Goal: Information Seeking & Learning: Find contact information

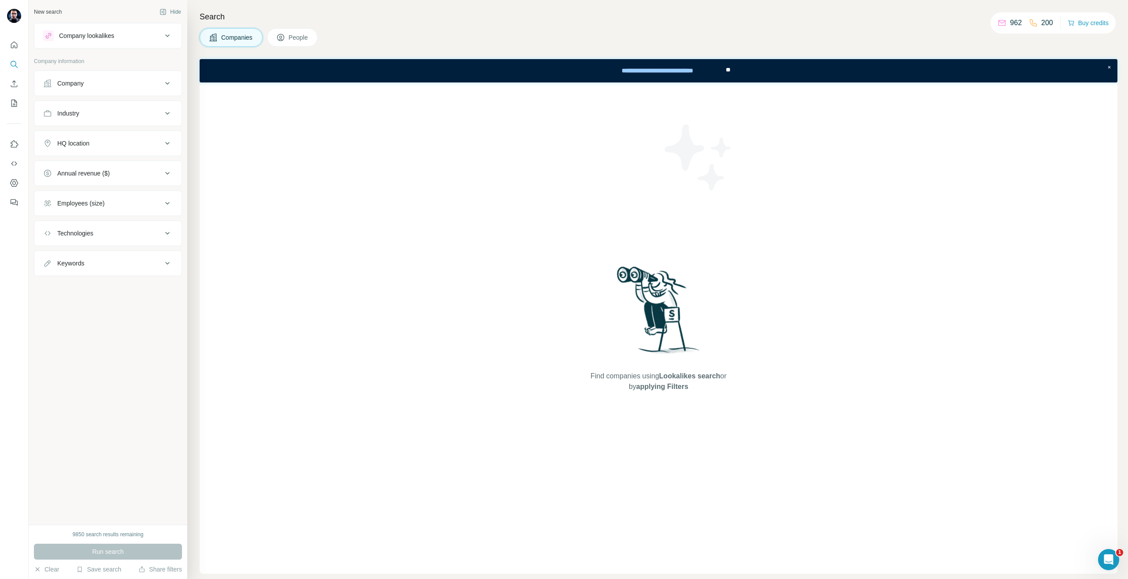
click at [123, 93] on button "Company" at bounding box center [107, 83] width 147 height 21
drag, startPoint x: 123, startPoint y: 93, endPoint x: 116, endPoint y: 112, distance: 19.7
click at [122, 93] on button "Company" at bounding box center [107, 85] width 147 height 25
click at [107, 116] on div "Industry" at bounding box center [102, 113] width 119 height 9
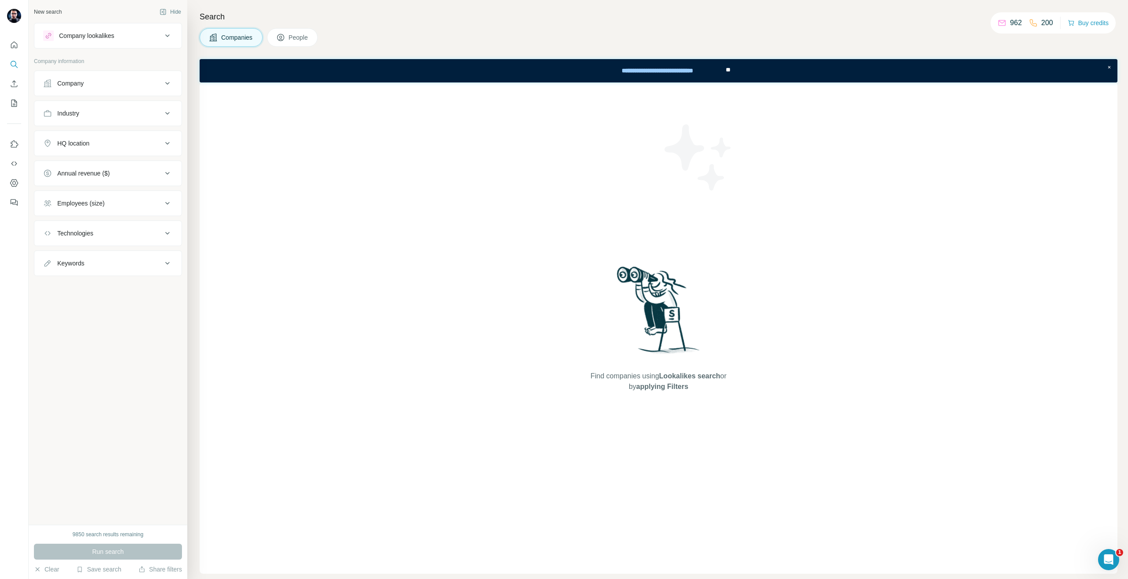
click at [101, 86] on div "Company" at bounding box center [102, 83] width 119 height 9
click at [94, 125] on input "text" at bounding box center [108, 122] width 130 height 16
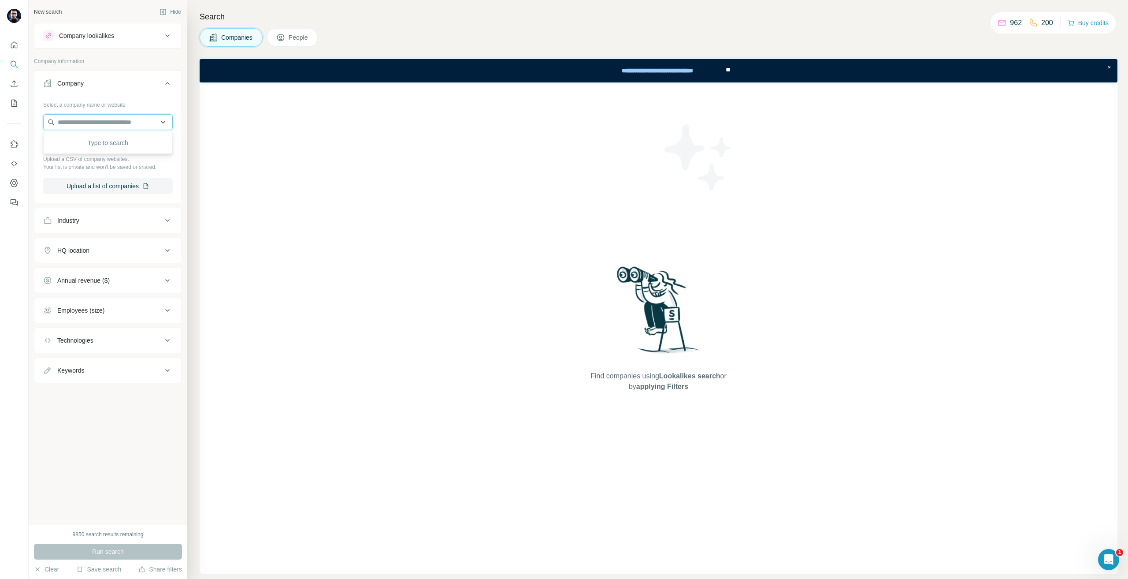
paste input "**********"
type input "**********"
click at [97, 145] on div "Odelo [DOMAIN_NAME]" at bounding box center [107, 146] width 125 height 24
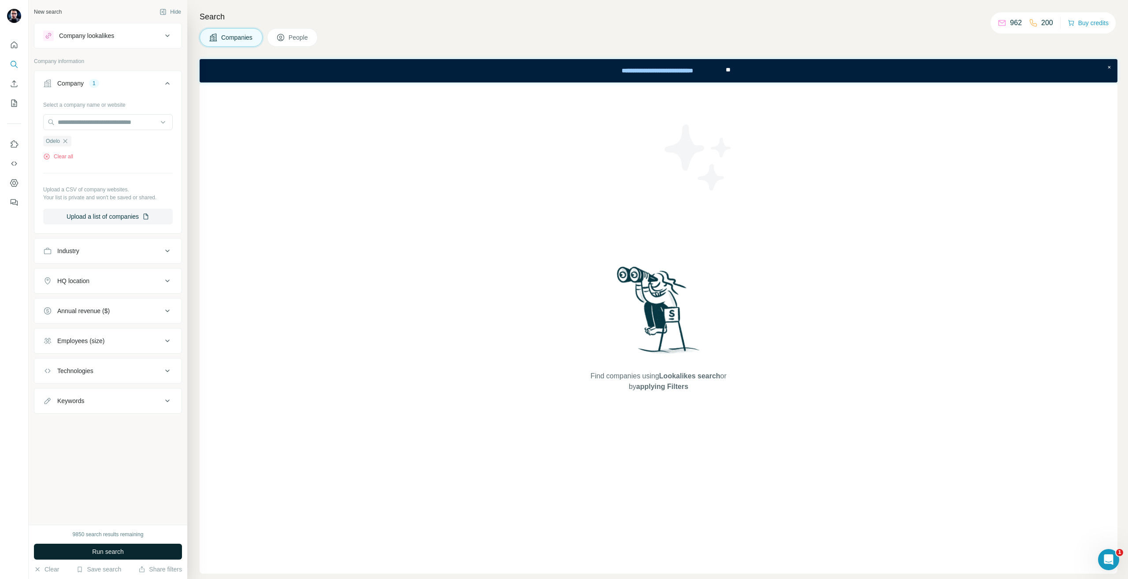
click at [89, 559] on div "9850 search results remaining Run search Clear Save search Share filters" at bounding box center [108, 552] width 159 height 54
click at [75, 543] on button "Run search" at bounding box center [108, 551] width 148 height 16
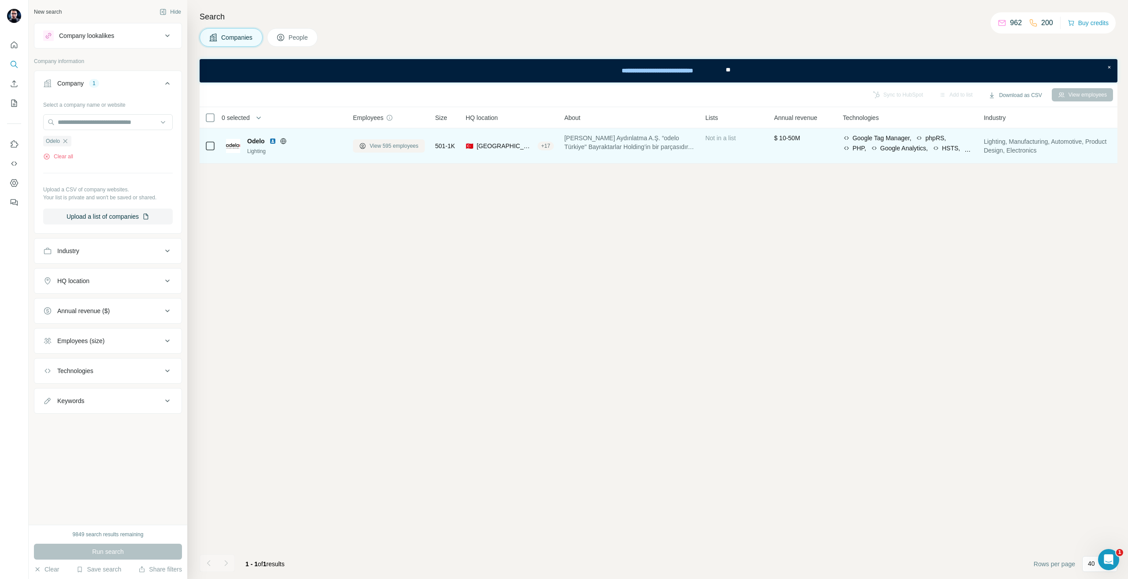
click at [376, 142] on span "View 595 employees" at bounding box center [394, 146] width 49 height 8
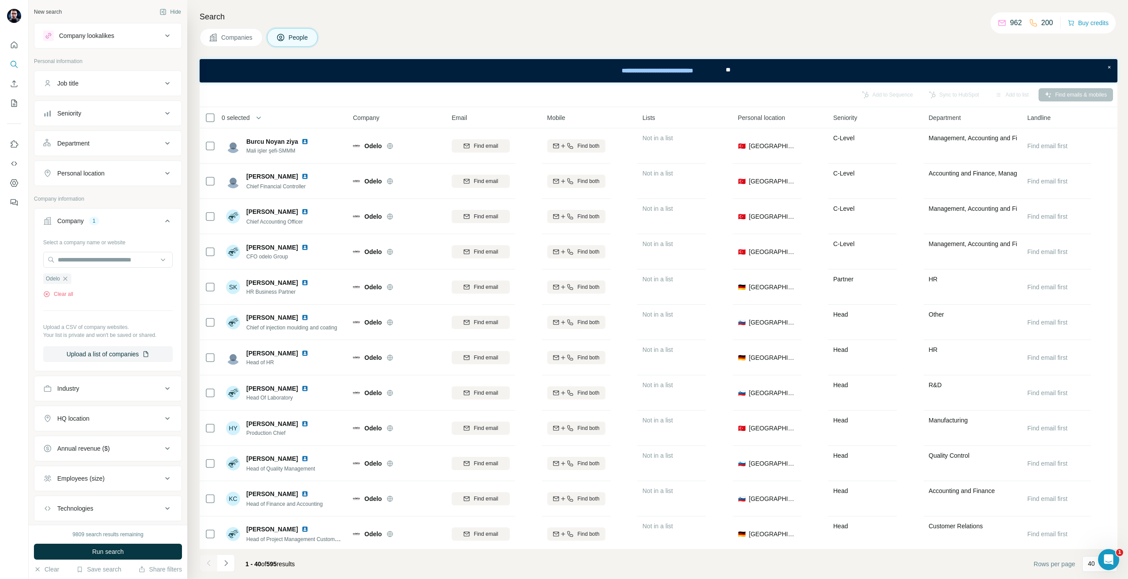
click at [88, 176] on div "Personal location" at bounding box center [80, 173] width 47 height 9
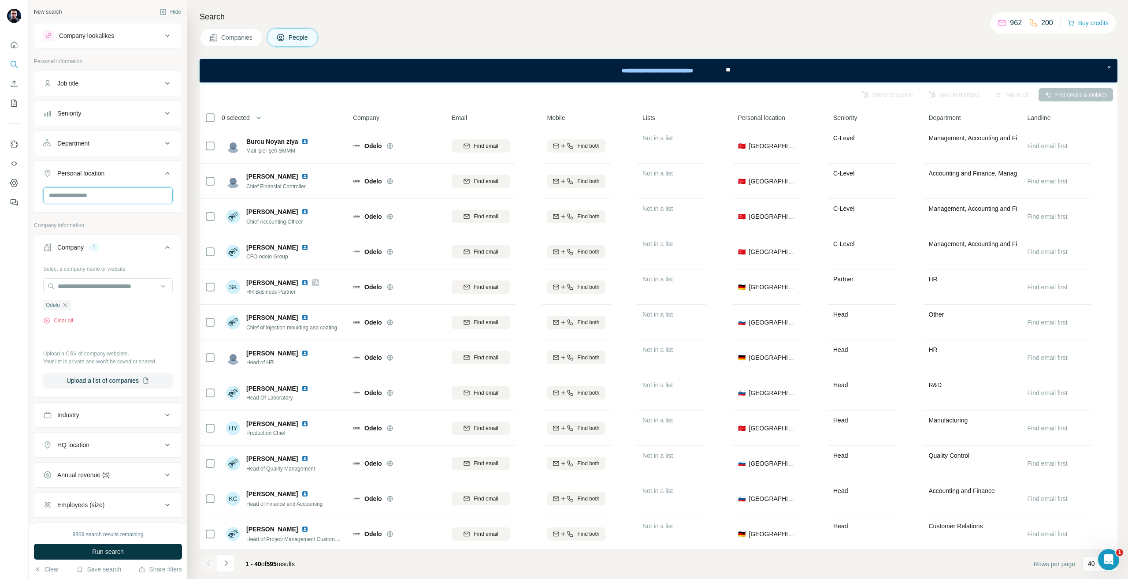
click at [91, 191] on input "text" at bounding box center [108, 195] width 130 height 16
type input "***"
click at [149, 227] on section "🇩🇪 [GEOGRAPHIC_DATA]" at bounding box center [101, 222] width 113 height 19
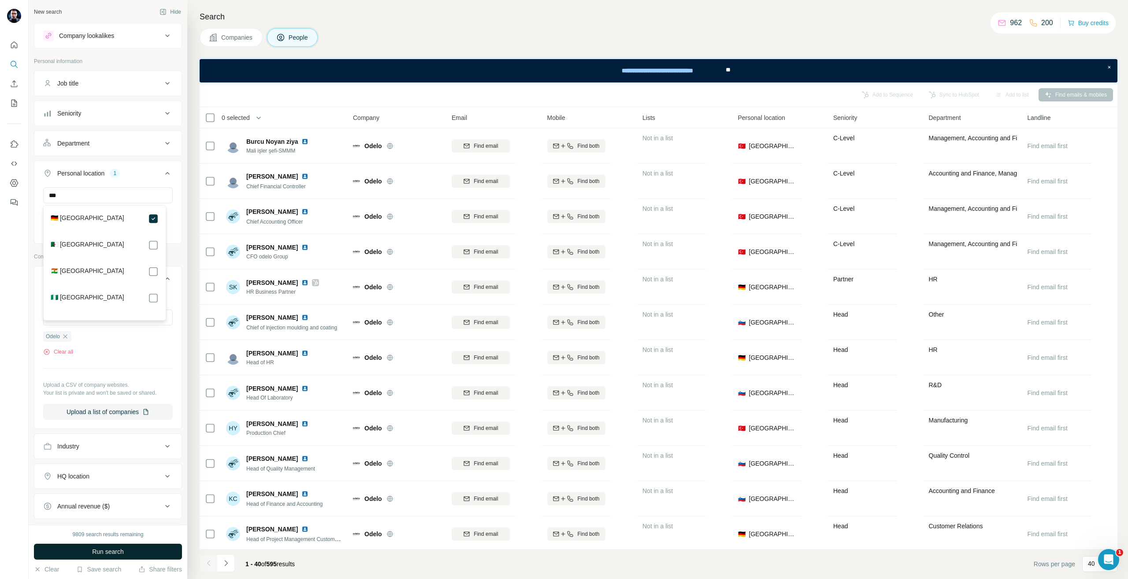
click at [132, 548] on button "Run search" at bounding box center [108, 551] width 148 height 16
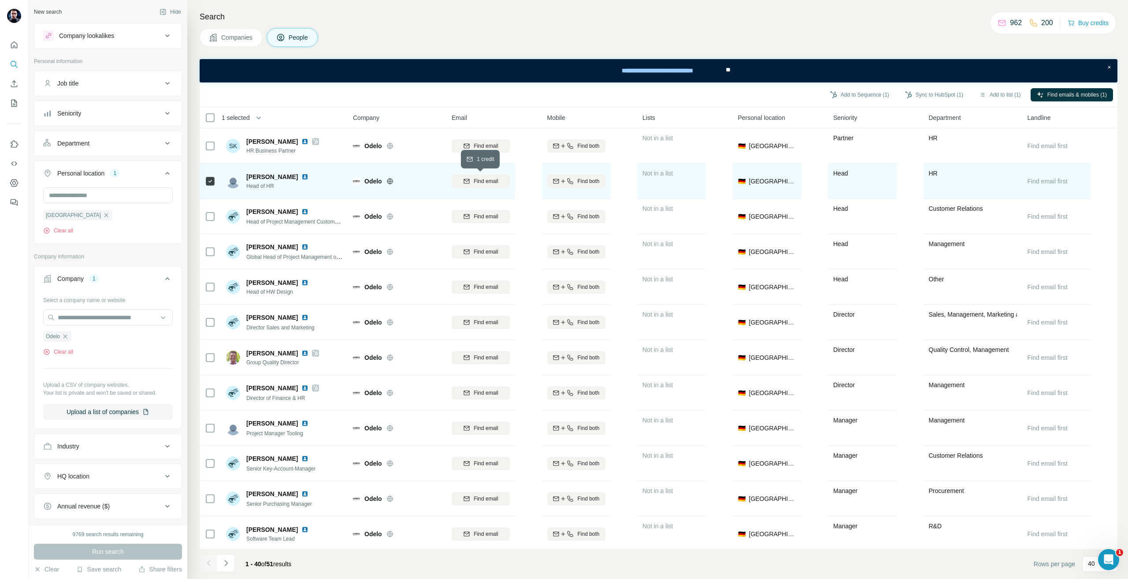
click at [497, 180] on span "Find email" at bounding box center [486, 181] width 24 height 8
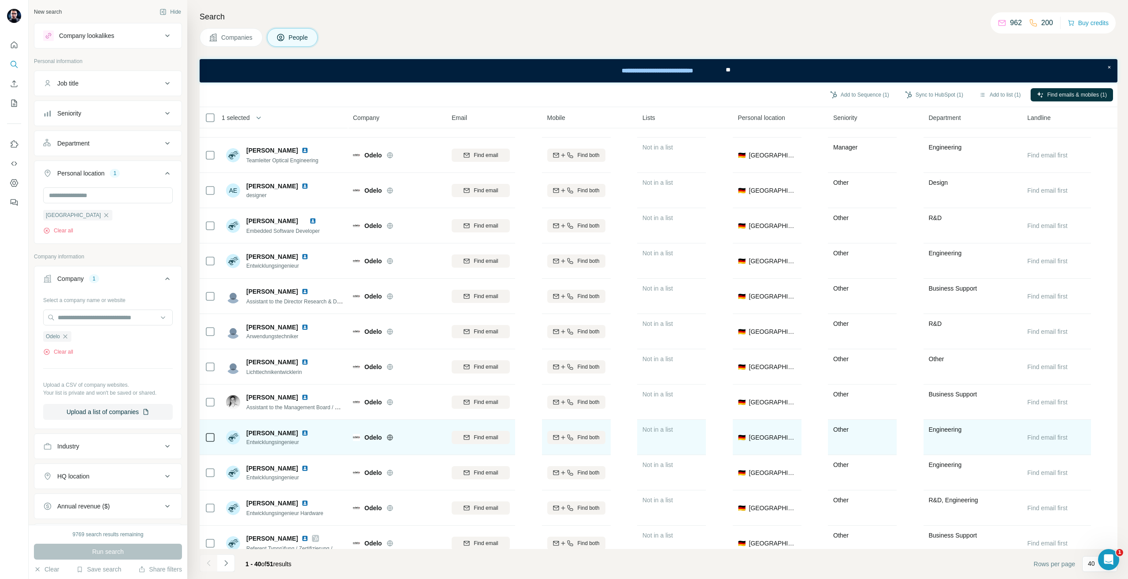
scroll to position [970, 0]
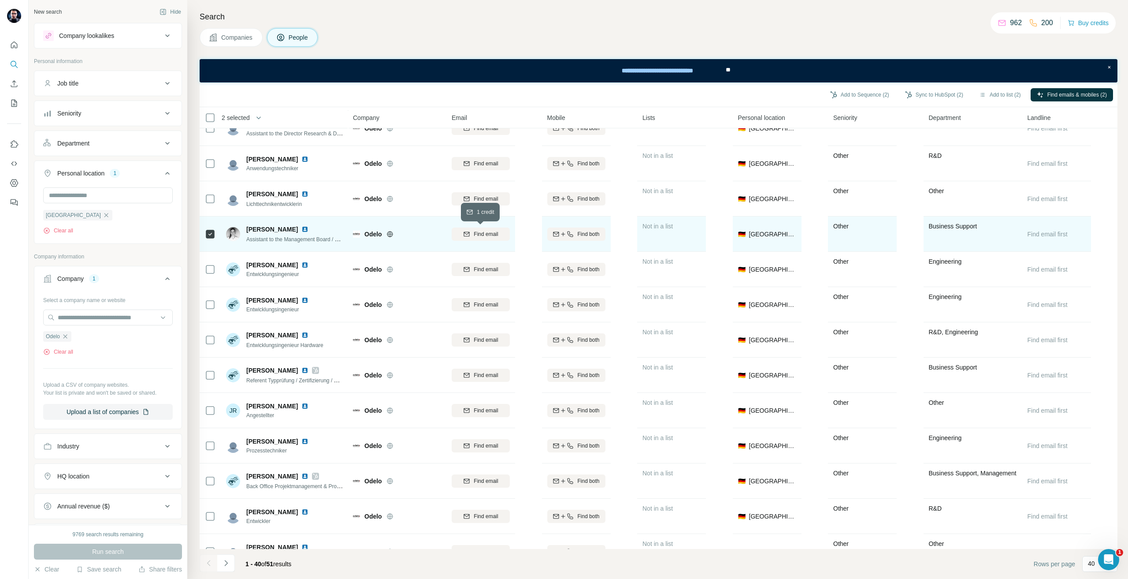
click at [503, 227] on button "Find email" at bounding box center [481, 233] width 58 height 13
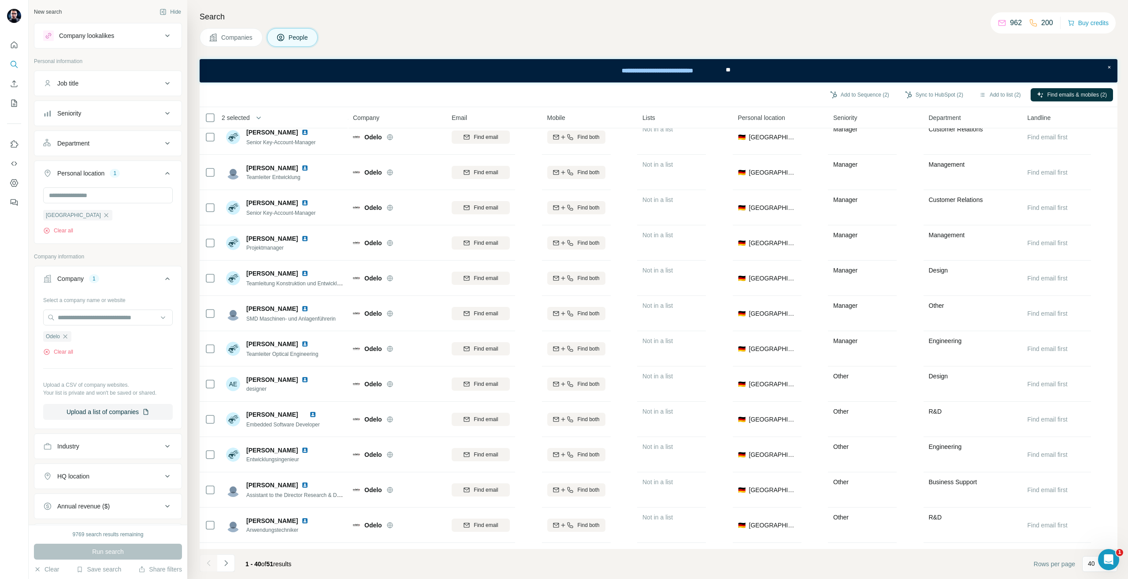
scroll to position [749, 0]
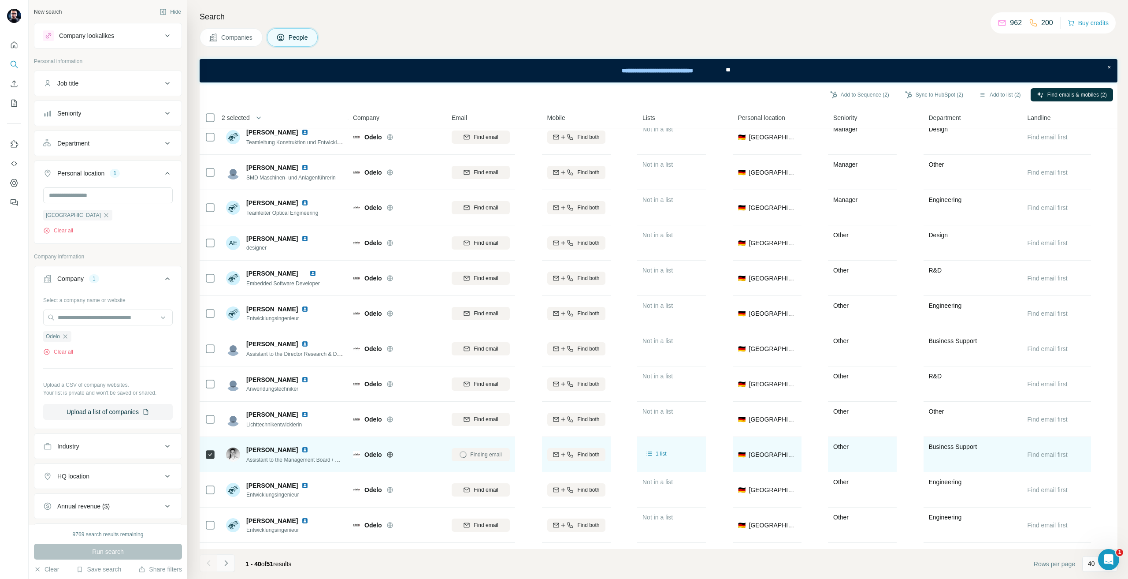
click at [222, 562] on icon "Navigate to next page" at bounding box center [226, 562] width 9 height 9
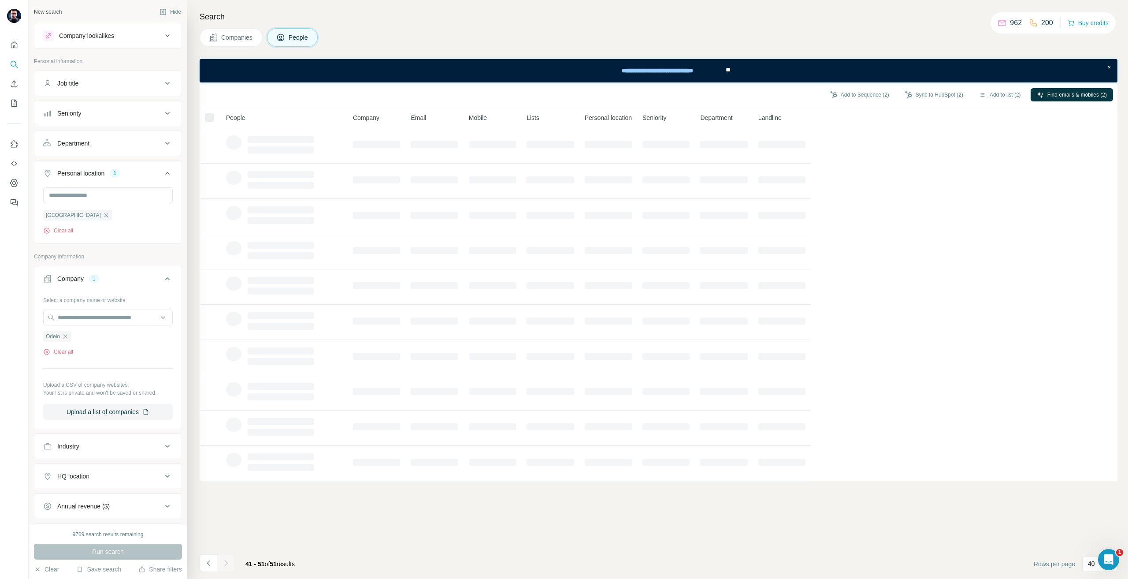
scroll to position [0, 0]
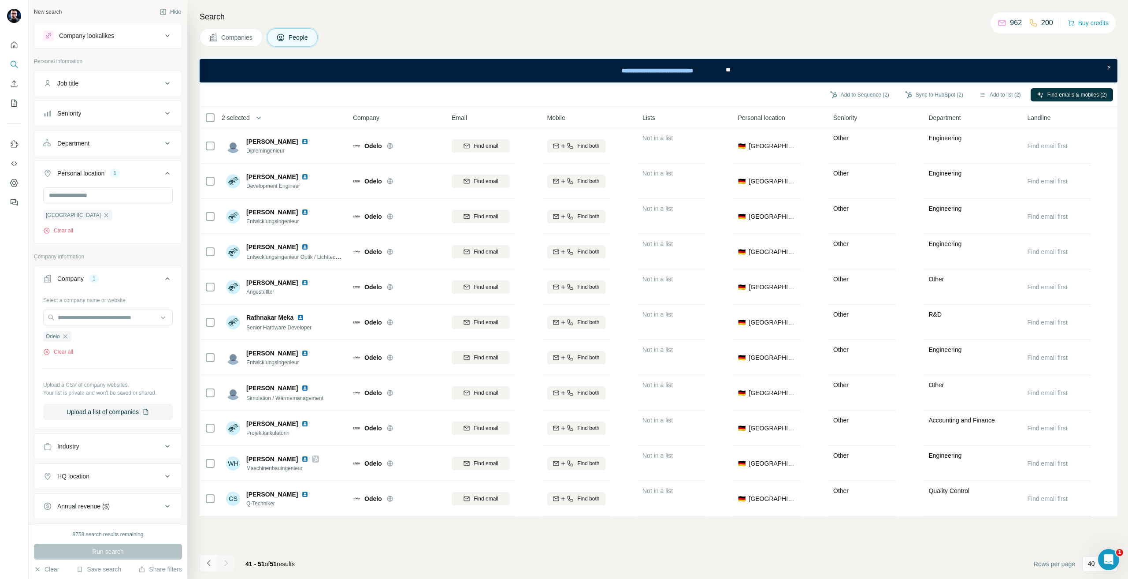
click at [213, 562] on button "Navigate to previous page" at bounding box center [209, 563] width 18 height 18
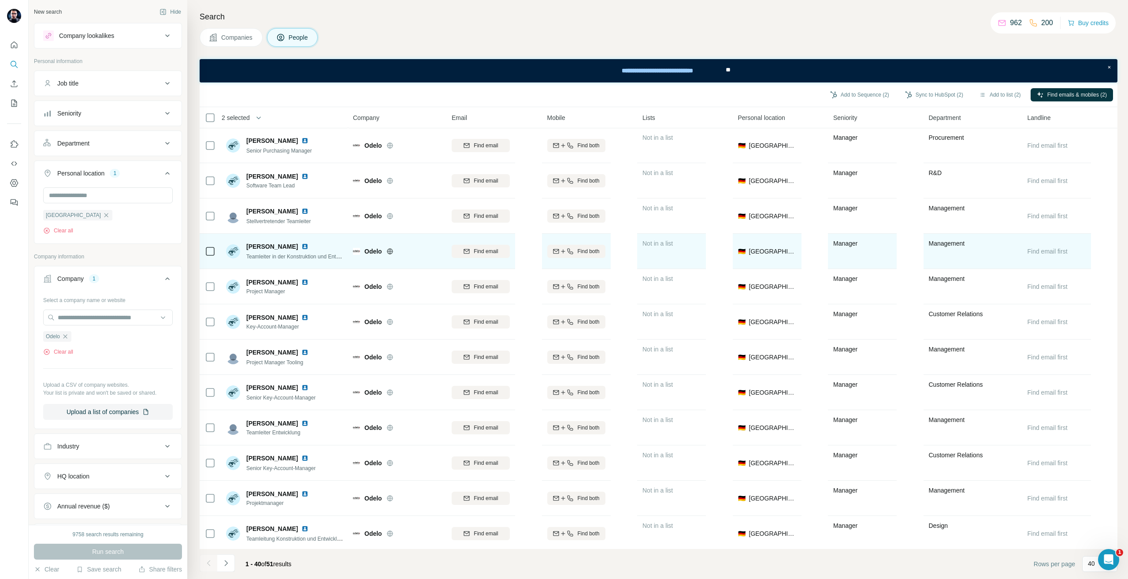
scroll to position [309, 0]
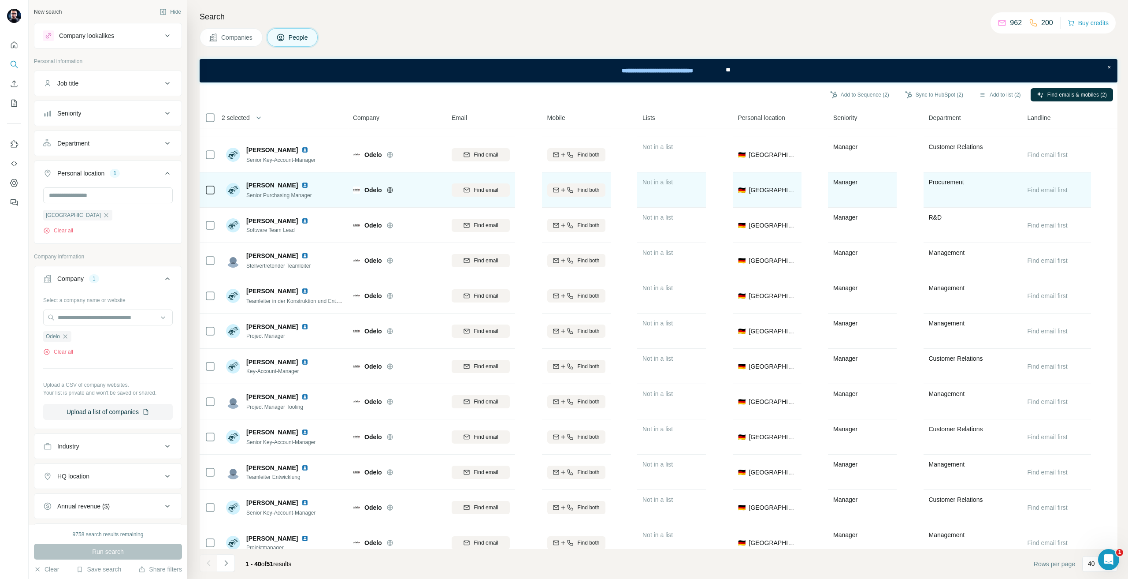
click at [206, 195] on icon at bounding box center [210, 190] width 11 height 11
click at [463, 188] on icon "button" at bounding box center [466, 189] width 7 height 7
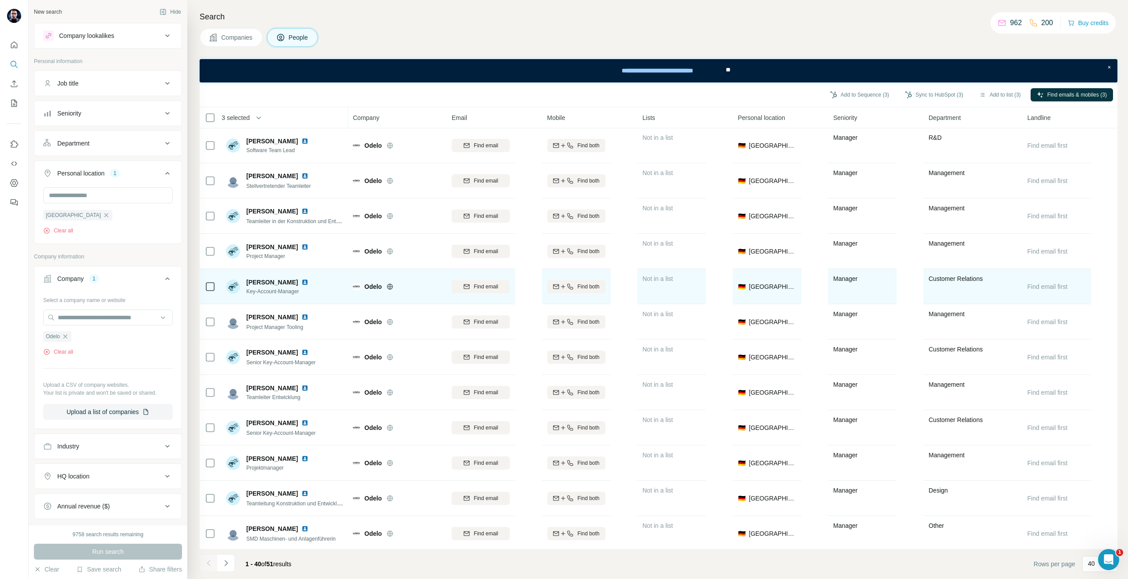
scroll to position [289, 0]
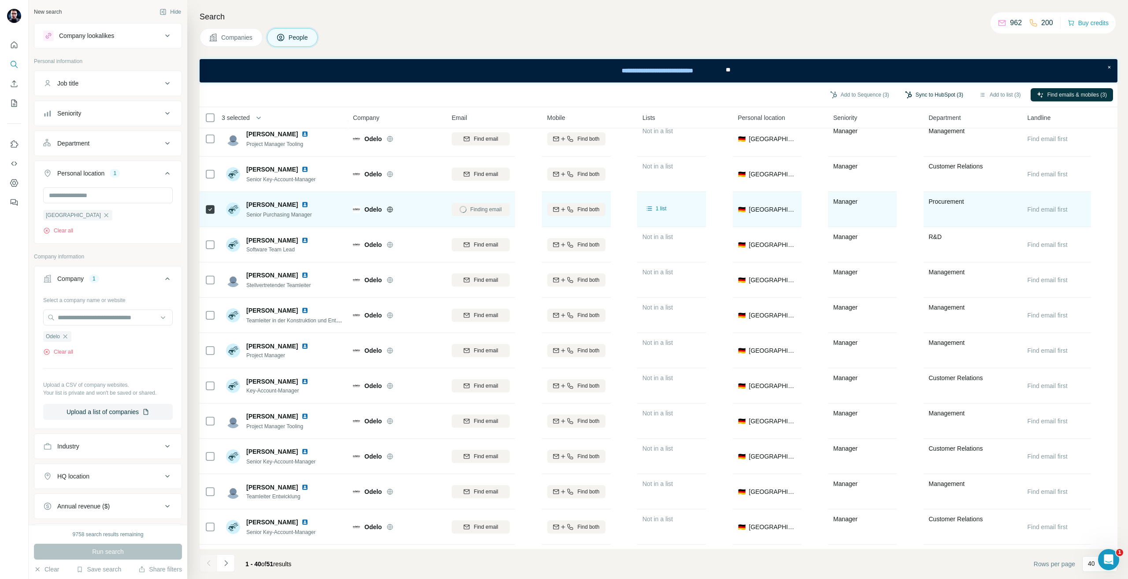
click at [934, 98] on button "Sync to HubSpot (3)" at bounding box center [934, 94] width 71 height 13
click at [915, 165] on button "Sync to HubSpot" at bounding box center [910, 171] width 98 height 18
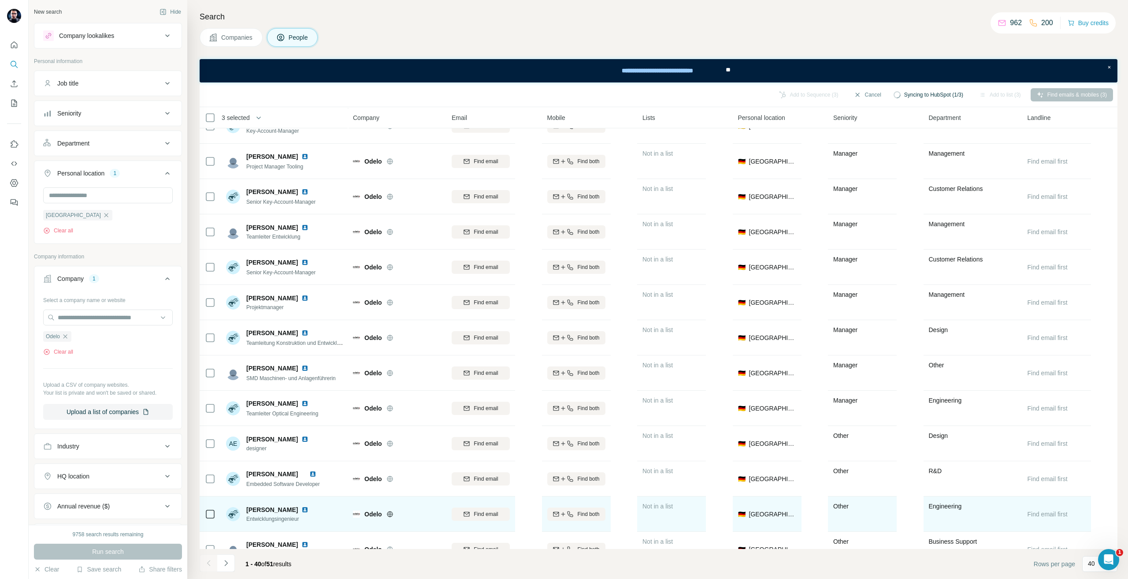
scroll to position [598, 0]
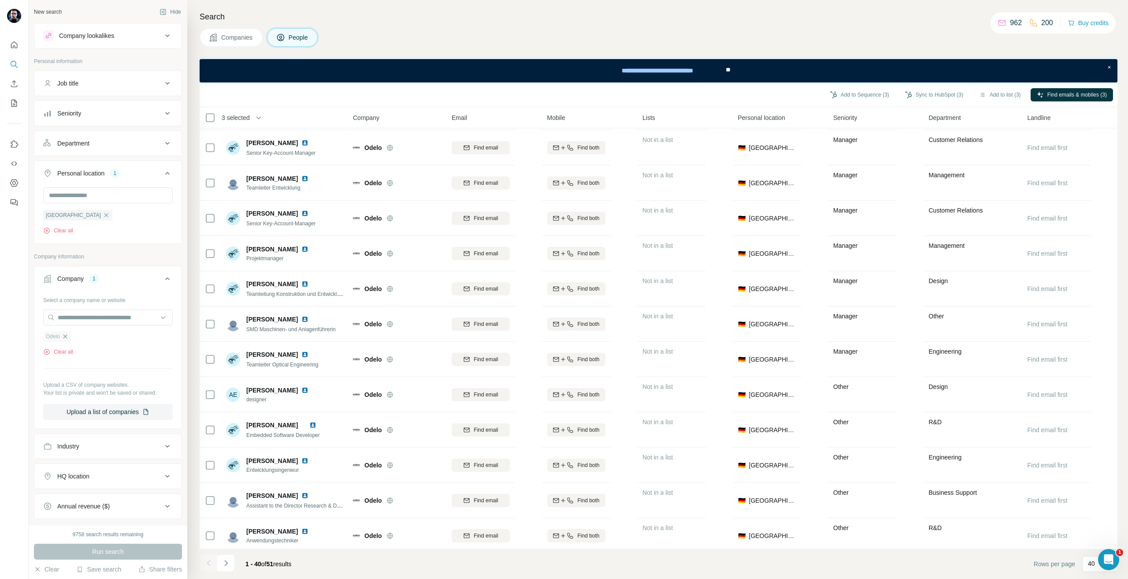
click at [68, 336] on icon "button" at bounding box center [65, 336] width 7 height 7
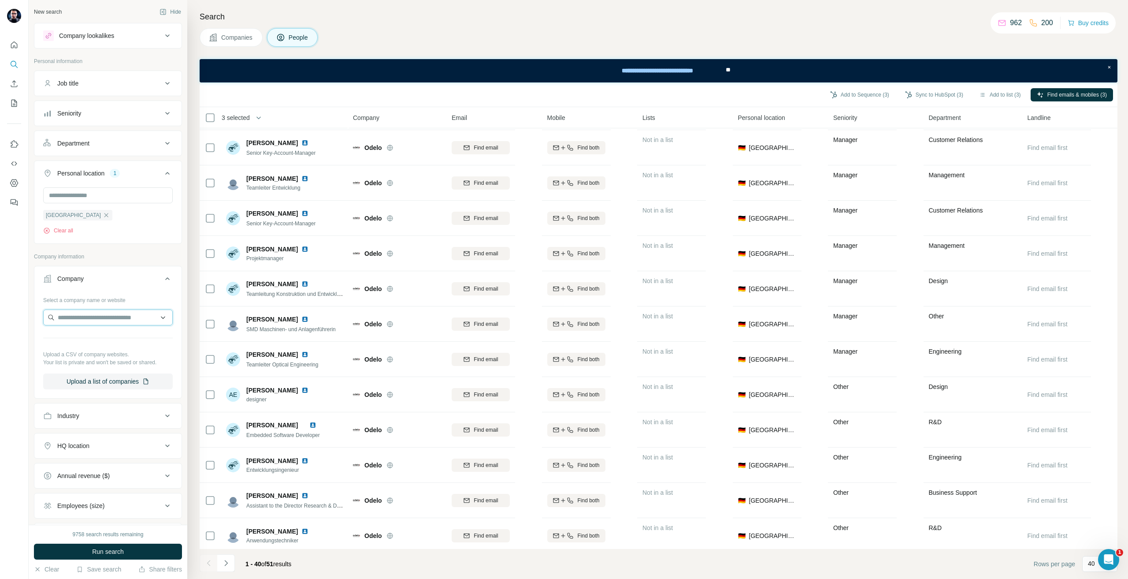
click at [71, 324] on input "text" at bounding box center [108, 317] width 130 height 16
paste input "**********"
type input "**********"
click at [108, 353] on div "HARDECK Möbel KG [DOMAIN_NAME]" at bounding box center [104, 342] width 119 height 24
click at [100, 348] on div "HARDECK Möbel KG Clear all" at bounding box center [108, 340] width 130 height 30
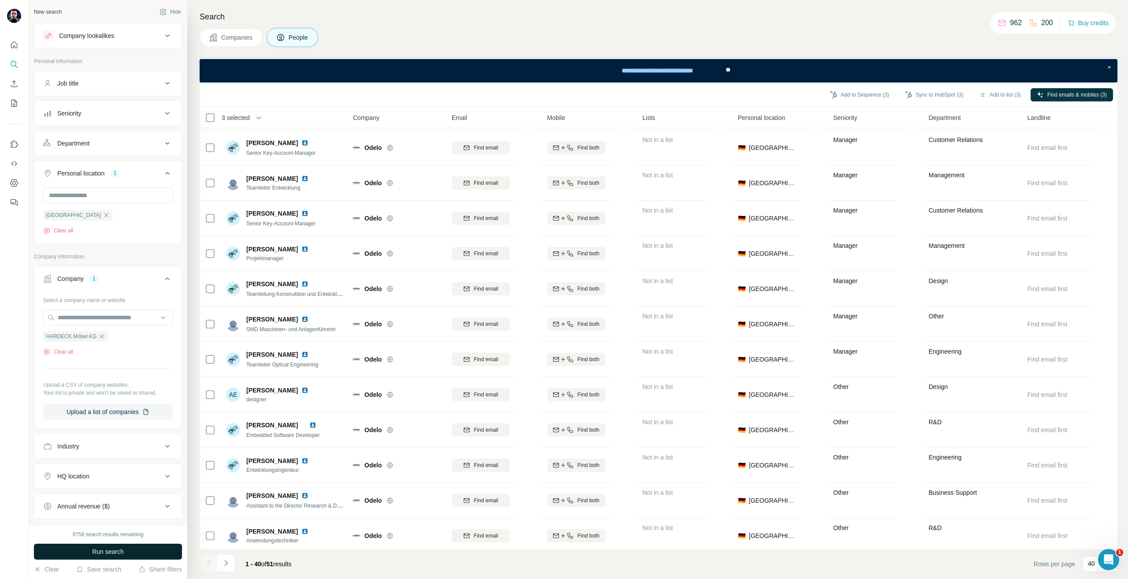
click at [108, 547] on button "Run search" at bounding box center [108, 551] width 148 height 16
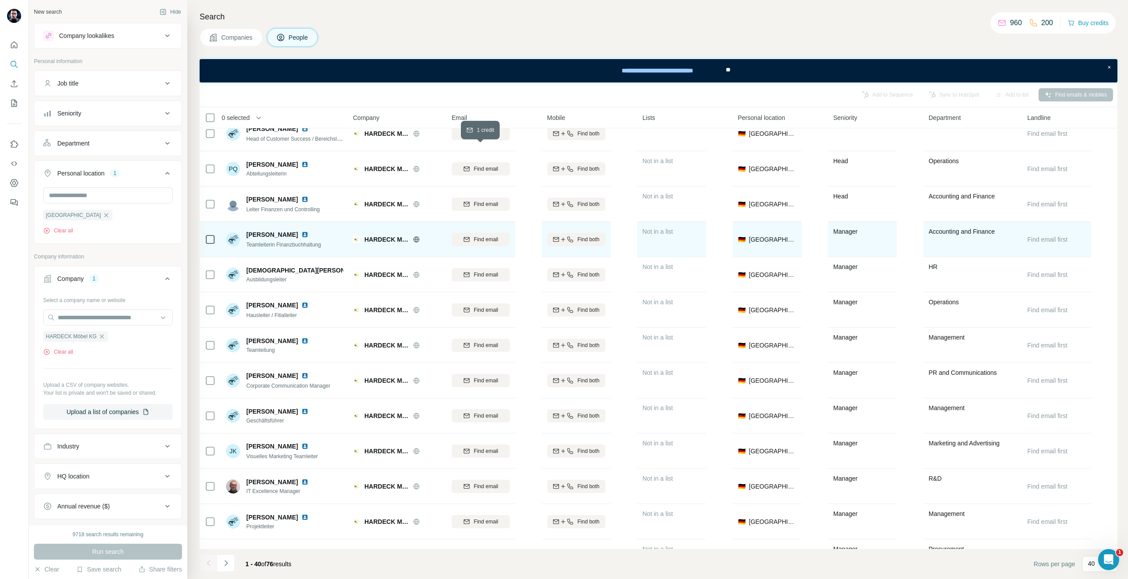
scroll to position [220, 0]
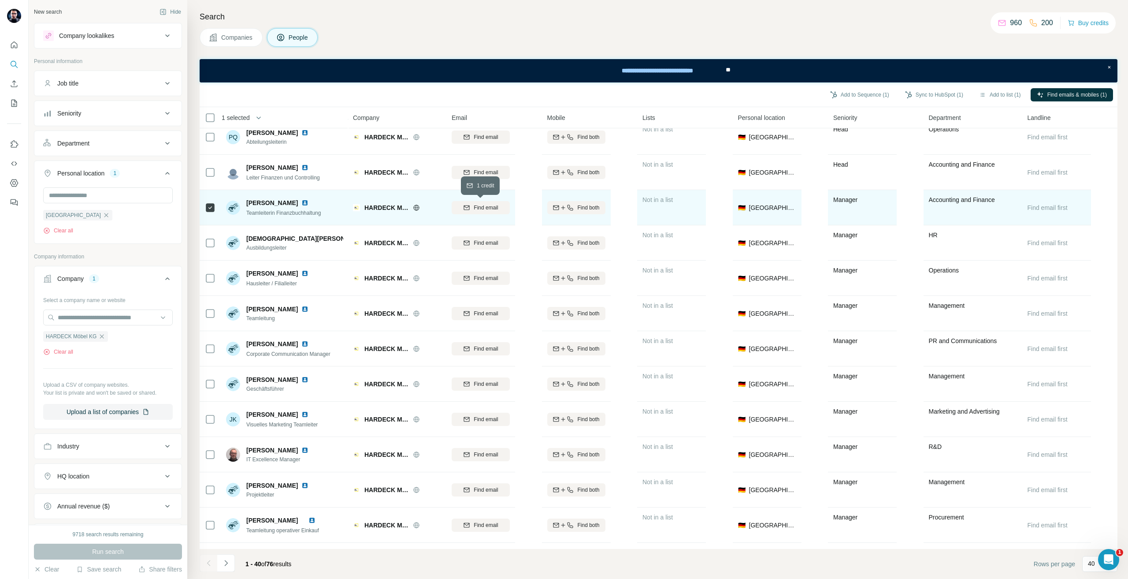
click at [502, 207] on div "Find email" at bounding box center [481, 208] width 58 height 8
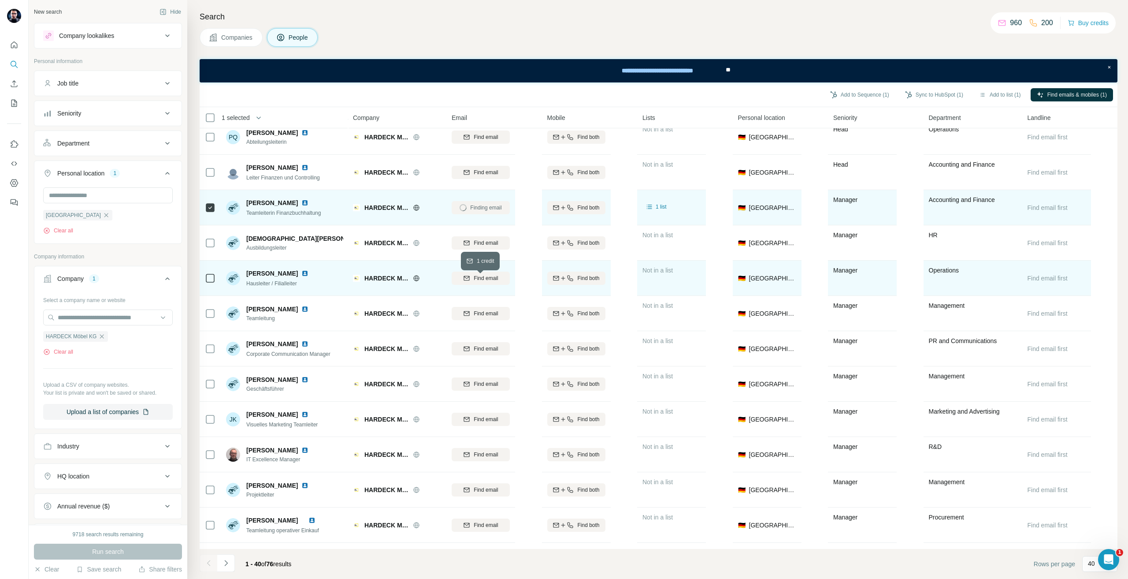
scroll to position [132, 0]
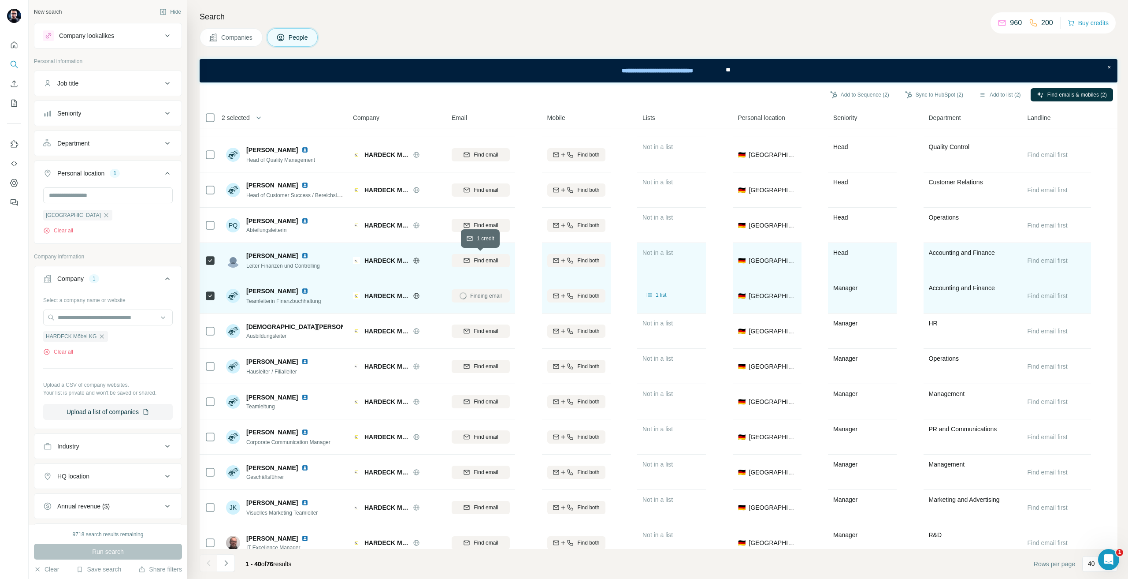
click at [473, 257] on div "Find email" at bounding box center [481, 261] width 58 height 8
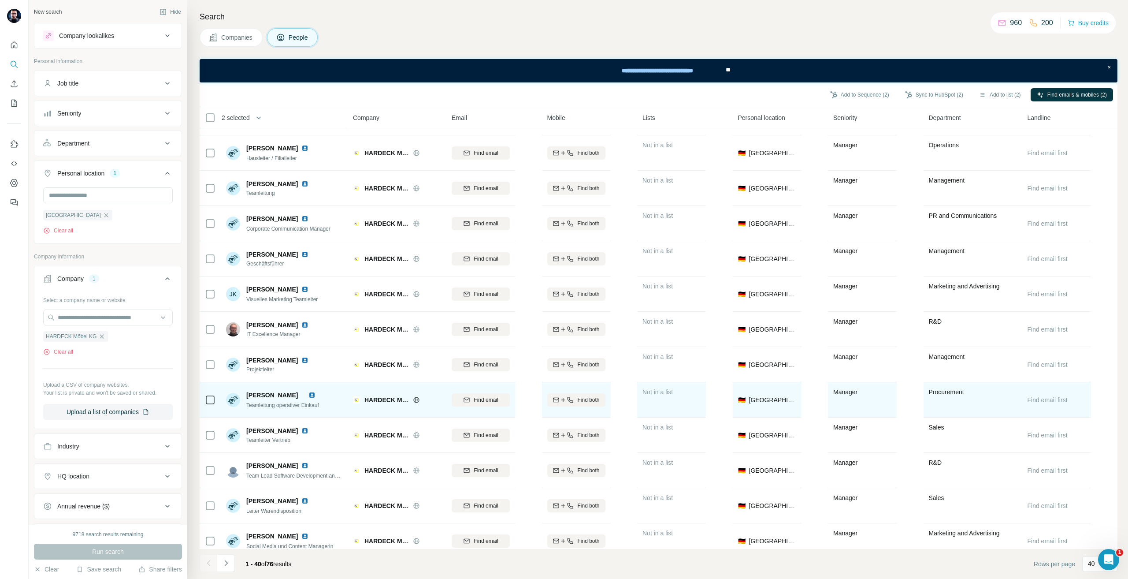
scroll to position [441, 0]
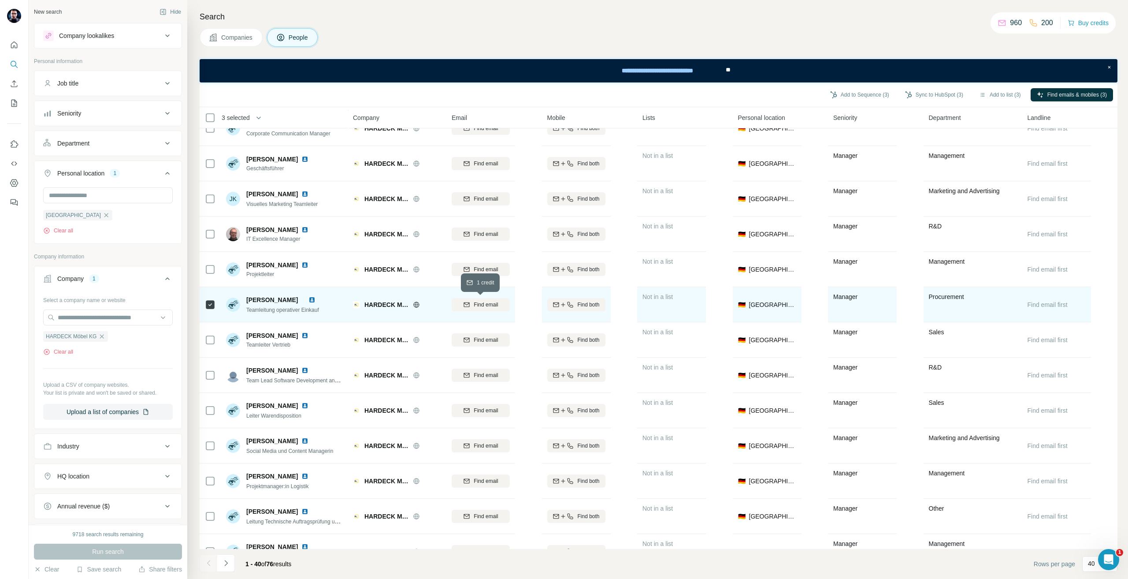
click at [495, 304] on span "Find email" at bounding box center [486, 305] width 24 height 8
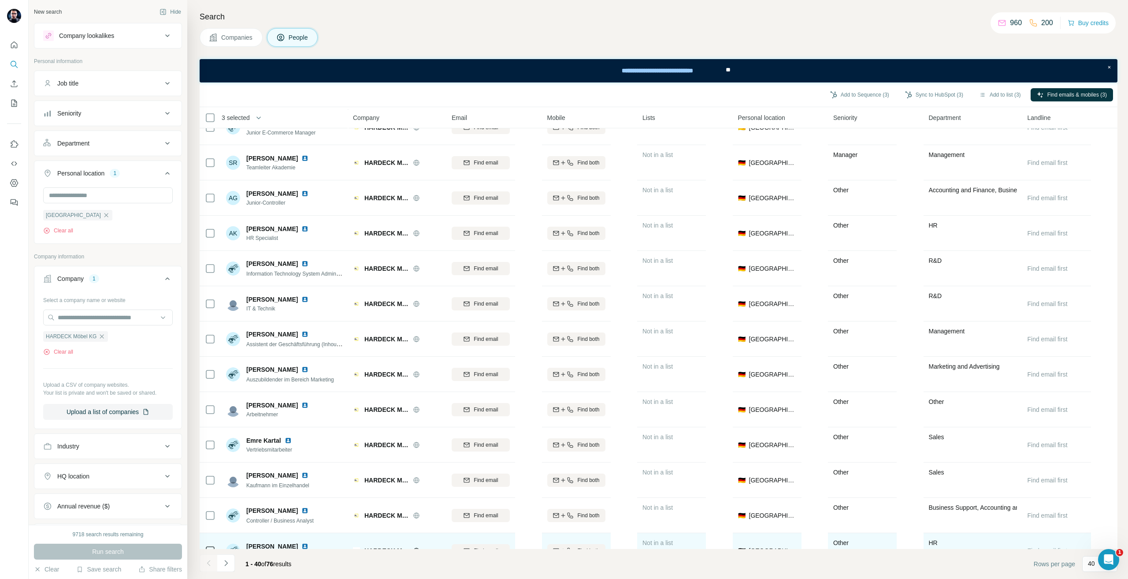
scroll to position [994, 0]
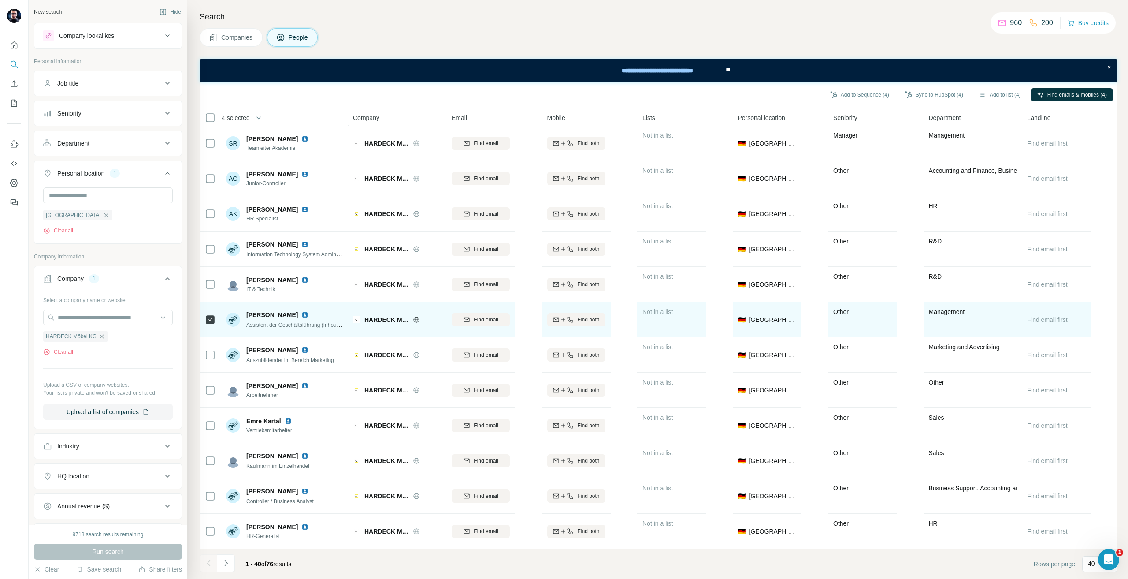
click at [501, 316] on div "Find email" at bounding box center [481, 320] width 58 height 8
click at [220, 566] on button "Navigate to next page" at bounding box center [226, 563] width 18 height 18
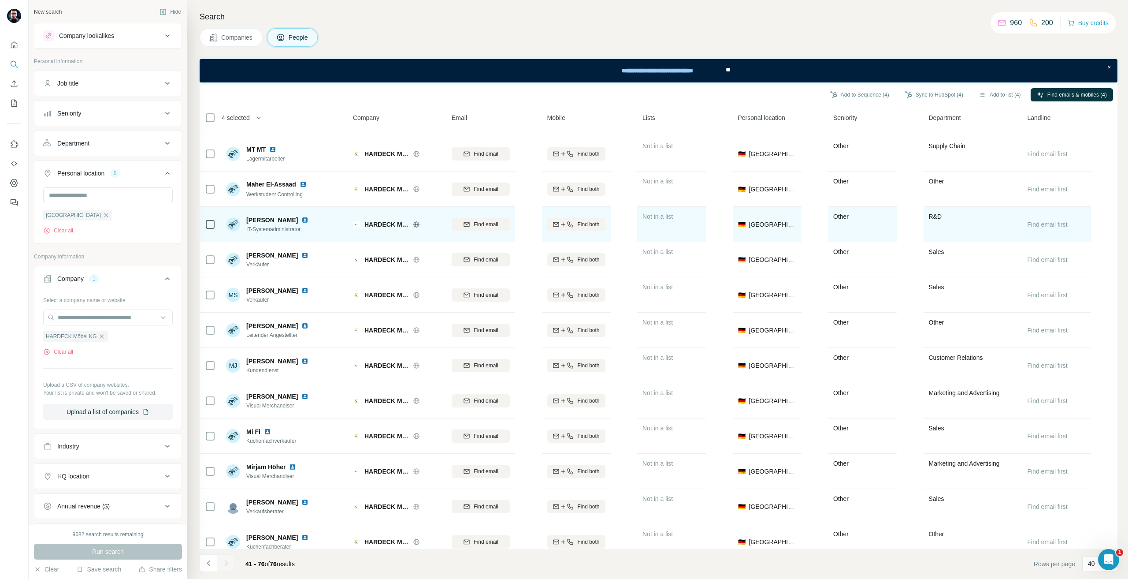
scroll to position [264, 0]
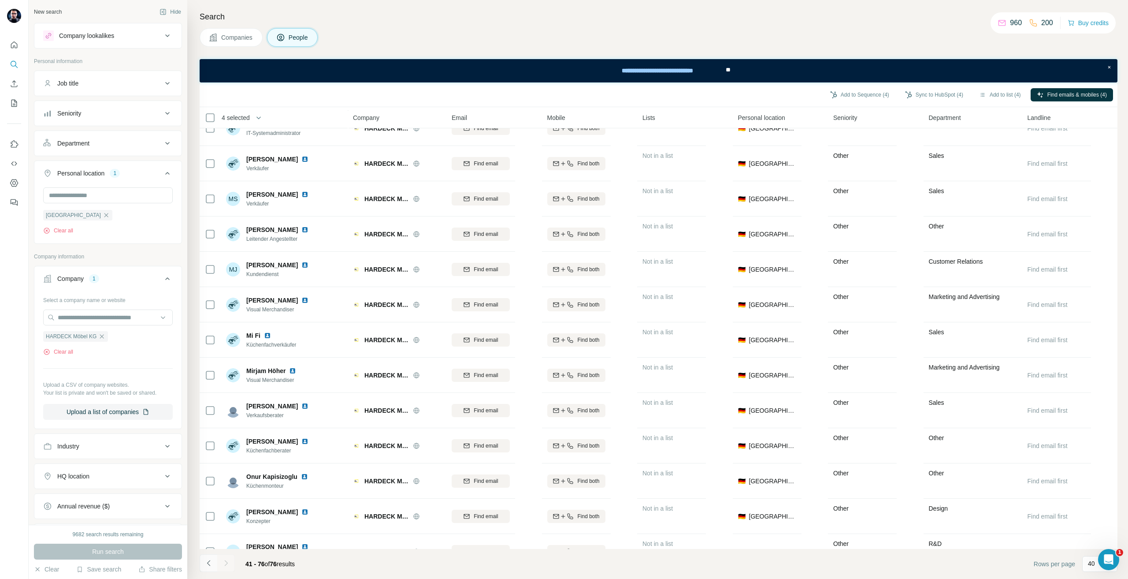
click at [212, 560] on icon "Navigate to previous page" at bounding box center [209, 562] width 9 height 9
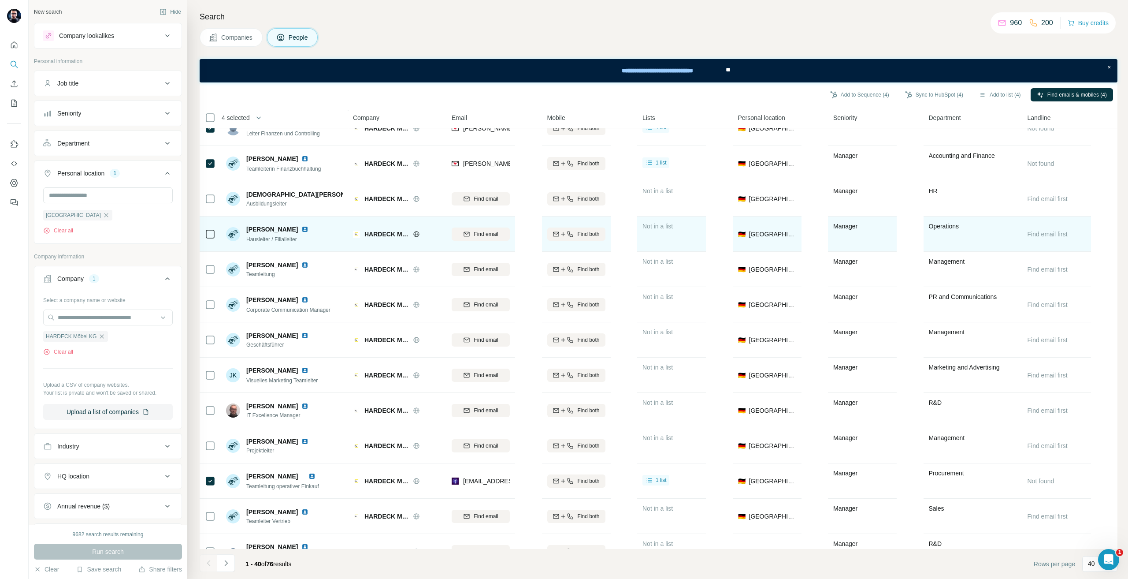
scroll to position [0, 0]
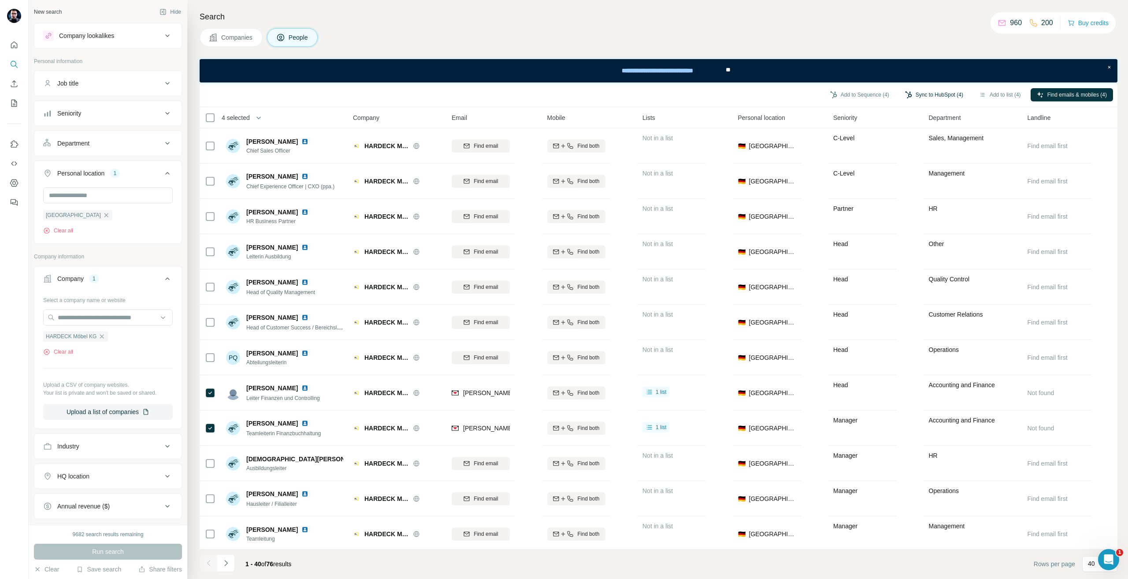
click at [917, 90] on button "Sync to HubSpot (4)" at bounding box center [934, 94] width 71 height 13
click at [906, 173] on button "Sync to HubSpot" at bounding box center [910, 171] width 98 height 18
click at [105, 335] on icon "button" at bounding box center [101, 336] width 7 height 7
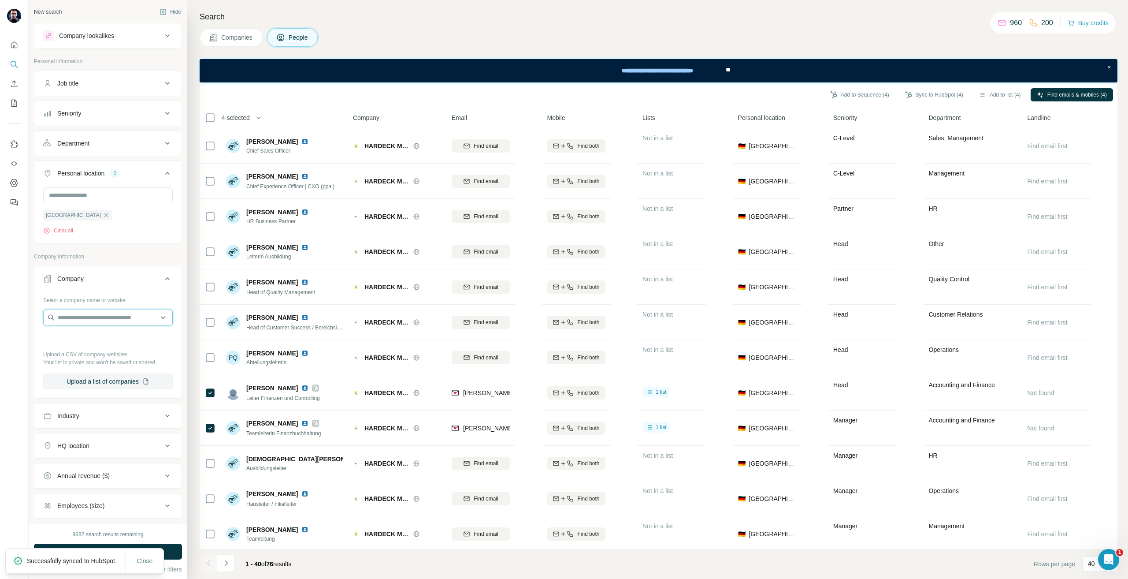
click at [95, 321] on input "text" at bounding box center [108, 317] width 130 height 16
paste input "**********"
type input "**********"
click at [106, 344] on div "Silgan [DOMAIN_NAME]" at bounding box center [104, 342] width 119 height 24
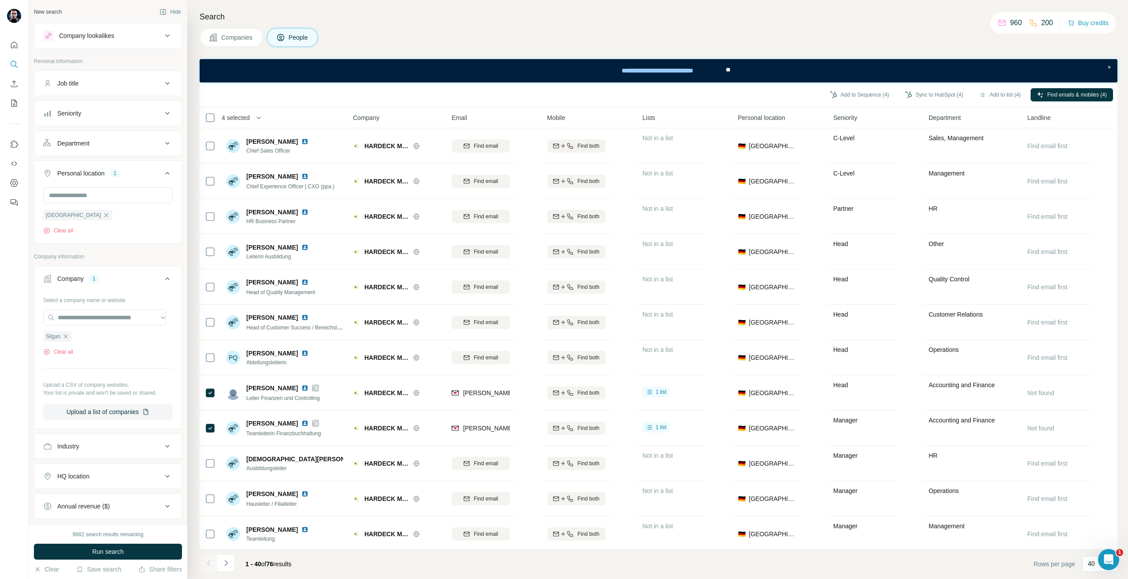
scroll to position [0, 0]
click at [115, 547] on span "Run search" at bounding box center [108, 551] width 32 height 9
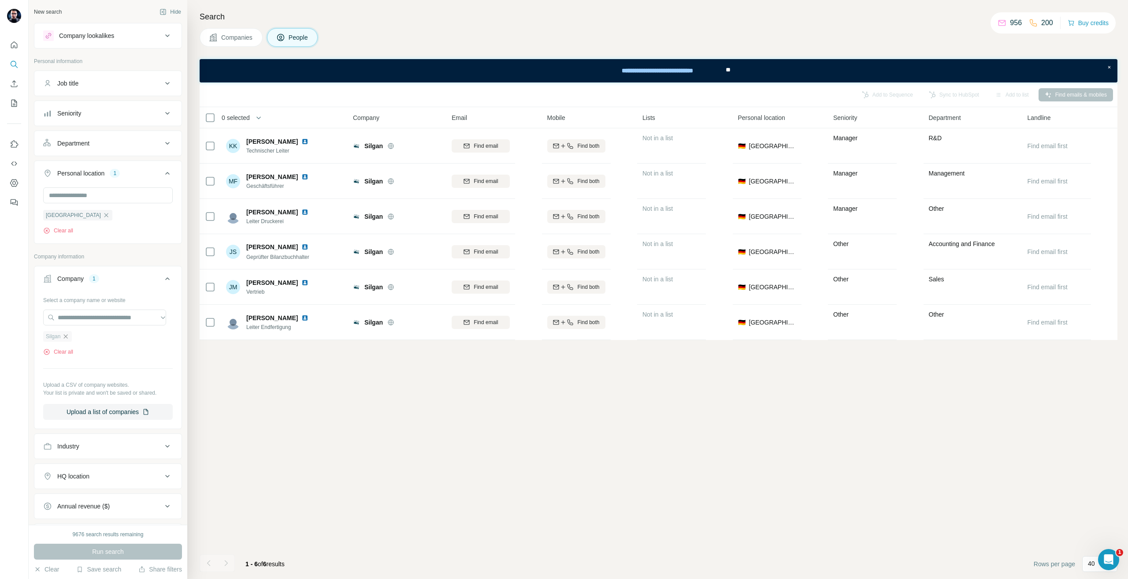
click at [66, 338] on icon "button" at bounding box center [66, 336] width 4 height 4
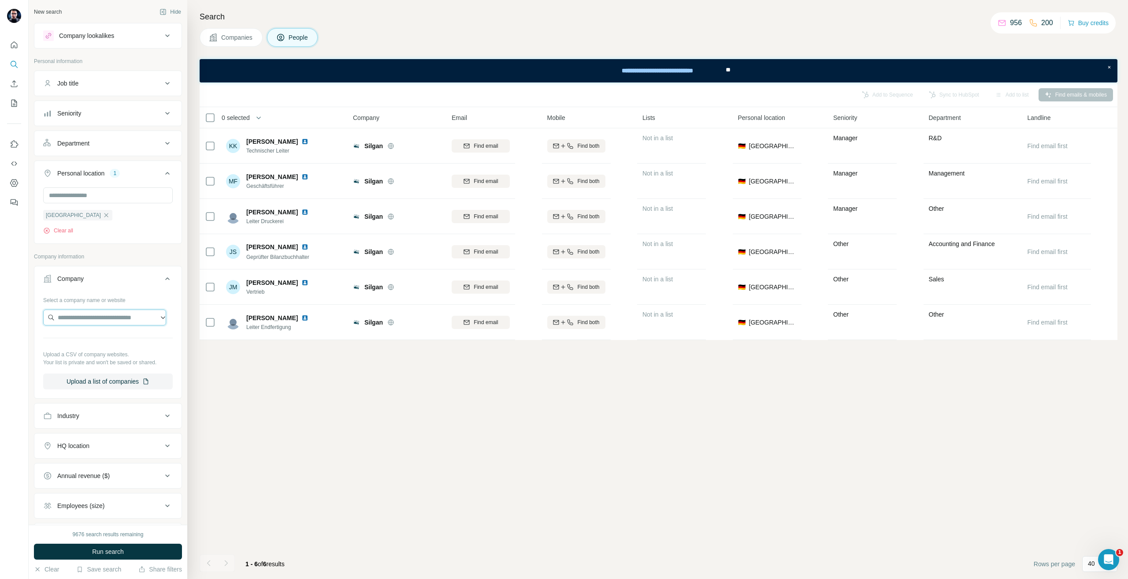
click at [72, 321] on input "text" at bounding box center [104, 317] width 123 height 16
paste input "**********"
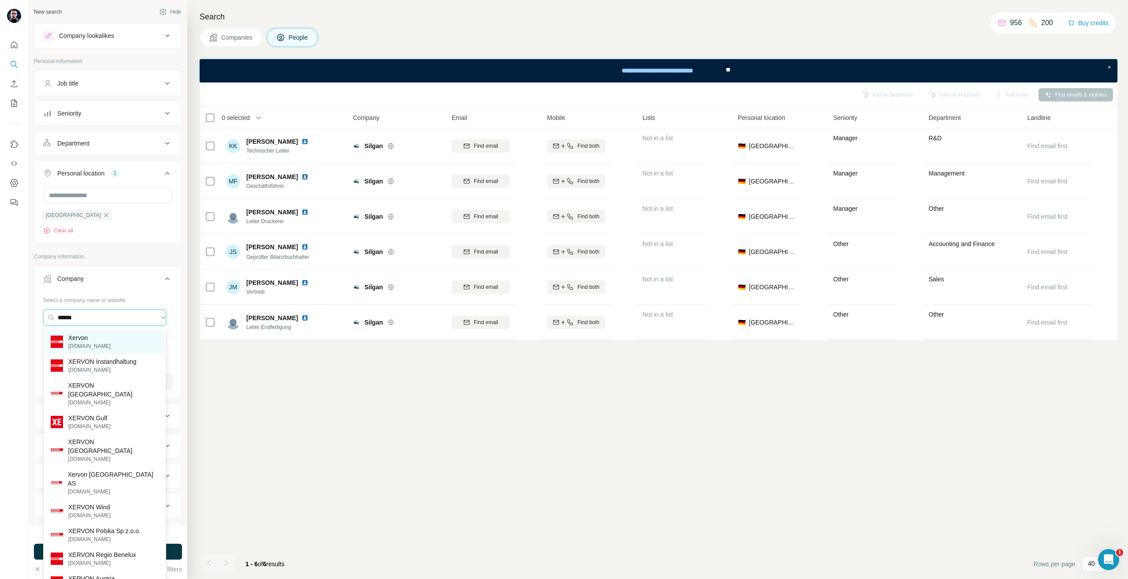
type input "******"
click at [134, 333] on div "Xervon [DOMAIN_NAME]" at bounding box center [104, 342] width 119 height 24
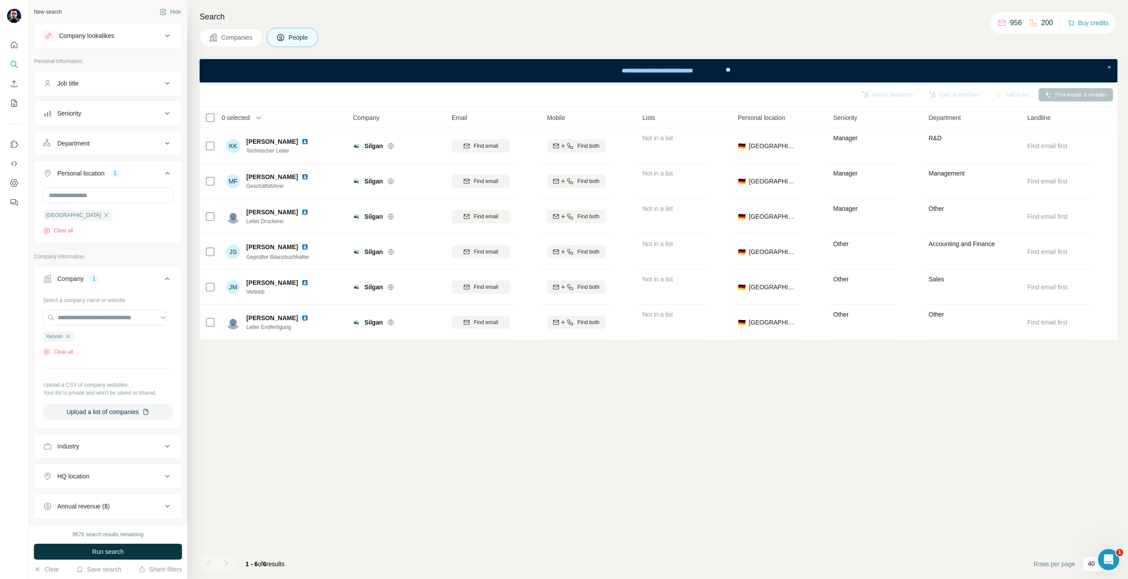
click at [147, 554] on button "Run search" at bounding box center [108, 551] width 148 height 16
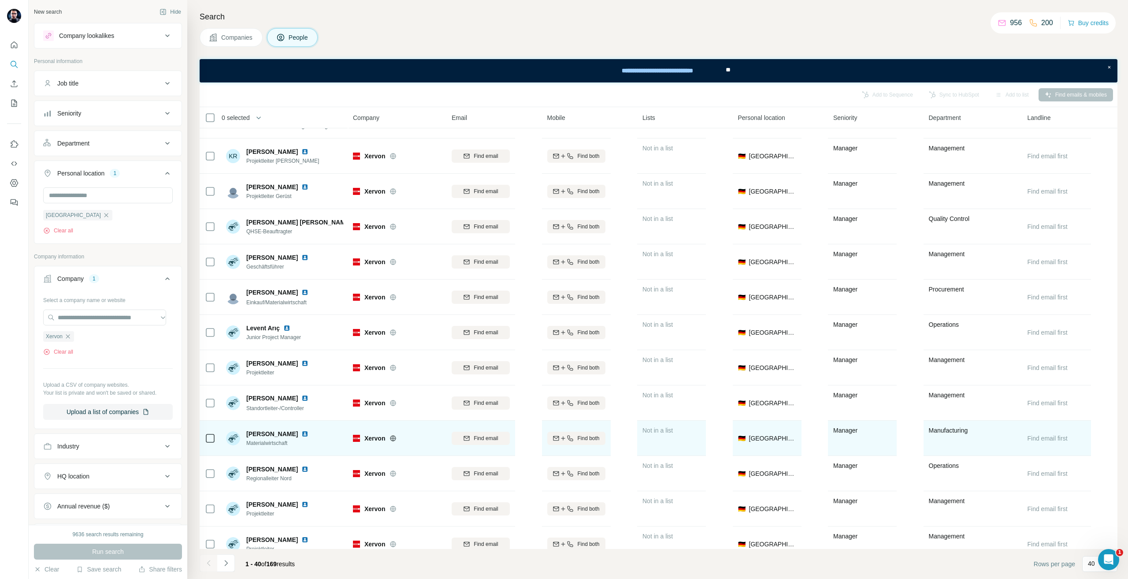
scroll to position [994, 0]
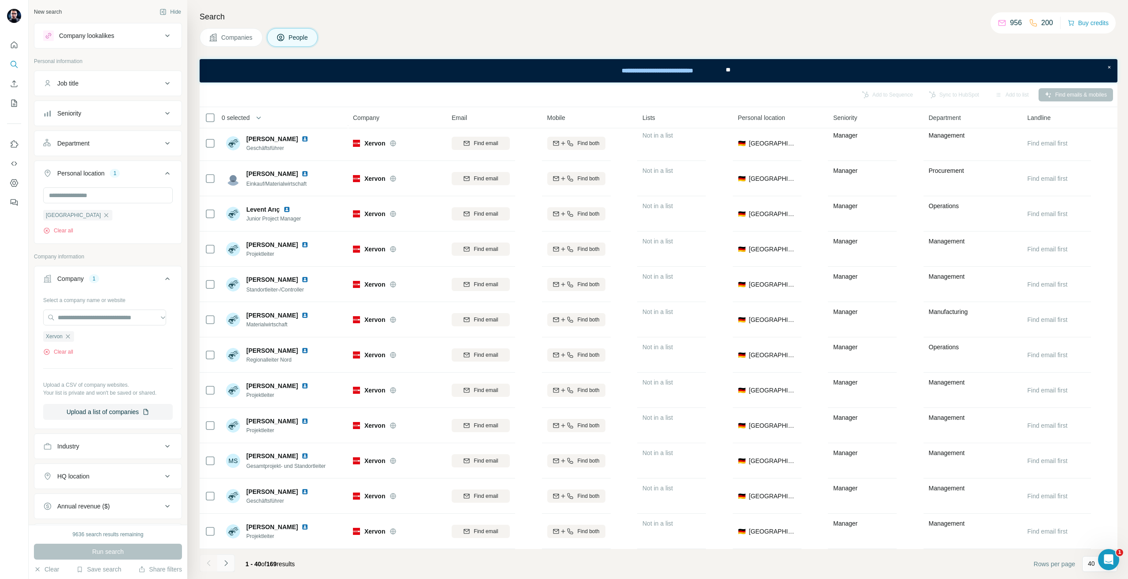
click at [228, 559] on icon "Navigate to next page" at bounding box center [226, 562] width 9 height 9
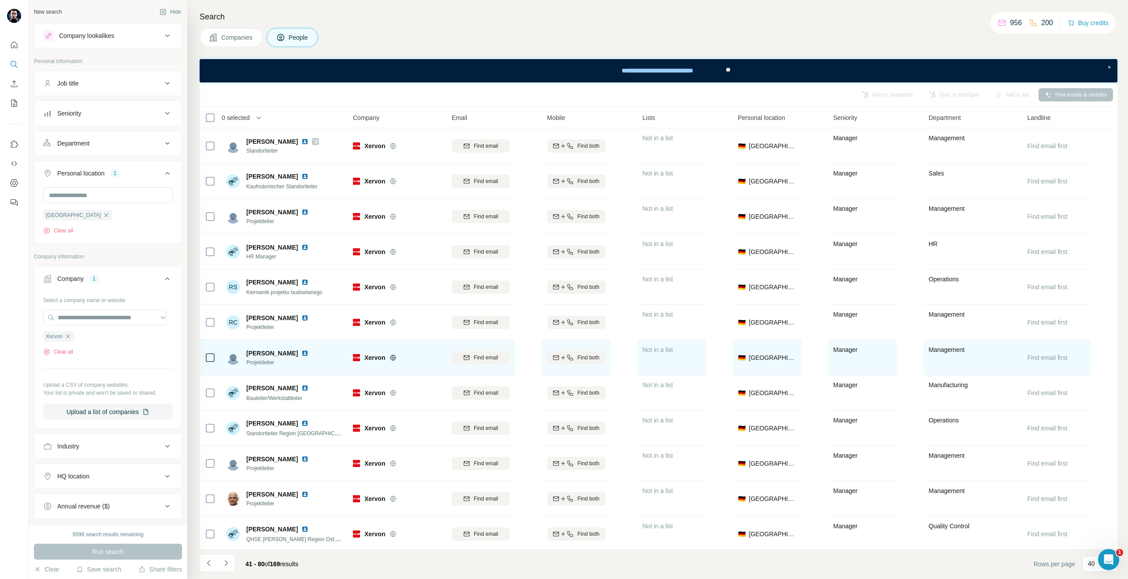
scroll to position [353, 0]
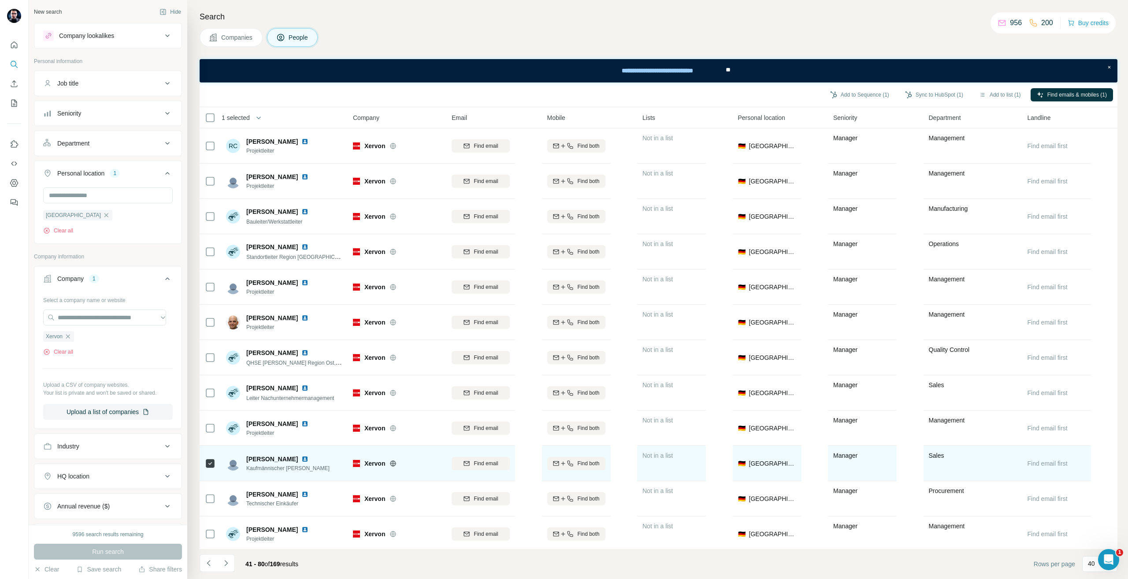
click at [483, 471] on div "Find email" at bounding box center [481, 463] width 58 height 24
click at [480, 459] on span "Find email" at bounding box center [486, 463] width 24 height 8
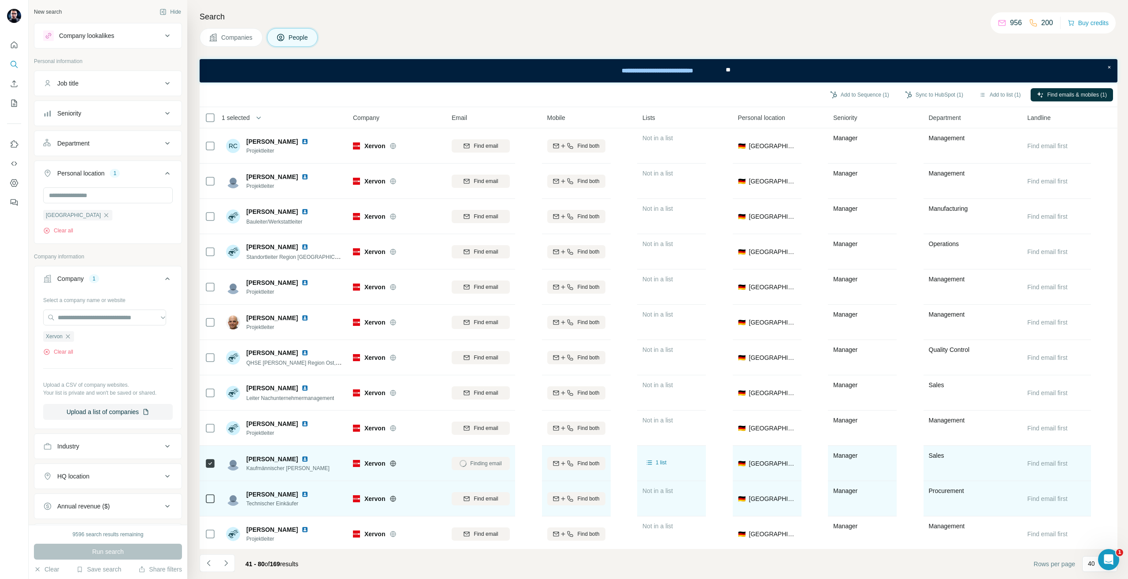
click at [222, 501] on td "[PERSON_NAME] Technischer Einkäufer" at bounding box center [285, 498] width 128 height 35
click at [490, 502] on button "Find email" at bounding box center [481, 498] width 58 height 13
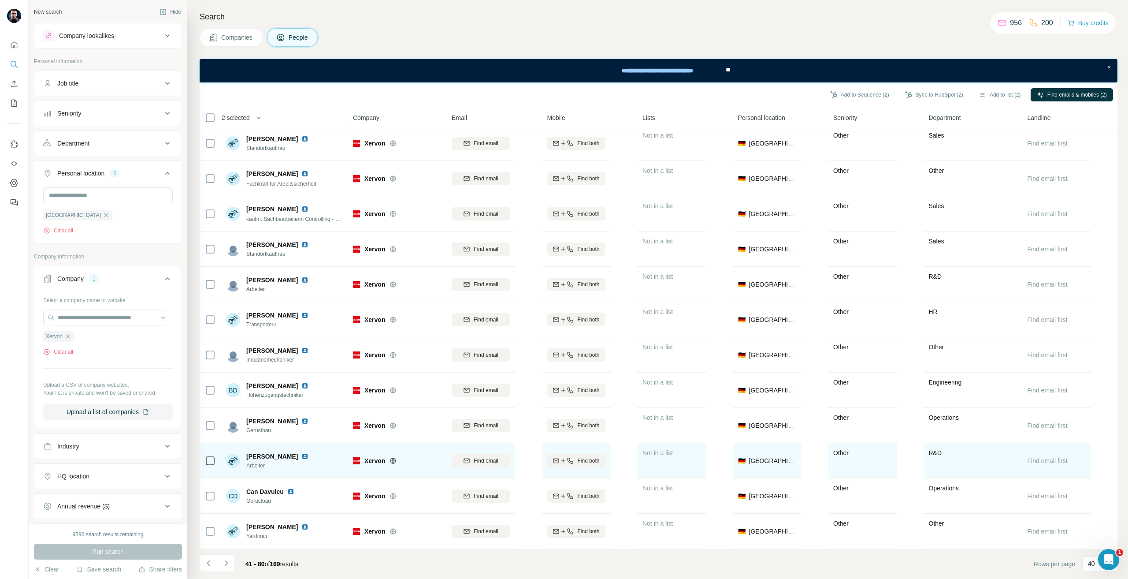
scroll to position [994, 0]
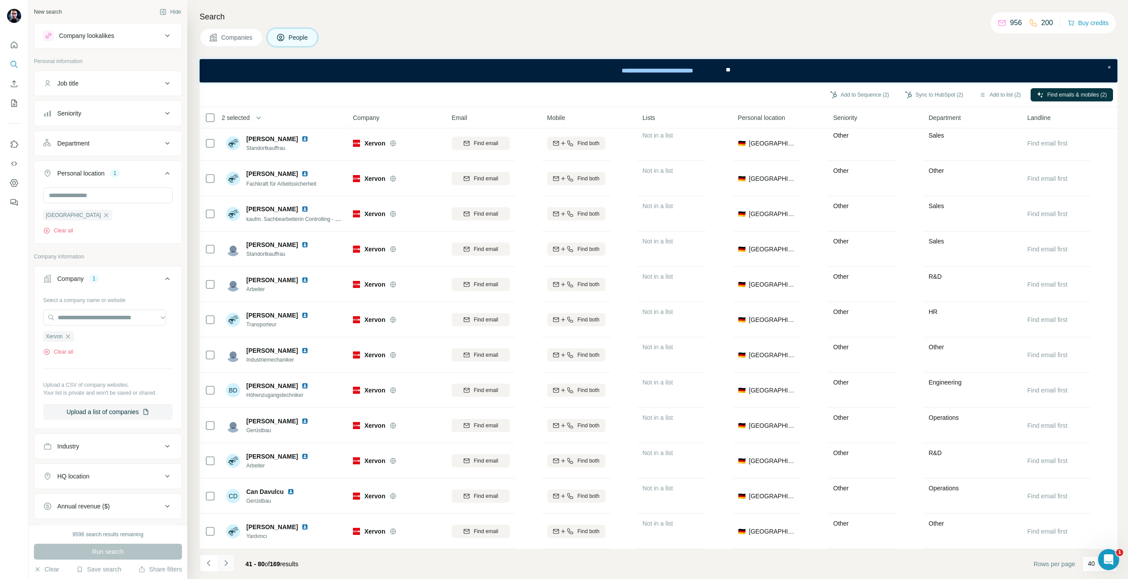
click at [225, 559] on icon "Navigate to next page" at bounding box center [226, 562] width 9 height 9
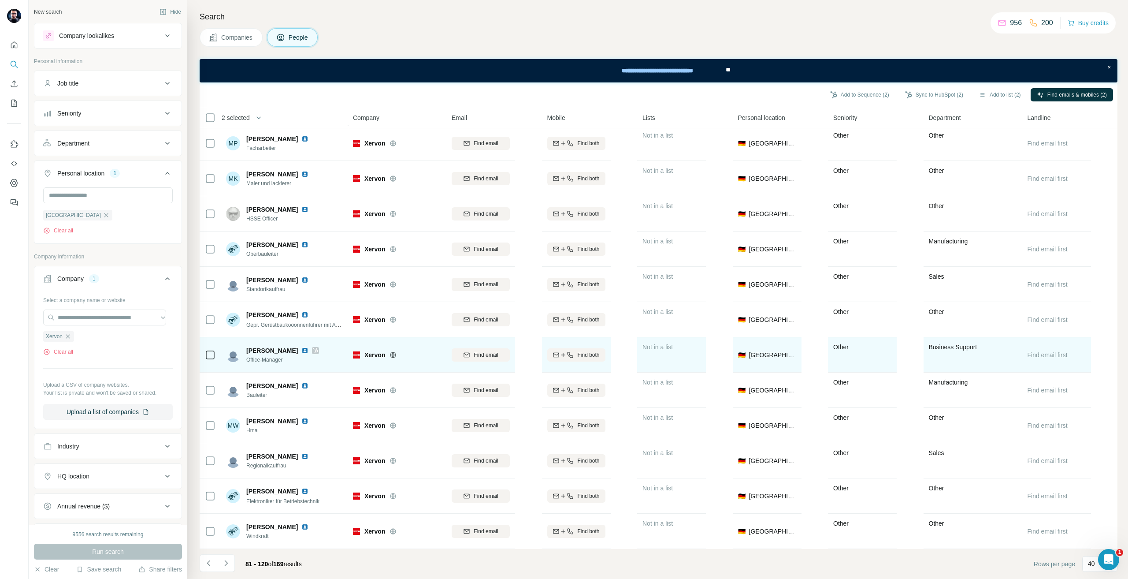
click at [203, 351] on td at bounding box center [210, 354] width 21 height 35
click at [508, 342] on div "Find email" at bounding box center [481, 354] width 58 height 24
click at [505, 342] on div "Find email" at bounding box center [481, 354] width 58 height 24
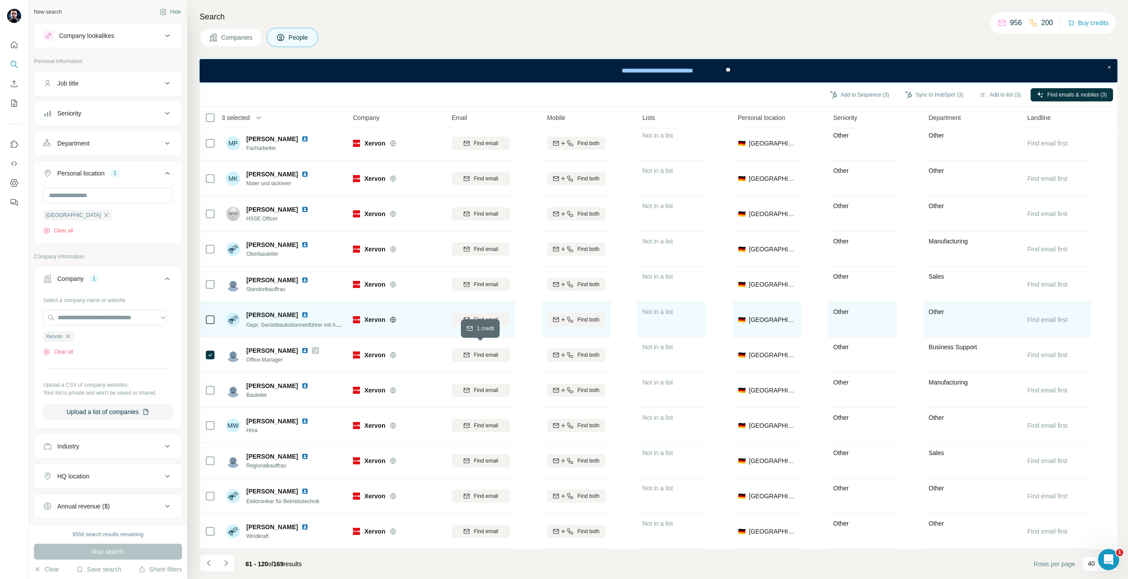
click at [502, 348] on button "Find email" at bounding box center [481, 354] width 58 height 13
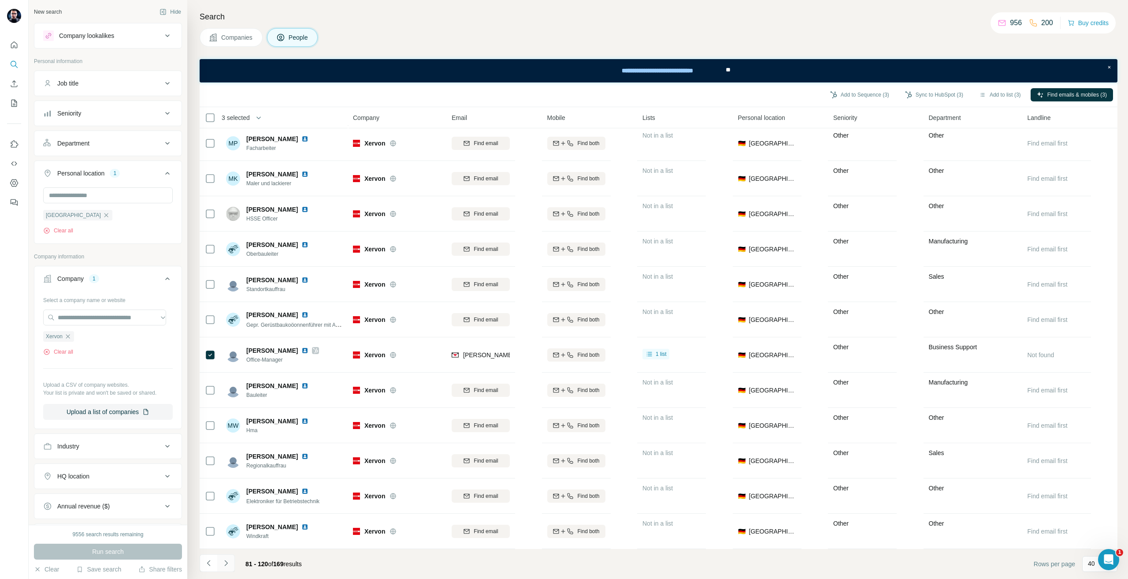
click at [234, 562] on button "Navigate to next page" at bounding box center [226, 563] width 18 height 18
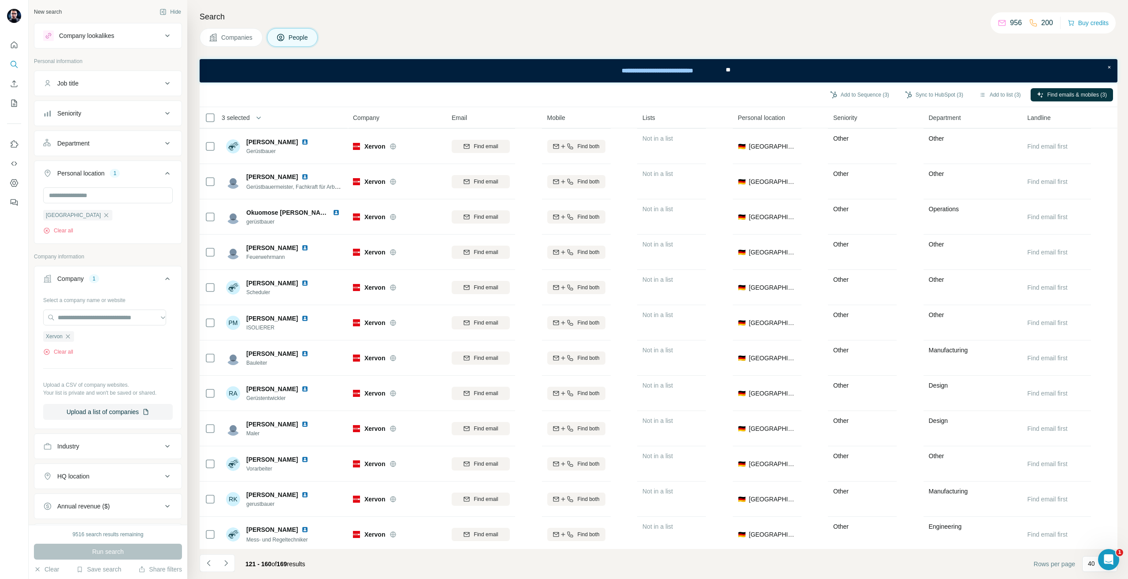
scroll to position [264, 0]
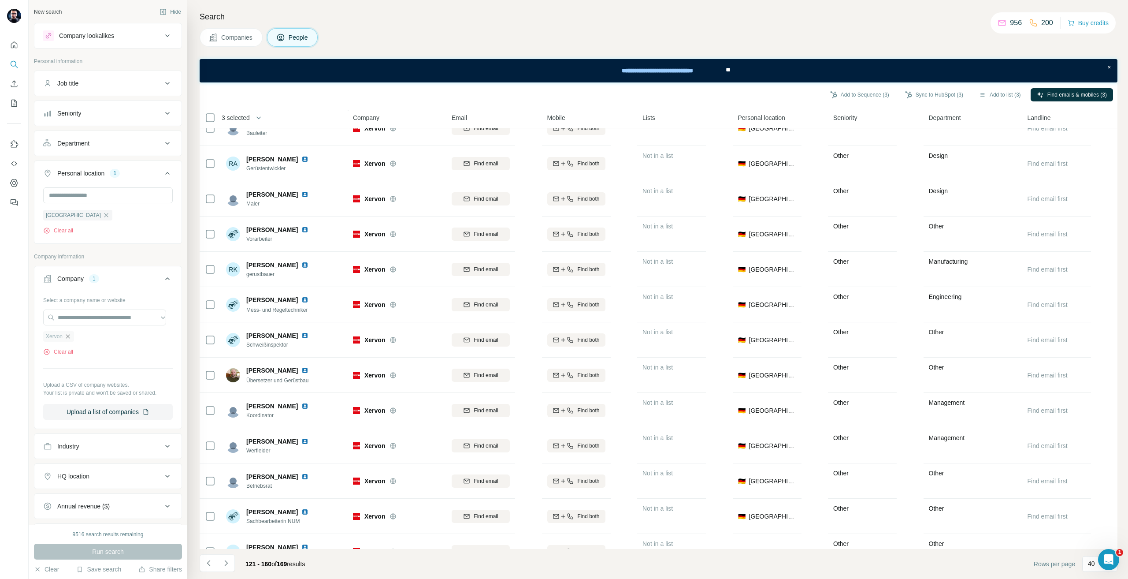
click at [71, 340] on icon "button" at bounding box center [67, 336] width 7 height 7
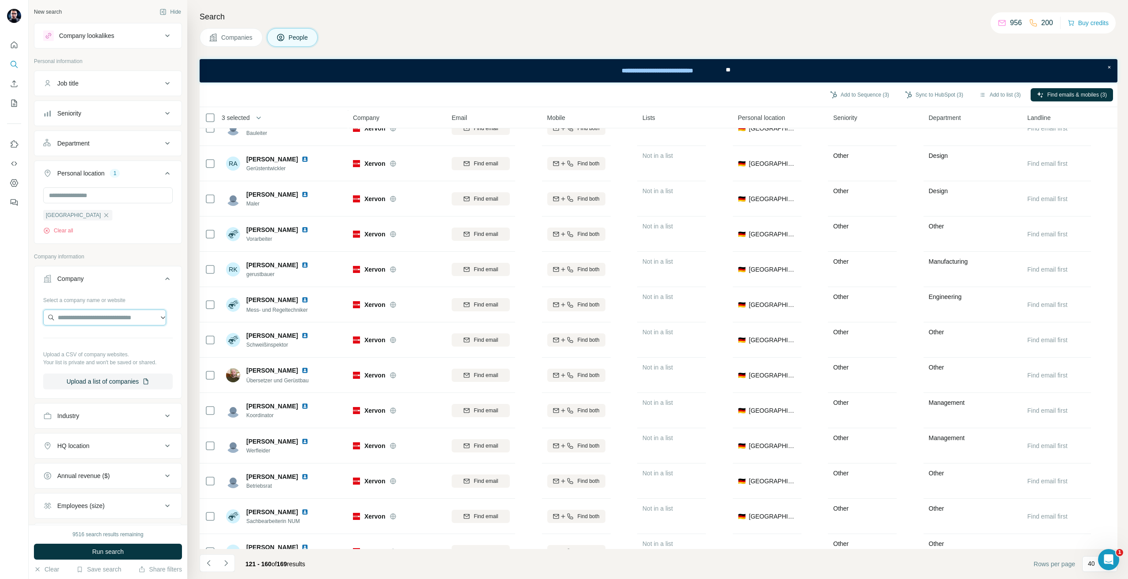
click at [76, 320] on input "text" at bounding box center [104, 317] width 123 height 16
type input "**********"
click at [93, 345] on div "Dew21 [DOMAIN_NAME]" at bounding box center [104, 342] width 119 height 24
click at [106, 552] on span "Run search" at bounding box center [108, 551] width 32 height 9
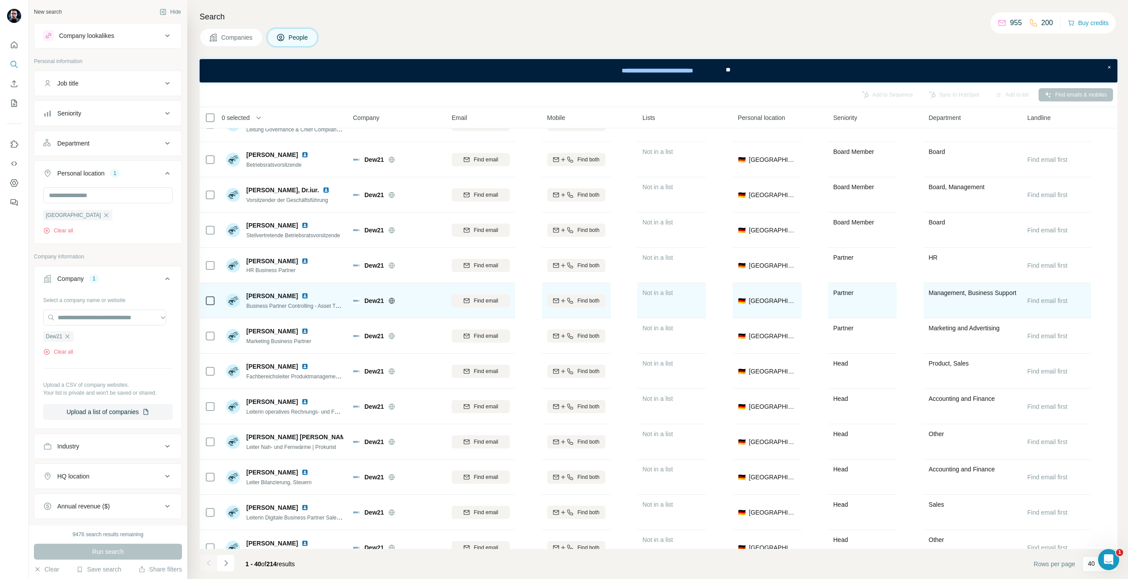
scroll to position [220, 0]
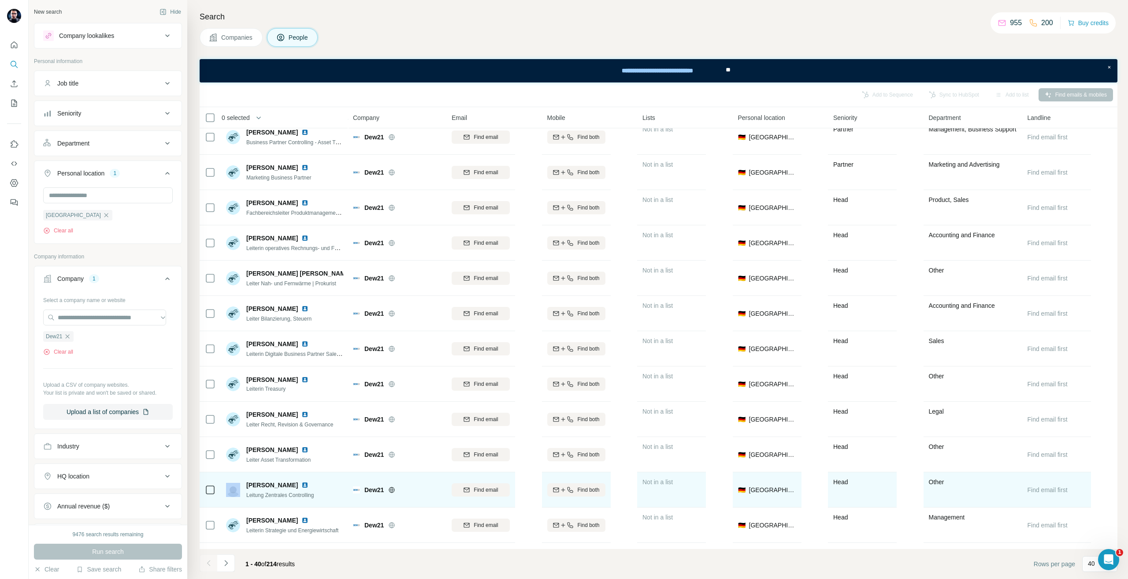
click at [213, 487] on div at bounding box center [210, 489] width 11 height 11
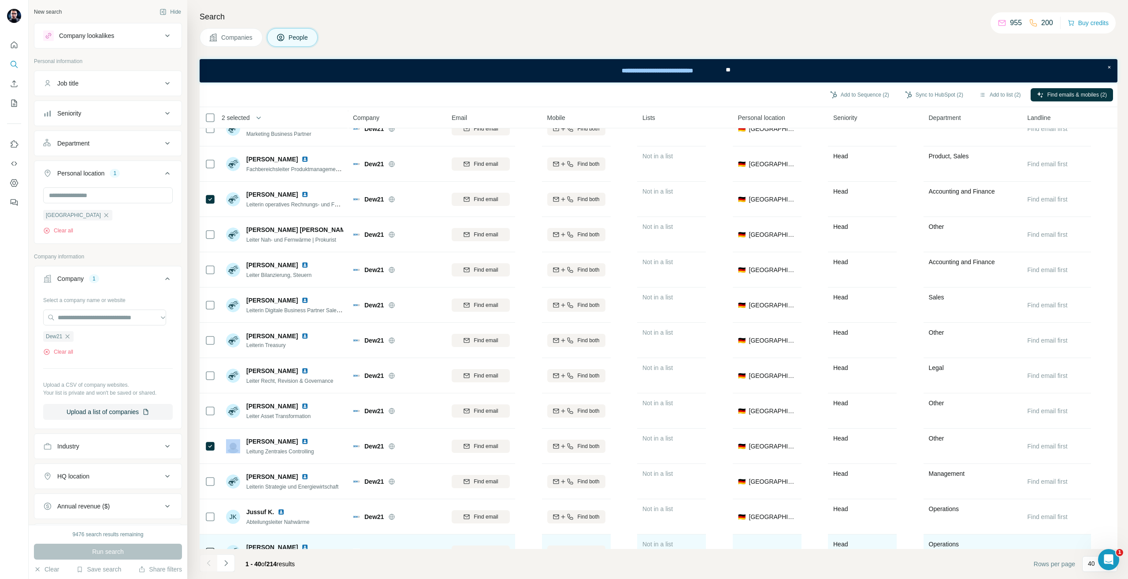
scroll to position [397, 0]
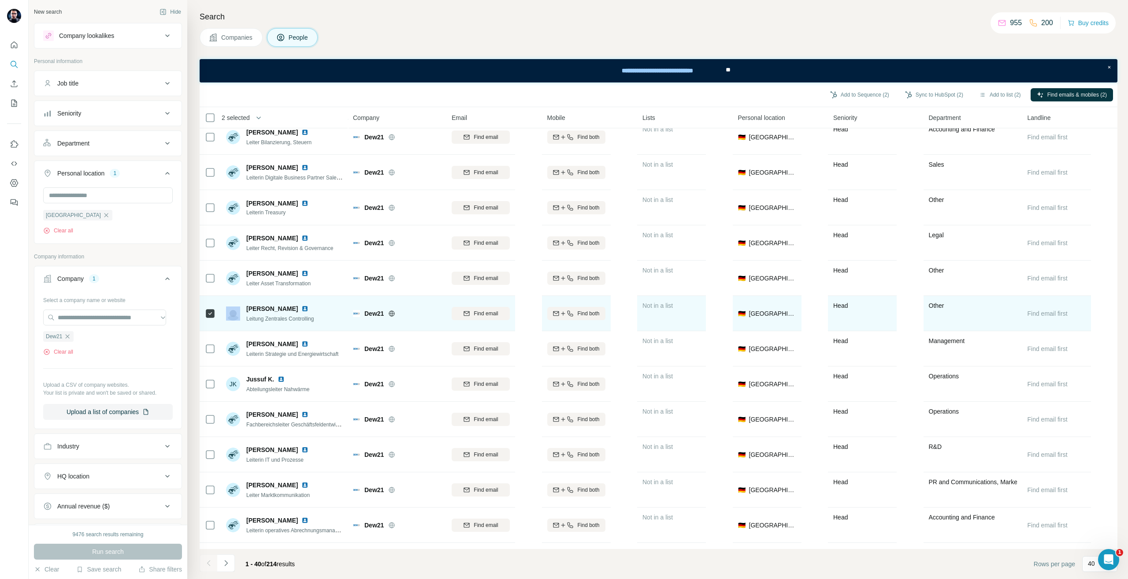
click at [470, 314] on div "Find email" at bounding box center [481, 313] width 58 height 8
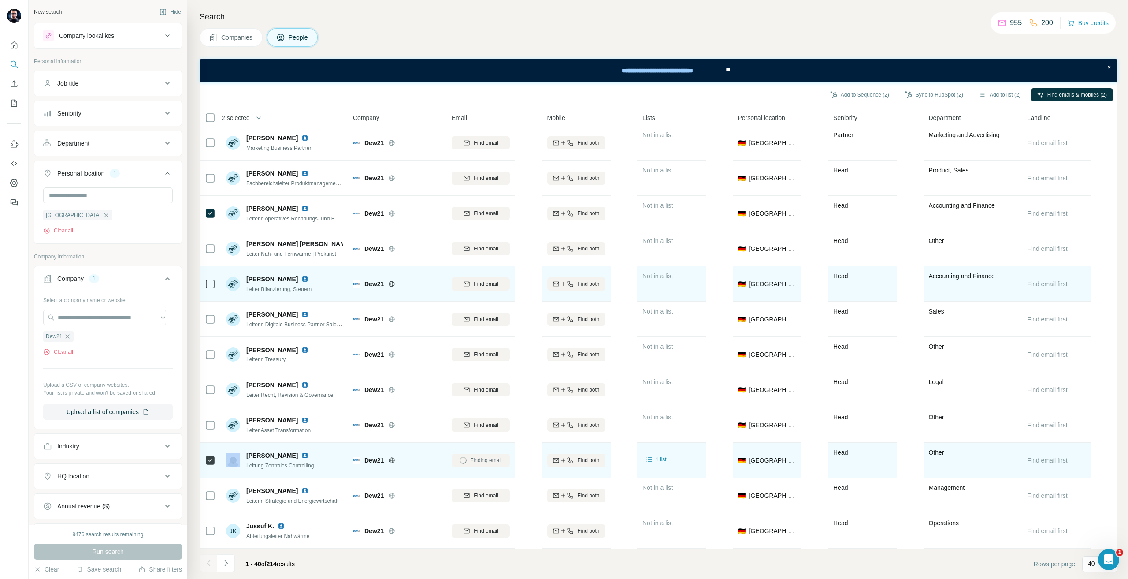
scroll to position [220, 0]
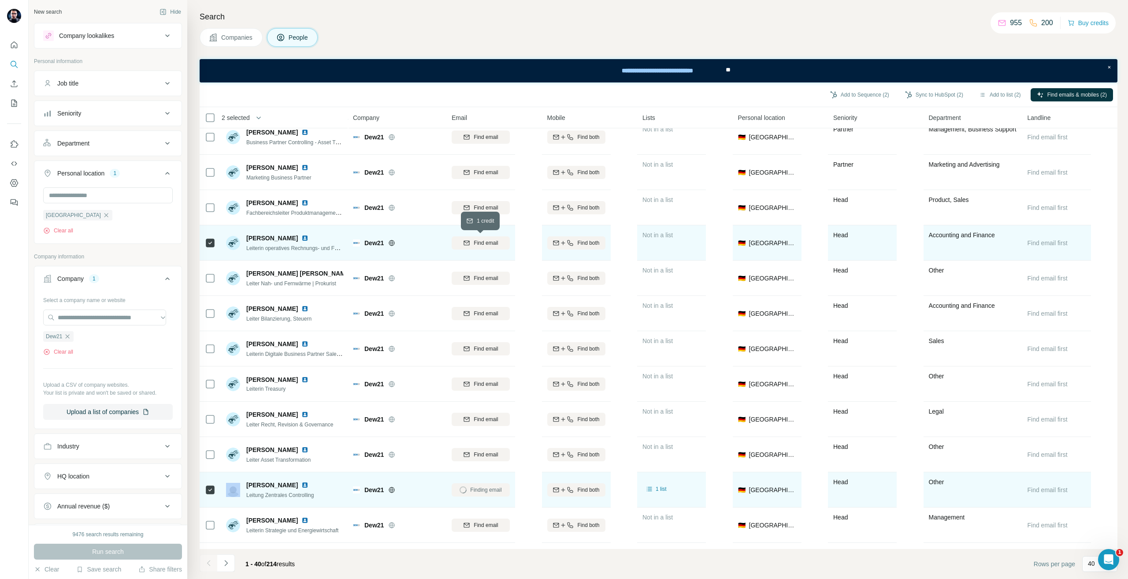
click at [493, 242] on span "Find email" at bounding box center [486, 243] width 24 height 8
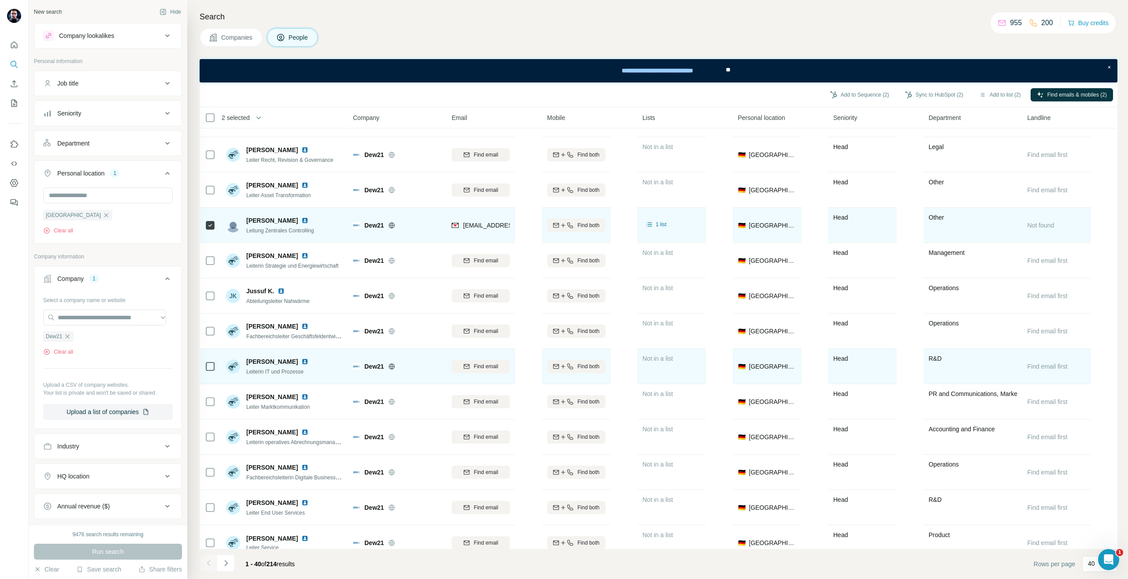
click at [216, 363] on td at bounding box center [210, 366] width 21 height 35
click at [215, 363] on icon at bounding box center [210, 366] width 11 height 11
click at [491, 366] on span "Find email" at bounding box center [486, 366] width 24 height 8
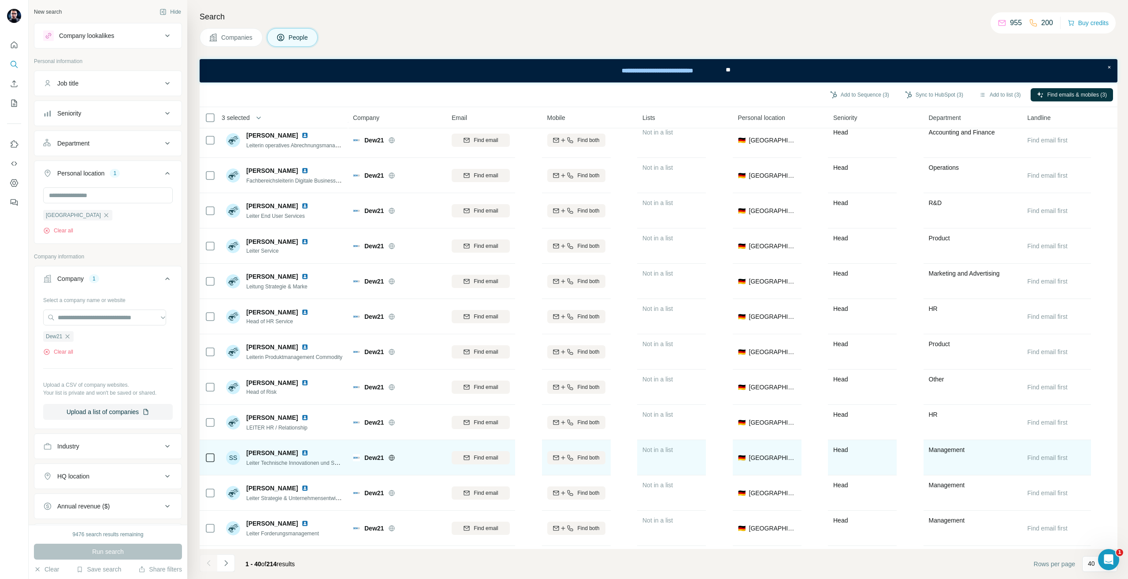
scroll to position [793, 0]
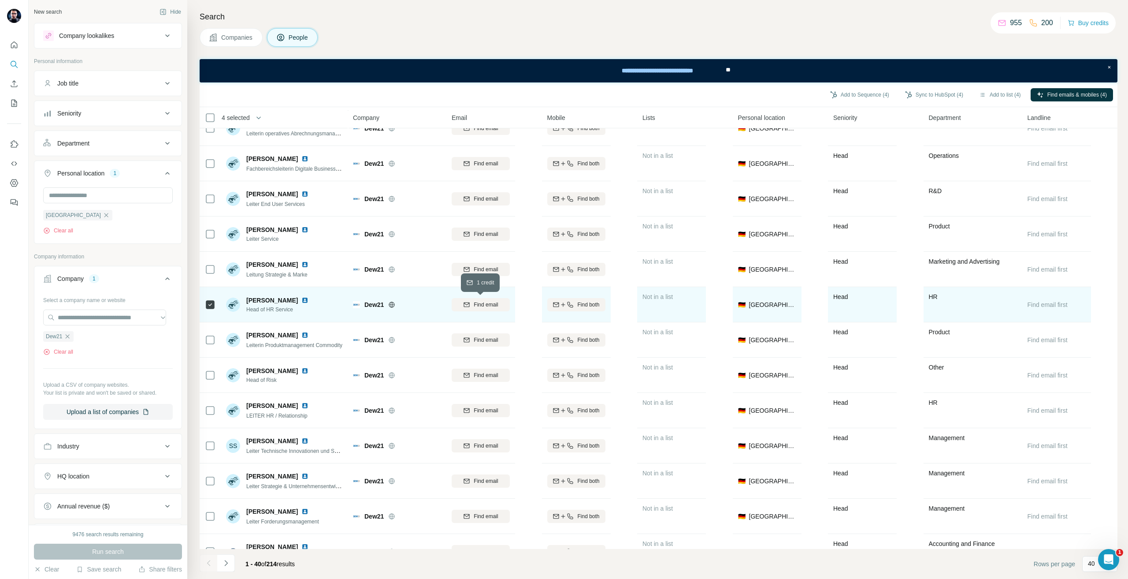
click at [487, 301] on span "Find email" at bounding box center [486, 305] width 24 height 8
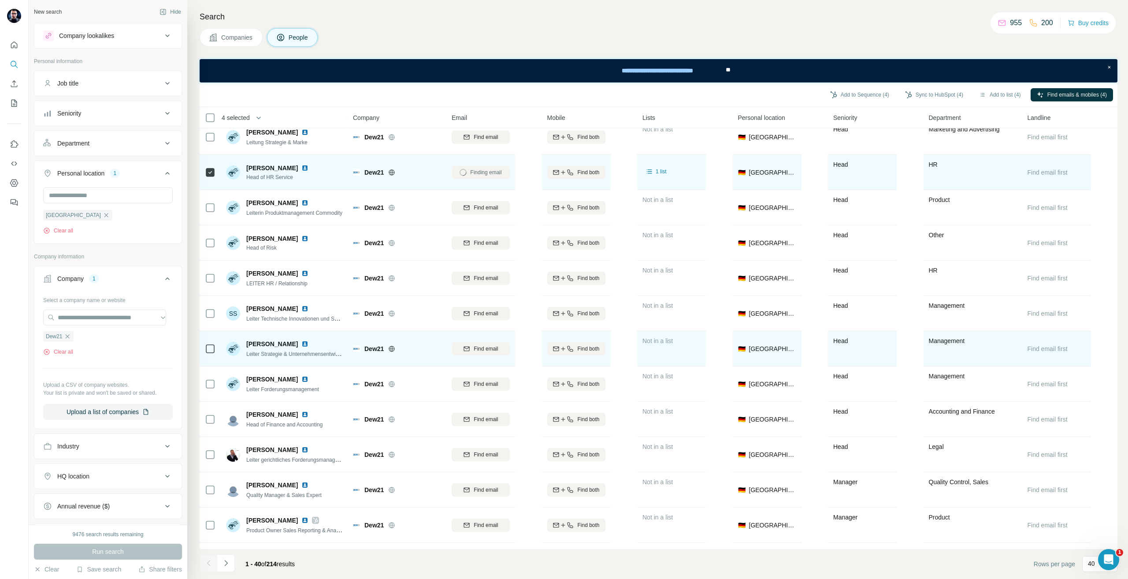
scroll to position [994, 0]
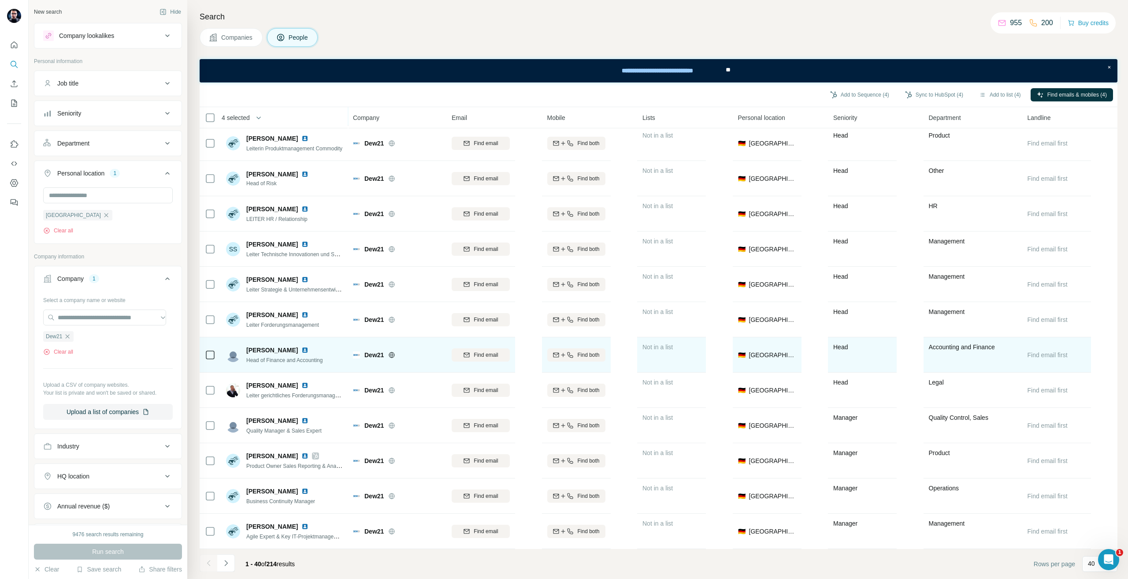
click at [205, 354] on icon at bounding box center [210, 355] width 11 height 11
click at [465, 353] on icon "button" at bounding box center [466, 354] width 7 height 7
click at [232, 559] on button "Navigate to next page" at bounding box center [226, 563] width 18 height 18
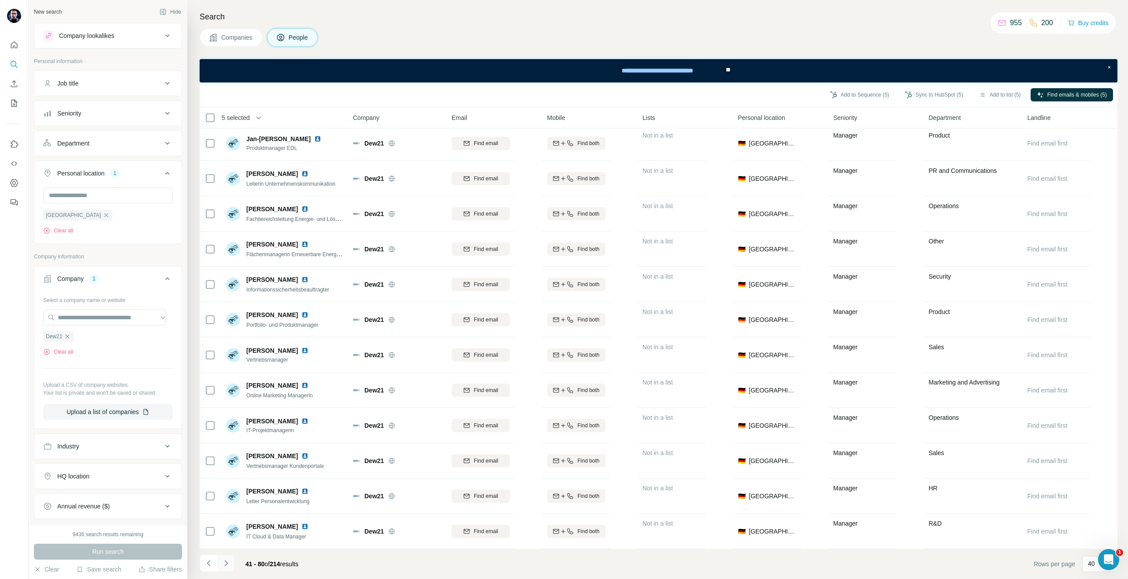
click at [223, 571] on button "Navigate to next page" at bounding box center [226, 563] width 18 height 18
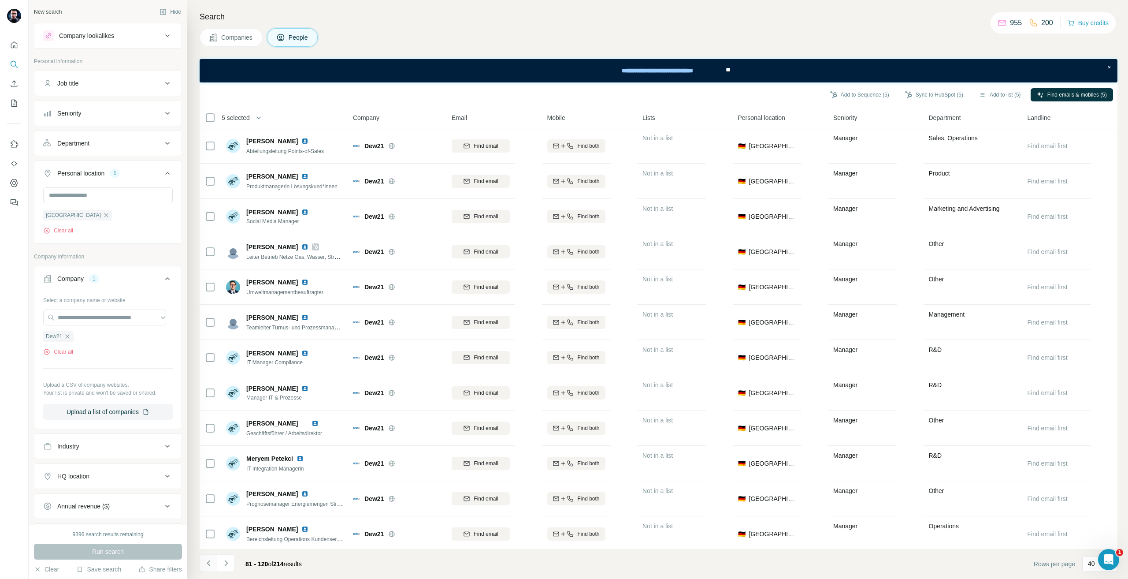
click at [207, 563] on icon "Navigate to previous page" at bounding box center [209, 562] width 9 height 9
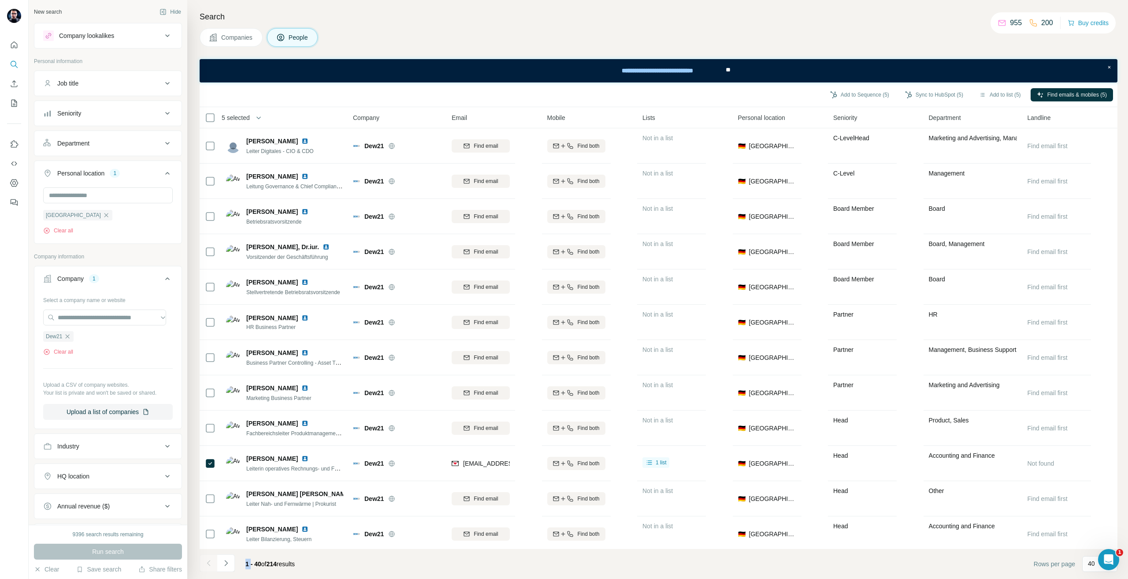
click at [207, 563] on div at bounding box center [209, 563] width 18 height 18
click at [911, 94] on button "Sync to HubSpot (5)" at bounding box center [934, 94] width 71 height 13
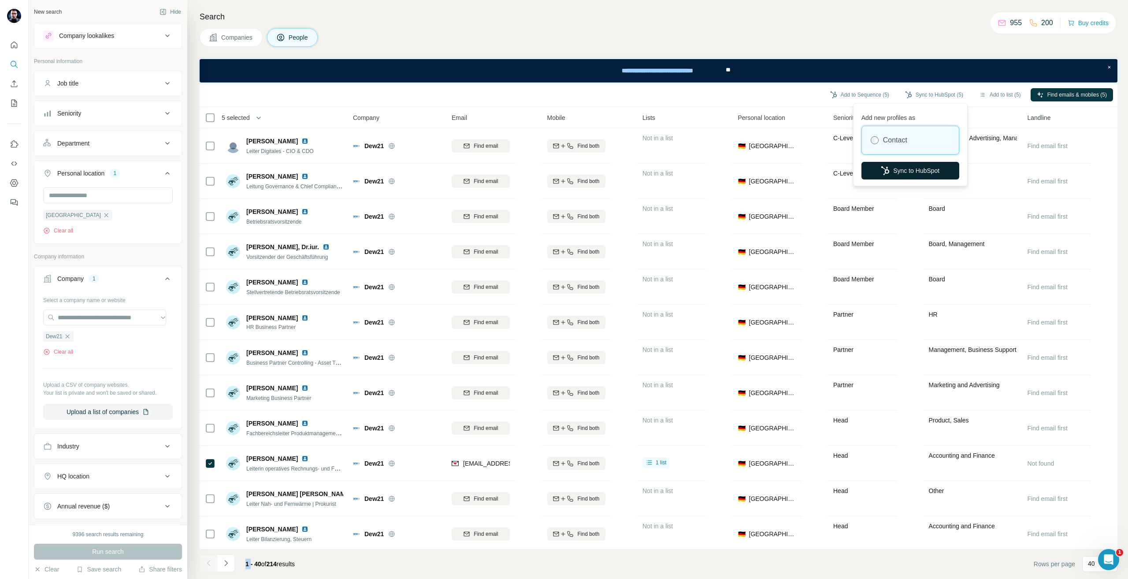
click at [895, 174] on button "Sync to HubSpot" at bounding box center [911, 171] width 98 height 18
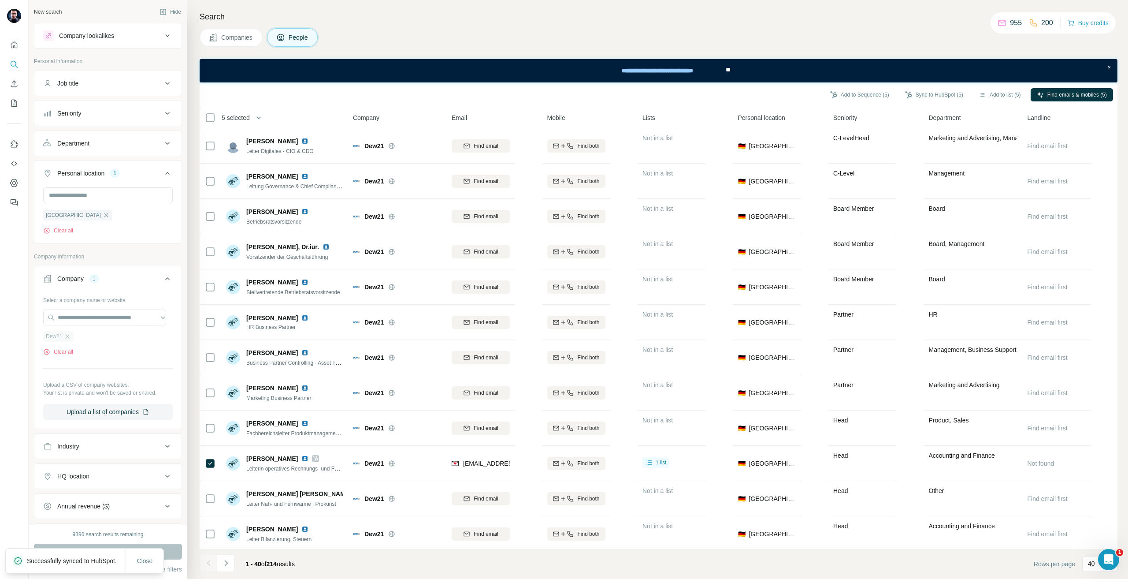
click at [72, 336] on div "Dew21" at bounding box center [58, 336] width 30 height 11
click at [70, 321] on input "text" at bounding box center [104, 317] width 123 height 16
click at [0, 351] on div at bounding box center [14, 289] width 29 height 579
click at [71, 337] on icon "button" at bounding box center [67, 336] width 7 height 7
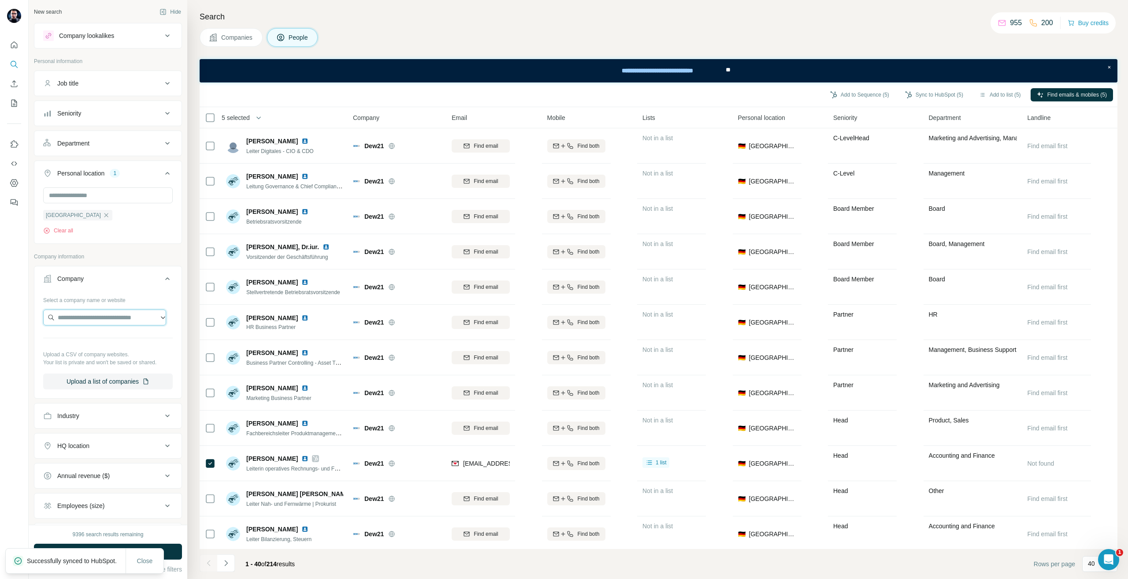
click at [68, 320] on input "text" at bounding box center [104, 317] width 123 height 16
type input "**********"
click at [98, 337] on p "[PERSON_NAME] gruppe" at bounding box center [104, 337] width 72 height 9
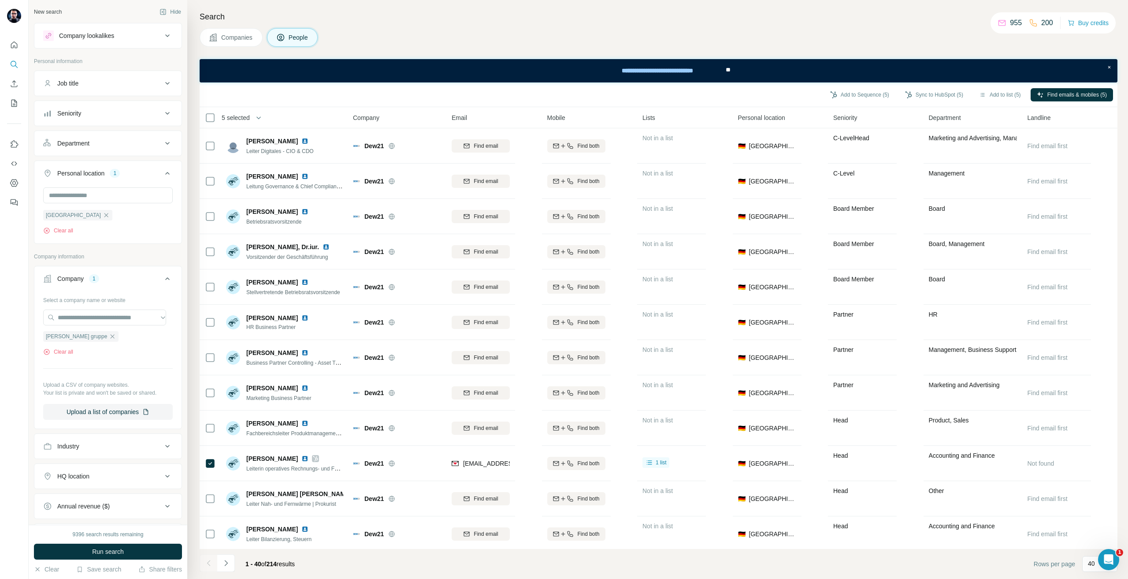
click at [85, 540] on div "9396 search results remaining Run search Clear Save search Share filters" at bounding box center [108, 552] width 159 height 54
click at [91, 543] on button "Run search" at bounding box center [108, 551] width 148 height 16
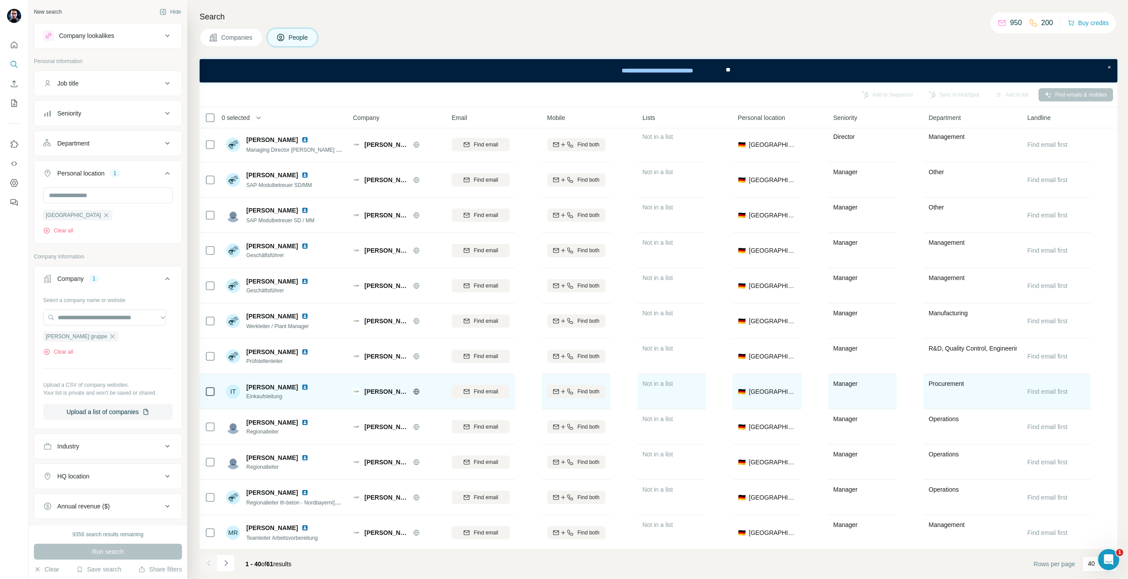
scroll to position [88, 0]
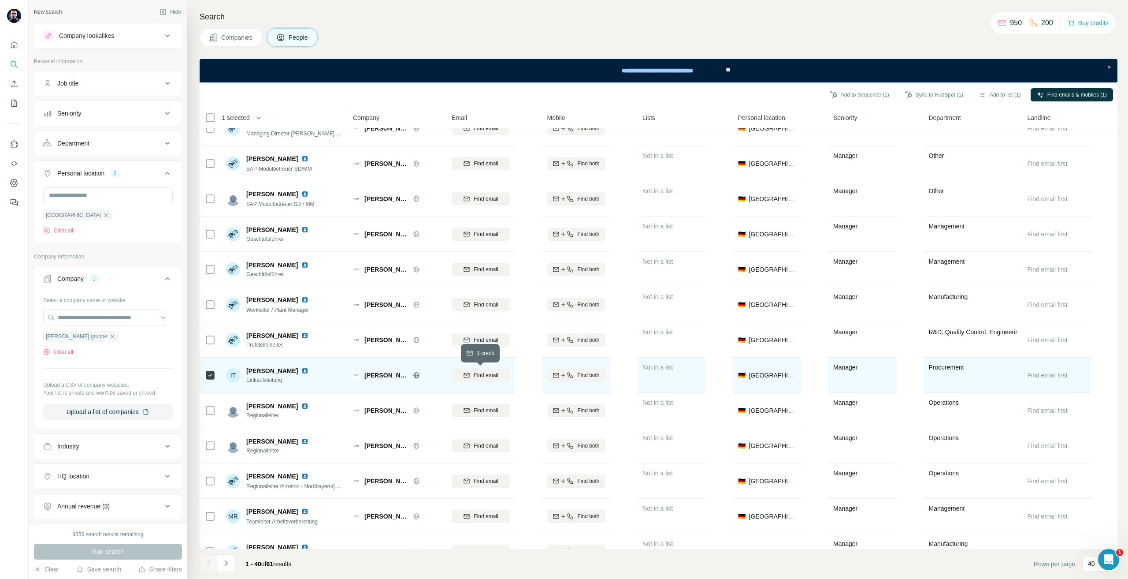
click at [478, 374] on span "Find email" at bounding box center [486, 375] width 24 height 8
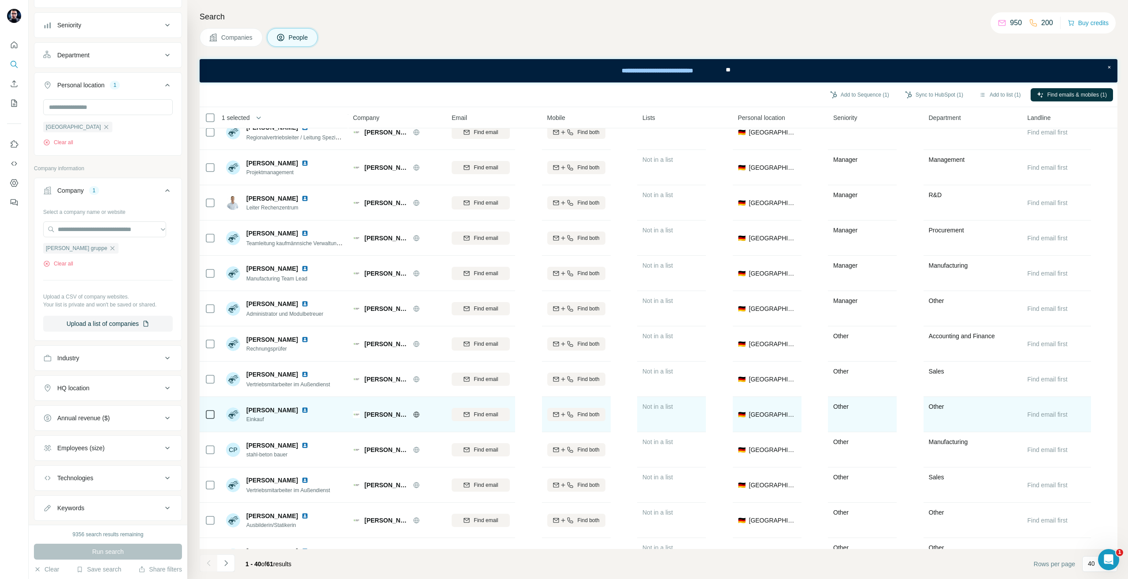
scroll to position [617, 0]
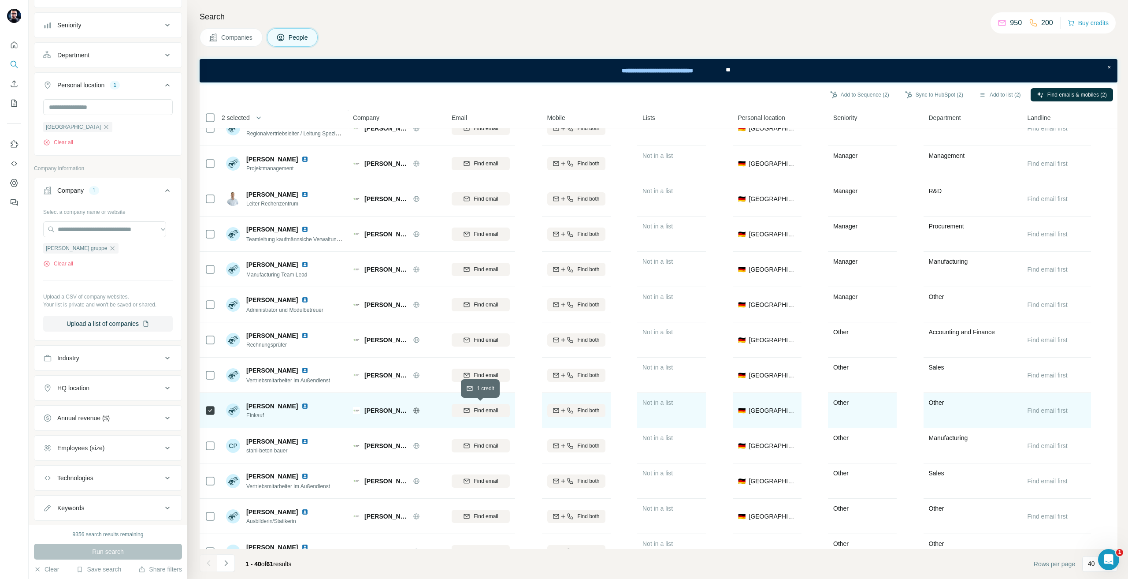
click at [500, 406] on div "Find email" at bounding box center [481, 410] width 58 height 8
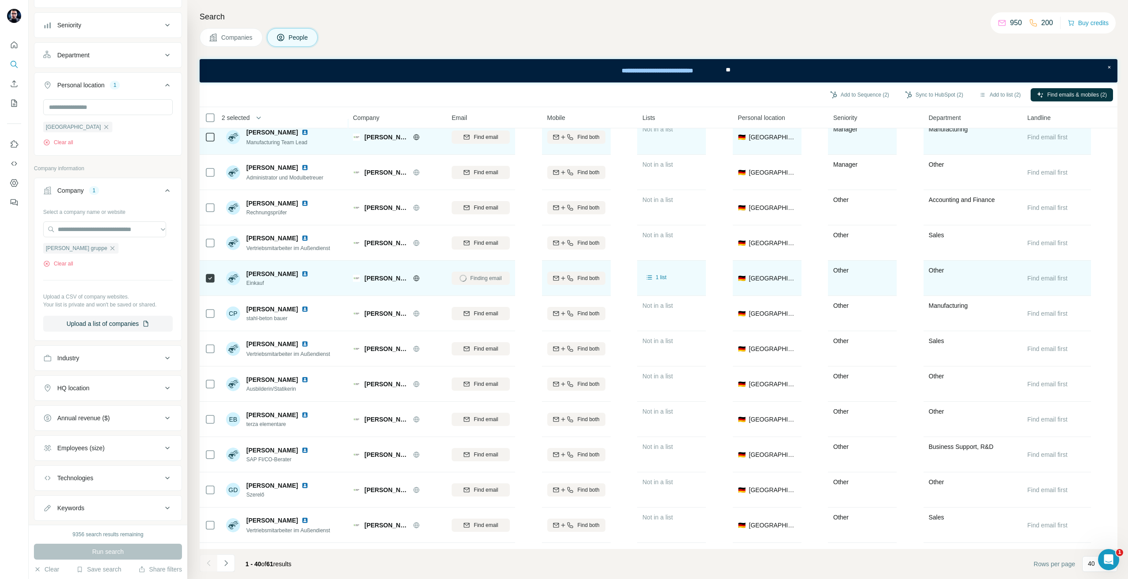
scroll to position [661, 0]
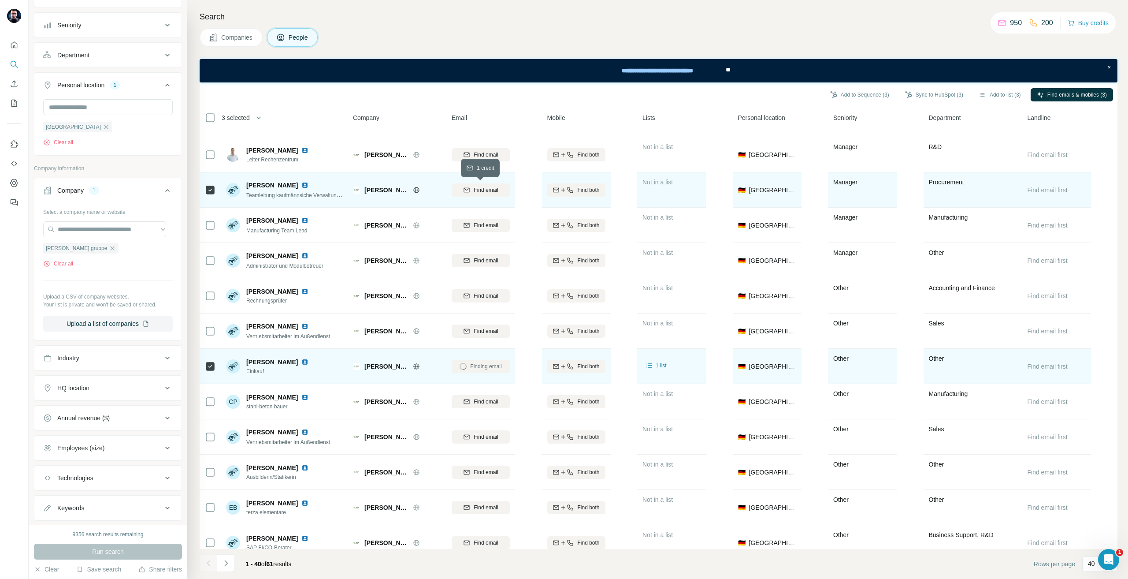
click at [481, 190] on span "Find email" at bounding box center [486, 190] width 24 height 8
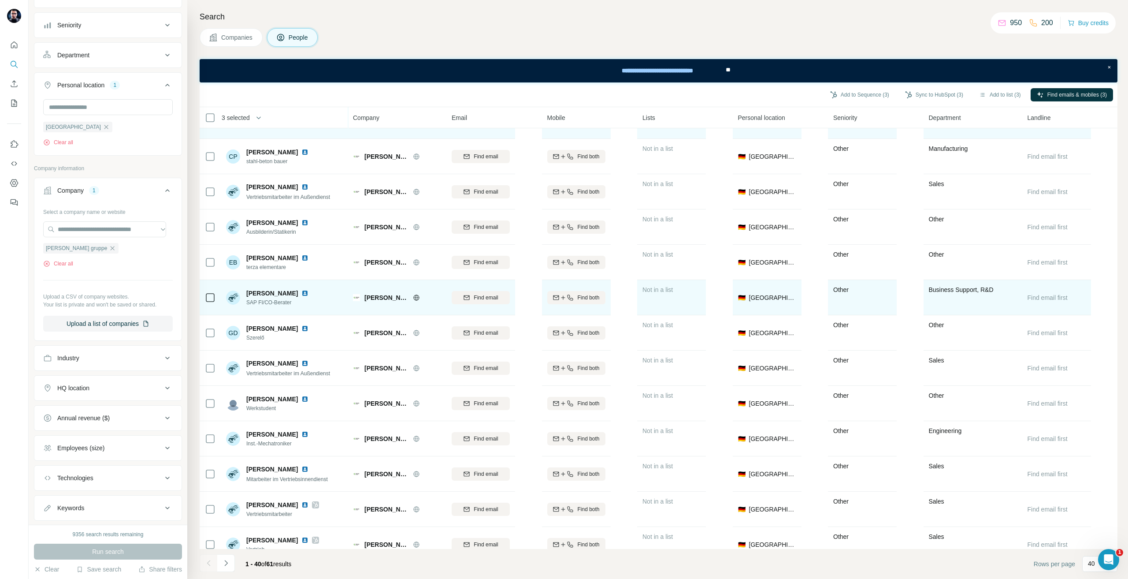
scroll to position [994, 0]
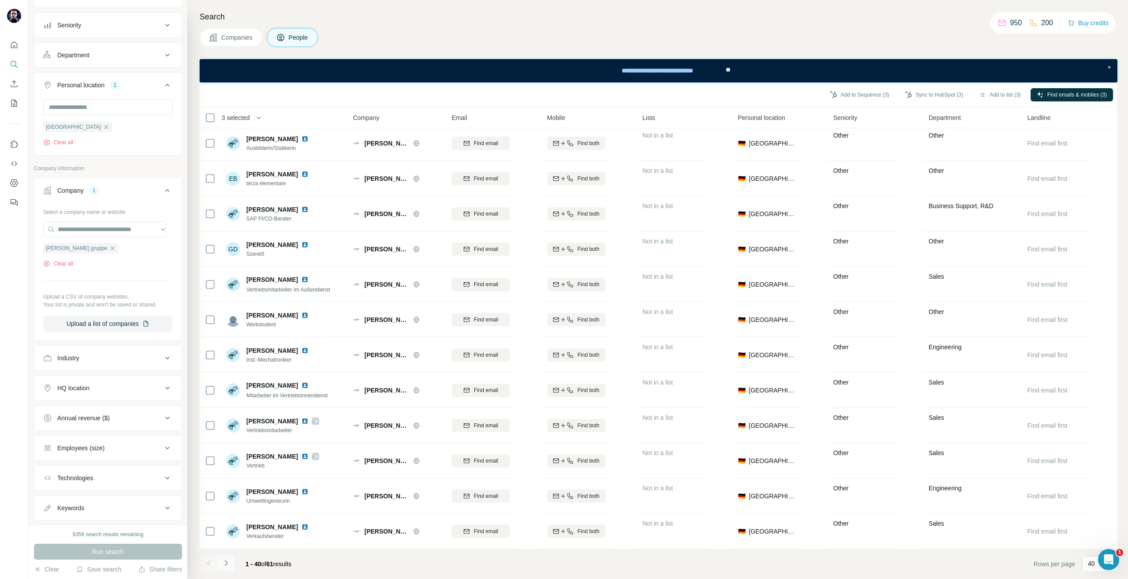
click at [231, 567] on button "Navigate to next page" at bounding box center [226, 563] width 18 height 18
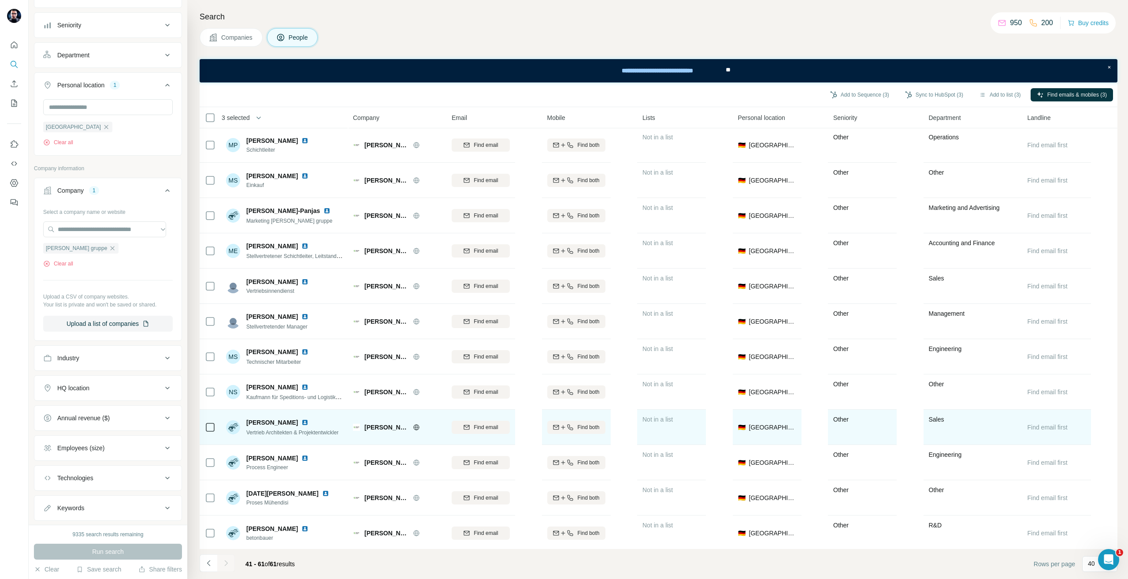
scroll to position [0, 0]
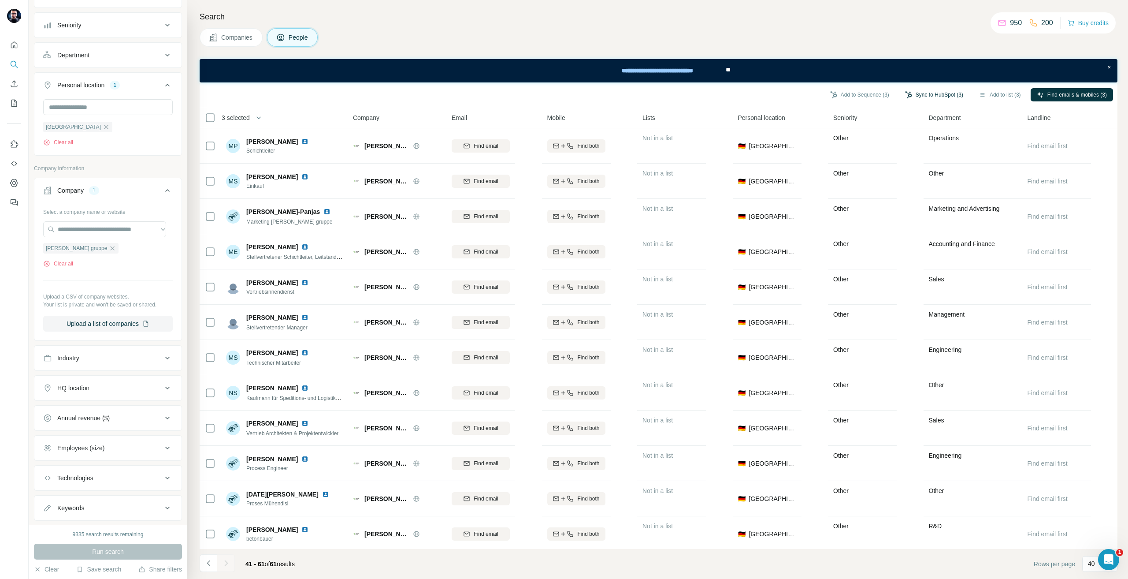
click at [945, 93] on button "Sync to HubSpot (3)" at bounding box center [934, 94] width 71 height 13
click at [931, 167] on button "Sync to HubSpot" at bounding box center [910, 171] width 98 height 18
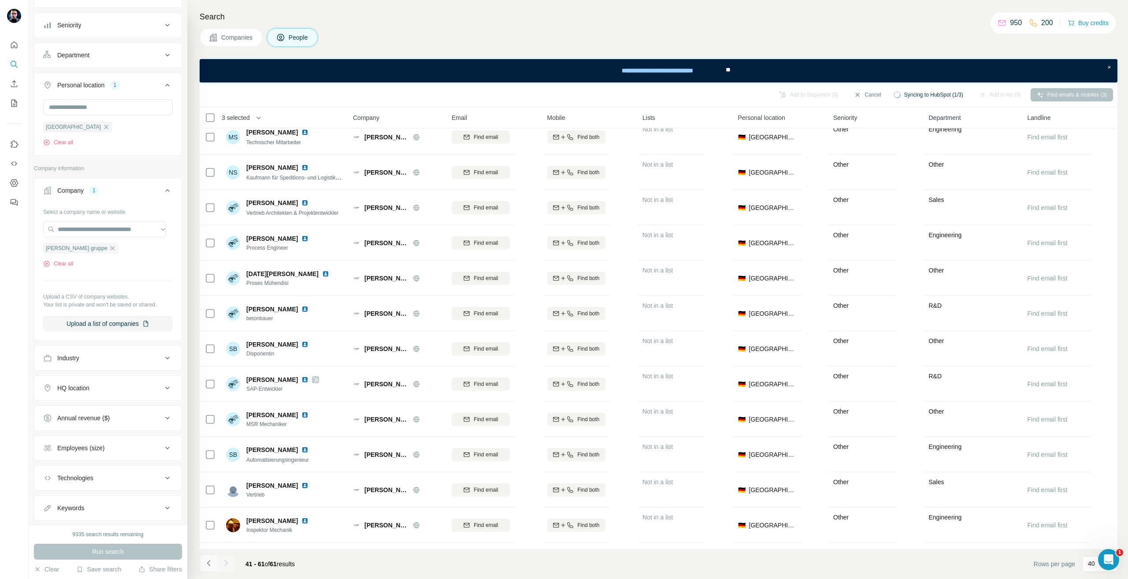
click at [212, 556] on button "Navigate to previous page" at bounding box center [209, 563] width 18 height 18
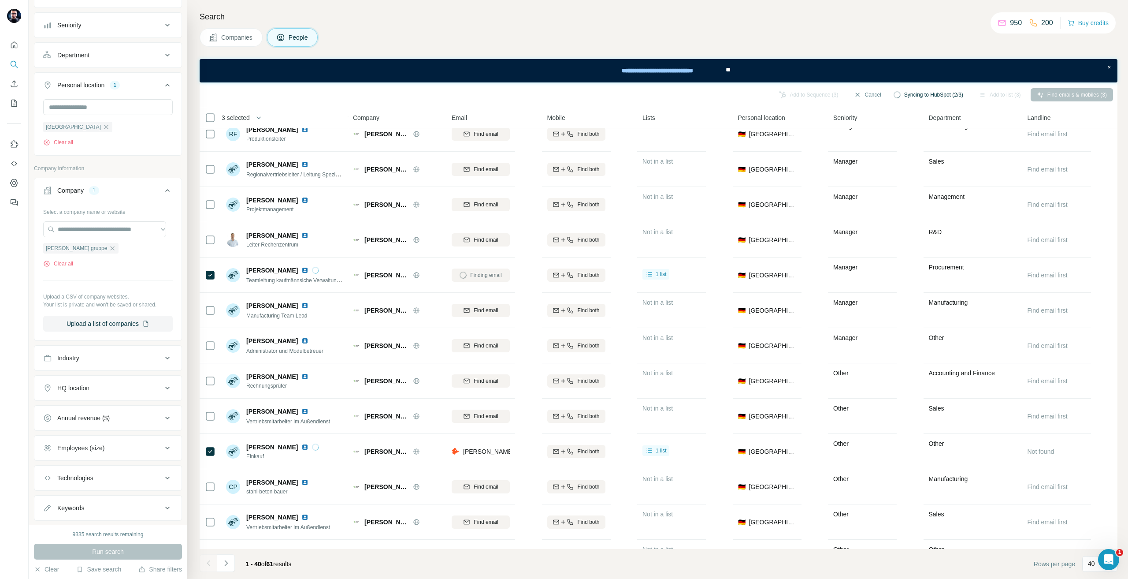
scroll to position [573, 0]
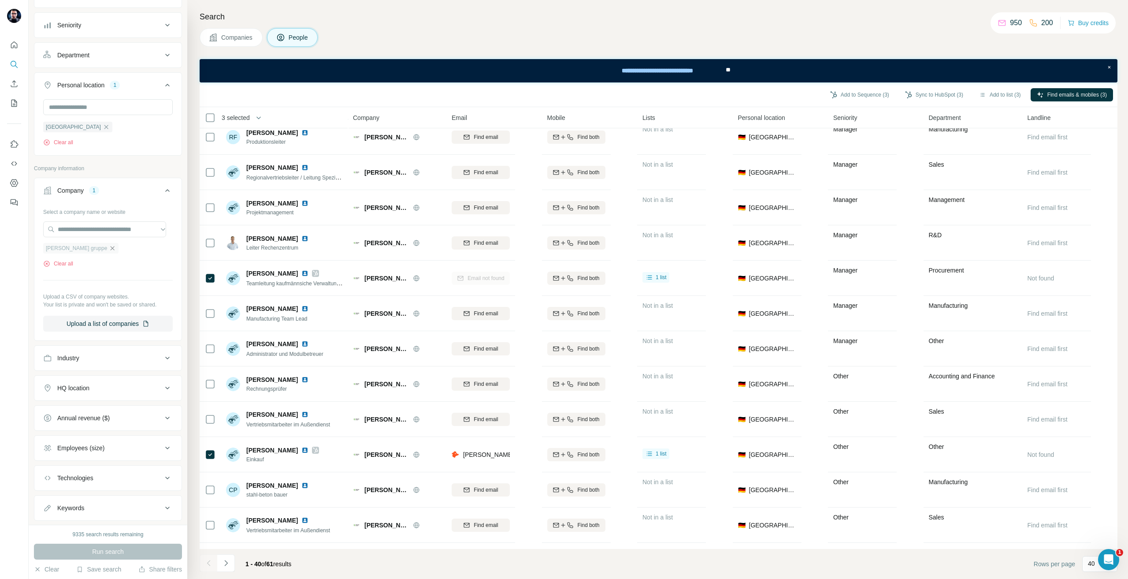
click at [111, 249] on icon "button" at bounding box center [113, 248] width 4 height 4
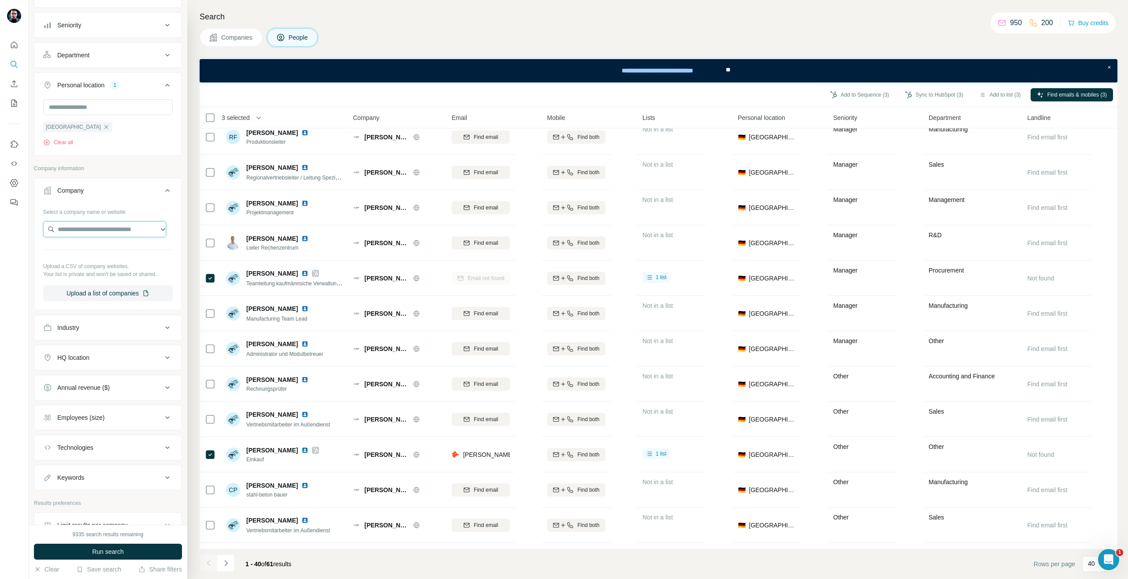
click at [83, 232] on input "text" at bounding box center [104, 229] width 123 height 16
type input "**********"
click at [90, 252] on p "F [PERSON_NAME] Nchfg KG" at bounding box center [111, 249] width 86 height 9
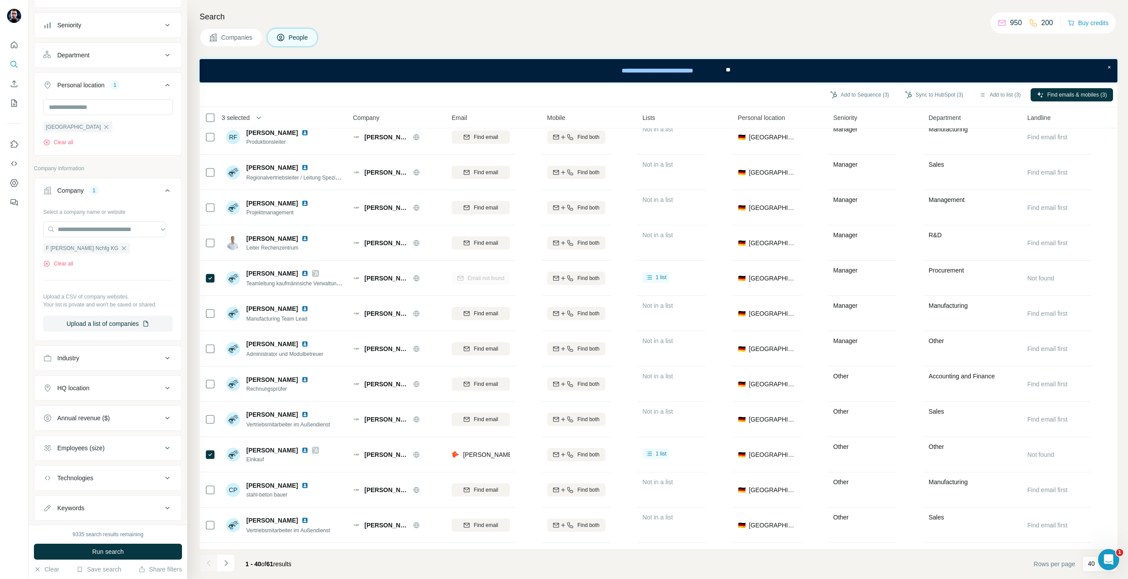
click at [107, 545] on button "Run search" at bounding box center [108, 551] width 148 height 16
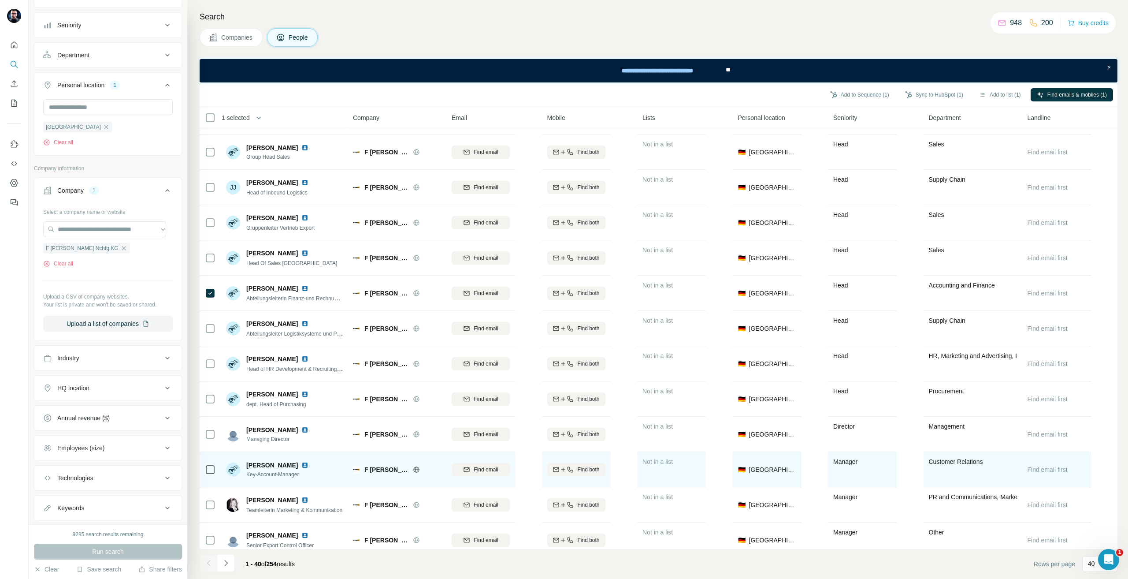
scroll to position [397, 0]
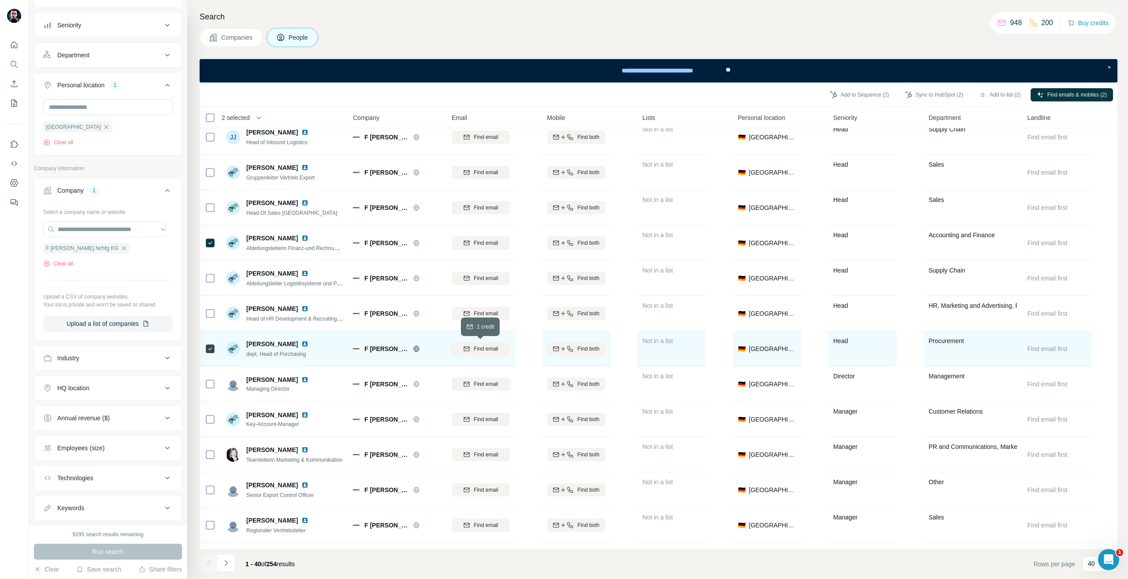
click at [498, 345] on span "Find email" at bounding box center [486, 349] width 24 height 8
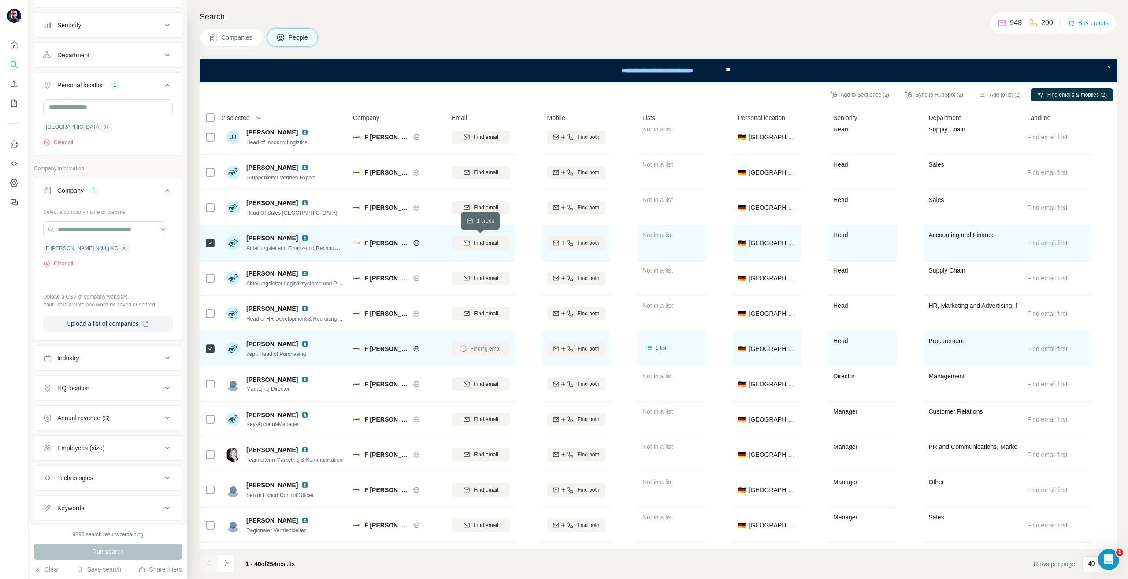
click at [483, 242] on span "Find email" at bounding box center [486, 243] width 24 height 8
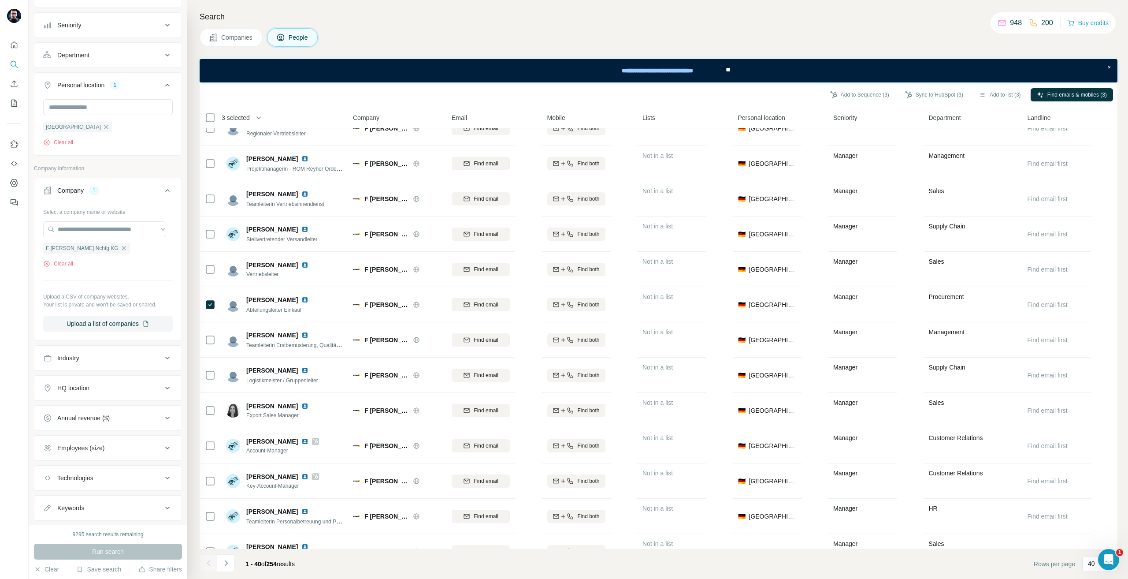
scroll to position [970, 0]
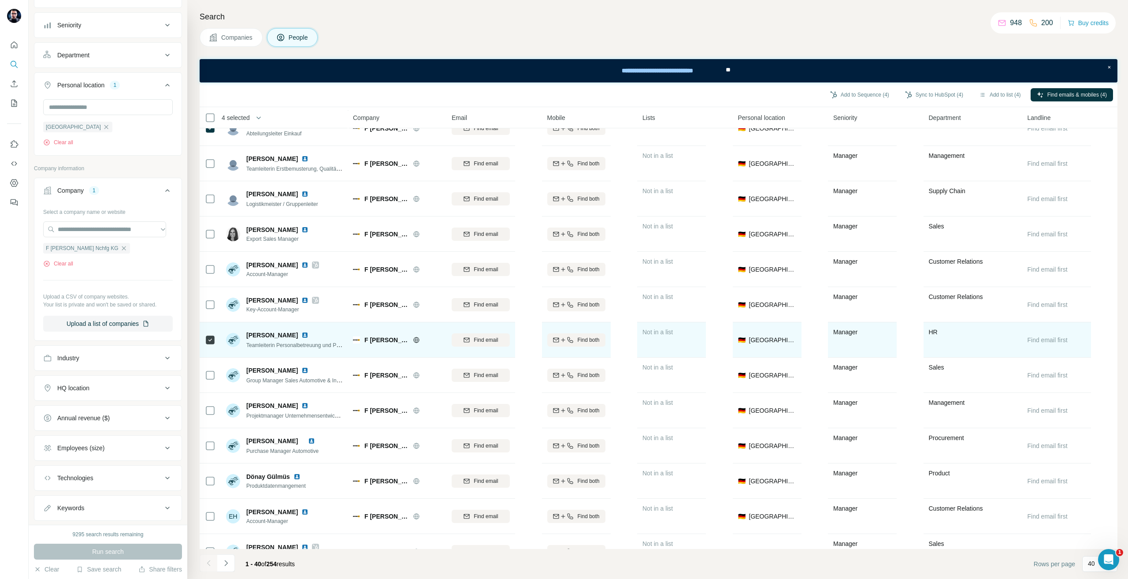
click at [492, 340] on span "Find email" at bounding box center [486, 340] width 24 height 8
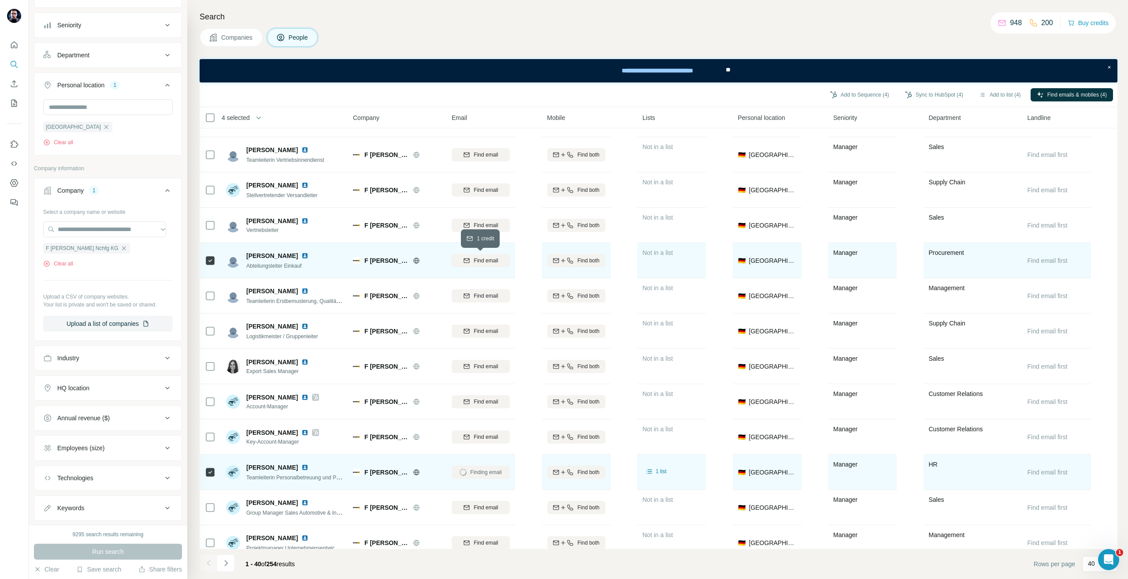
click at [476, 258] on span "Find email" at bounding box center [486, 261] width 24 height 8
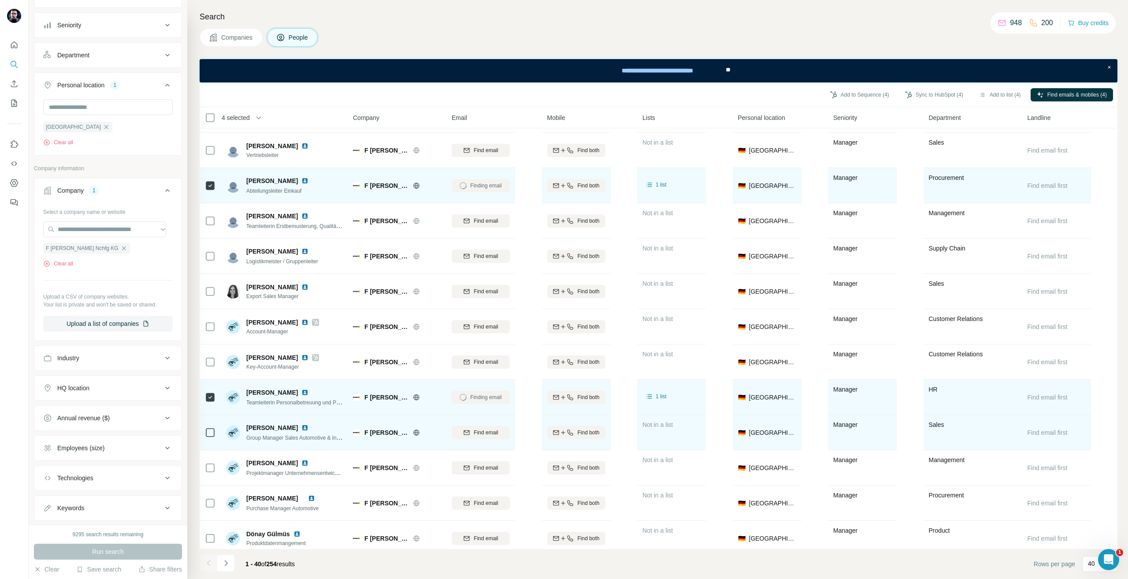
scroll to position [994, 0]
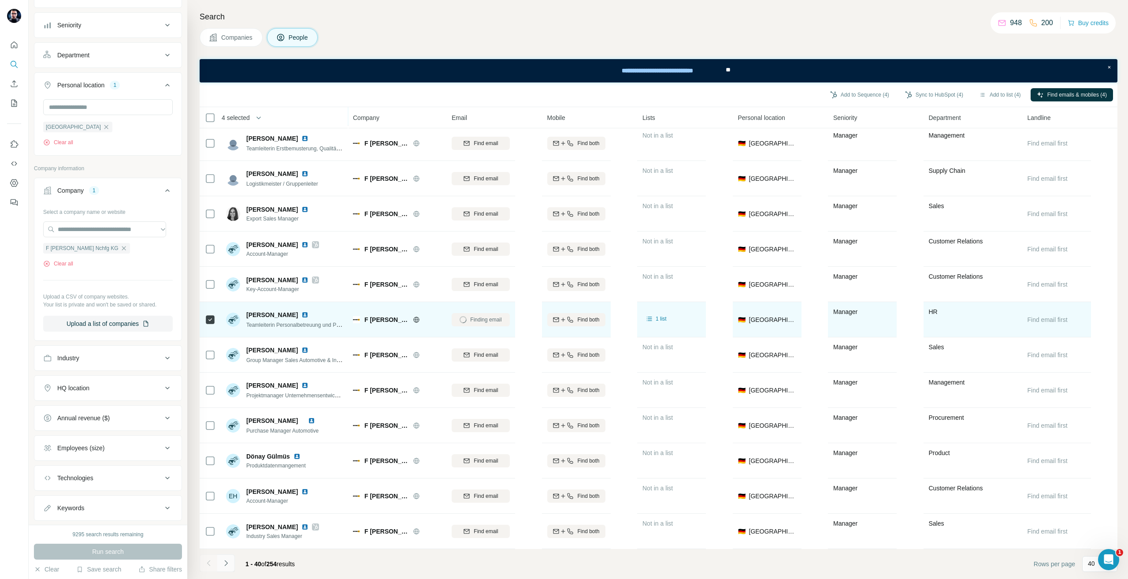
click at [227, 562] on icon "Navigate to next page" at bounding box center [225, 563] width 3 height 6
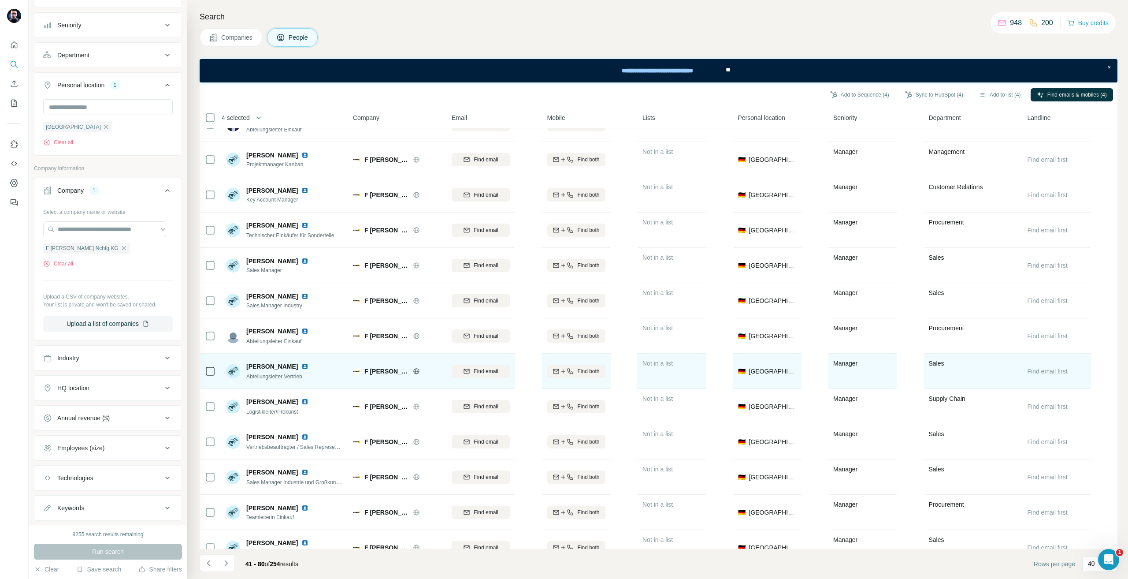
scroll to position [220, 0]
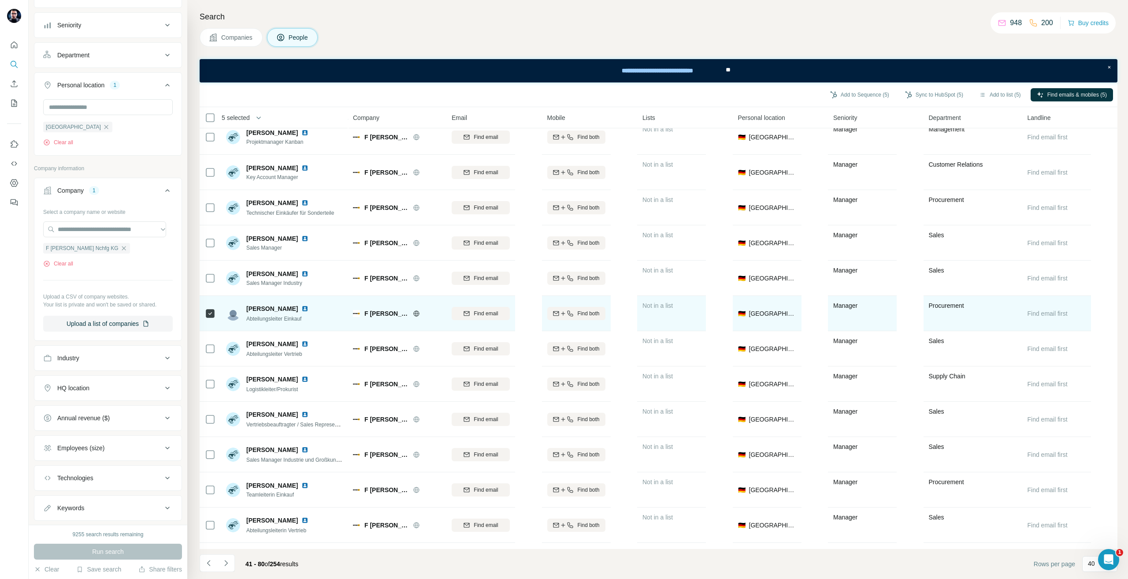
click at [487, 323] on div "Find email" at bounding box center [481, 313] width 58 height 24
click at [487, 315] on span "Find email" at bounding box center [486, 313] width 24 height 8
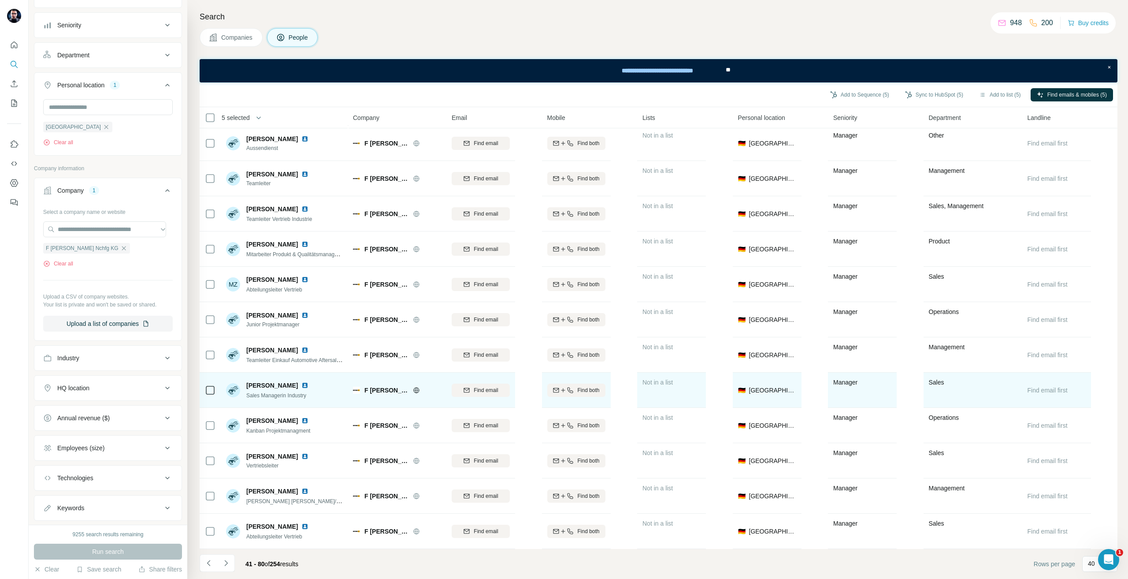
scroll to position [994, 0]
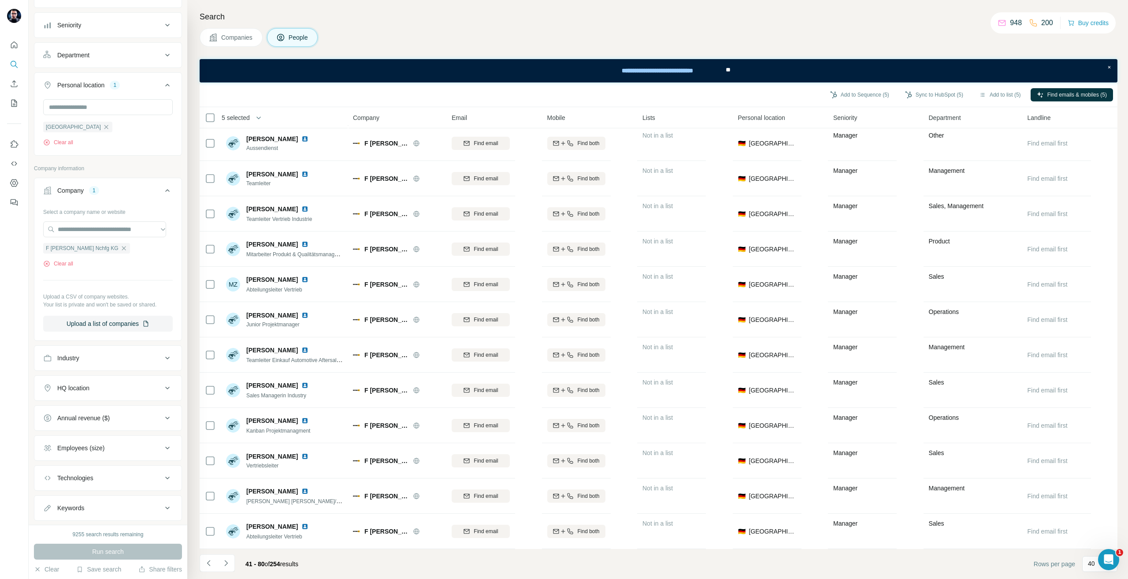
click at [236, 562] on div "41 - 80 of 254 results" at bounding box center [253, 563] width 106 height 19
click at [228, 562] on icon "Navigate to next page" at bounding box center [226, 562] width 9 height 9
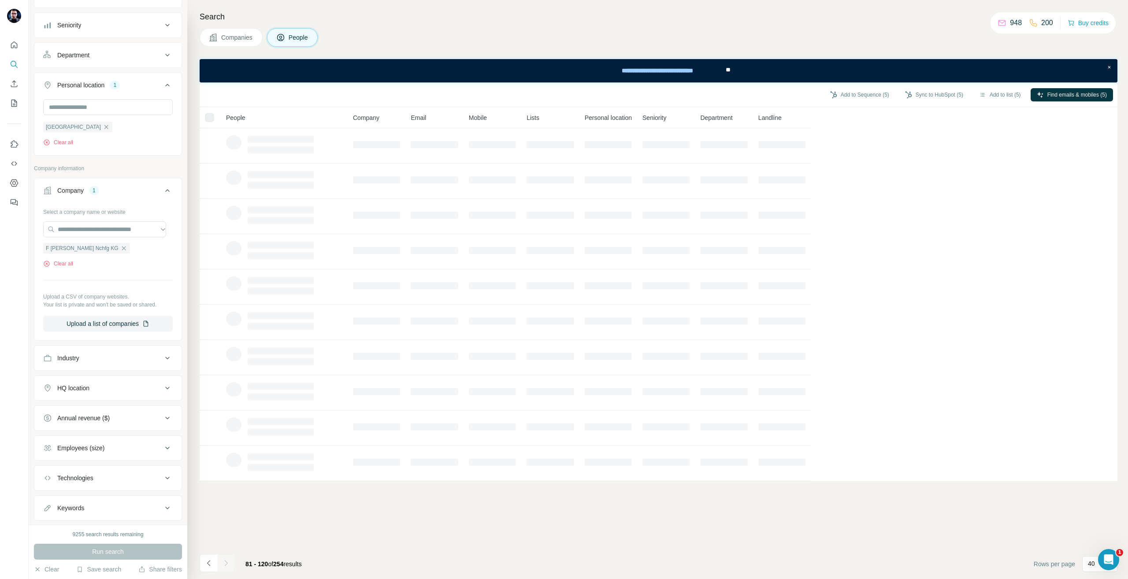
scroll to position [0, 0]
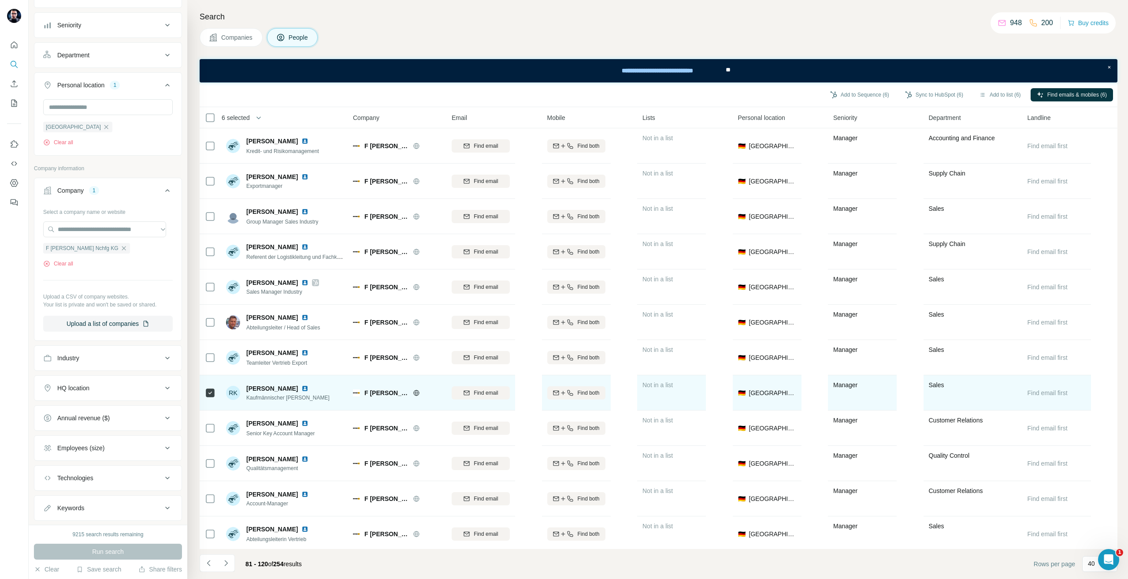
click at [480, 399] on div "Find email" at bounding box center [481, 392] width 58 height 24
click at [470, 396] on div "Find email" at bounding box center [481, 393] width 58 height 8
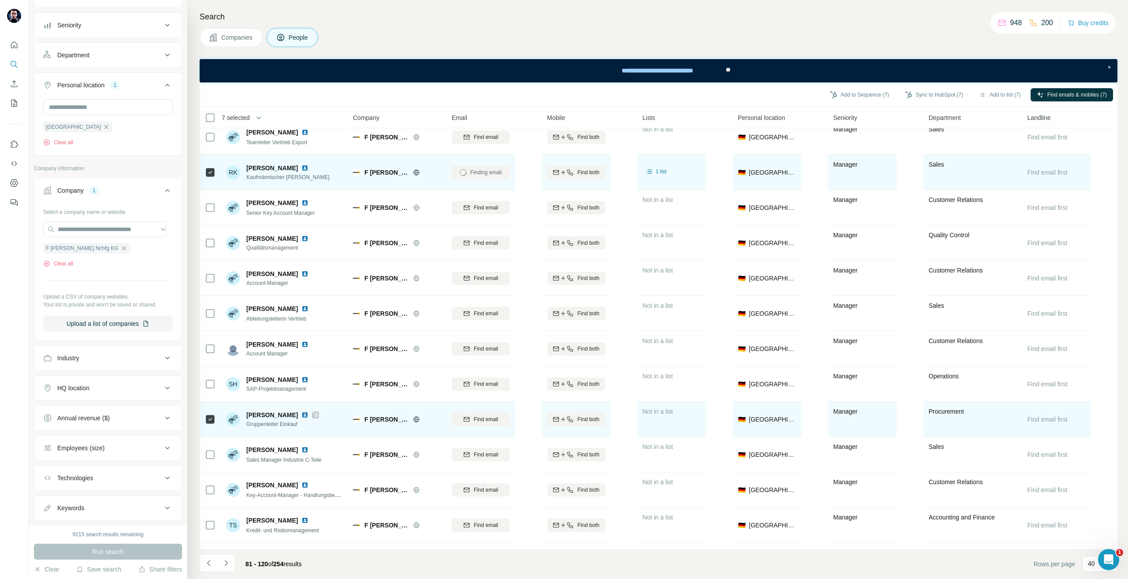
click at [469, 426] on div "Find email" at bounding box center [481, 419] width 58 height 24
click at [480, 423] on span "Find email" at bounding box center [486, 419] width 24 height 8
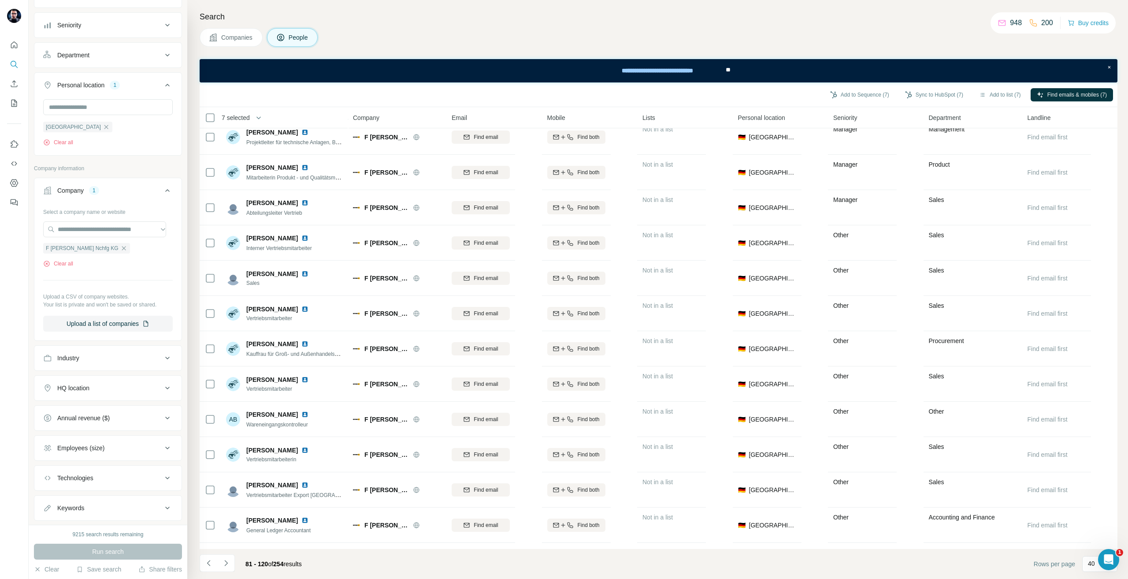
scroll to position [994, 0]
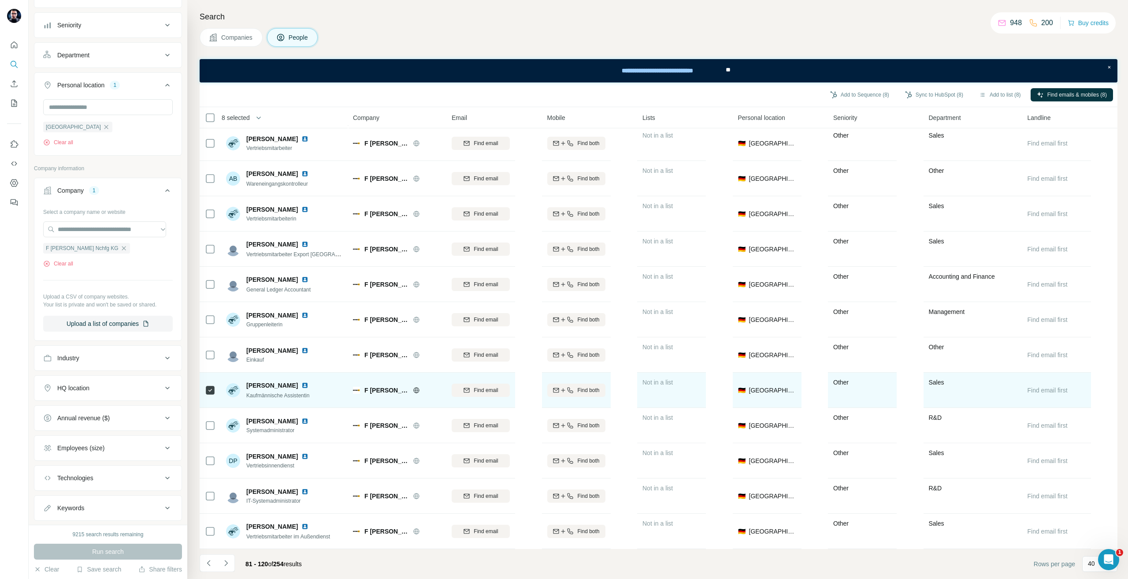
click at [480, 394] on div "Find email" at bounding box center [481, 390] width 58 height 24
click at [472, 394] on div "Find email" at bounding box center [481, 390] width 58 height 24
click at [463, 387] on icon "button" at bounding box center [466, 390] width 7 height 7
click at [224, 563] on icon "Navigate to next page" at bounding box center [226, 562] width 9 height 9
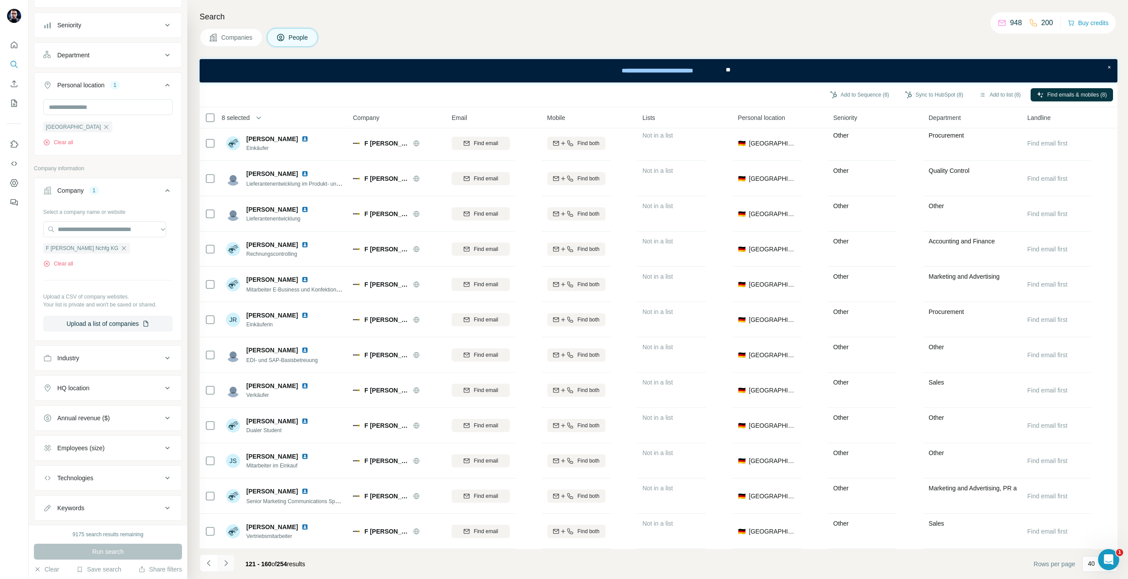
click at [231, 563] on button "Navigate to next page" at bounding box center [226, 563] width 18 height 18
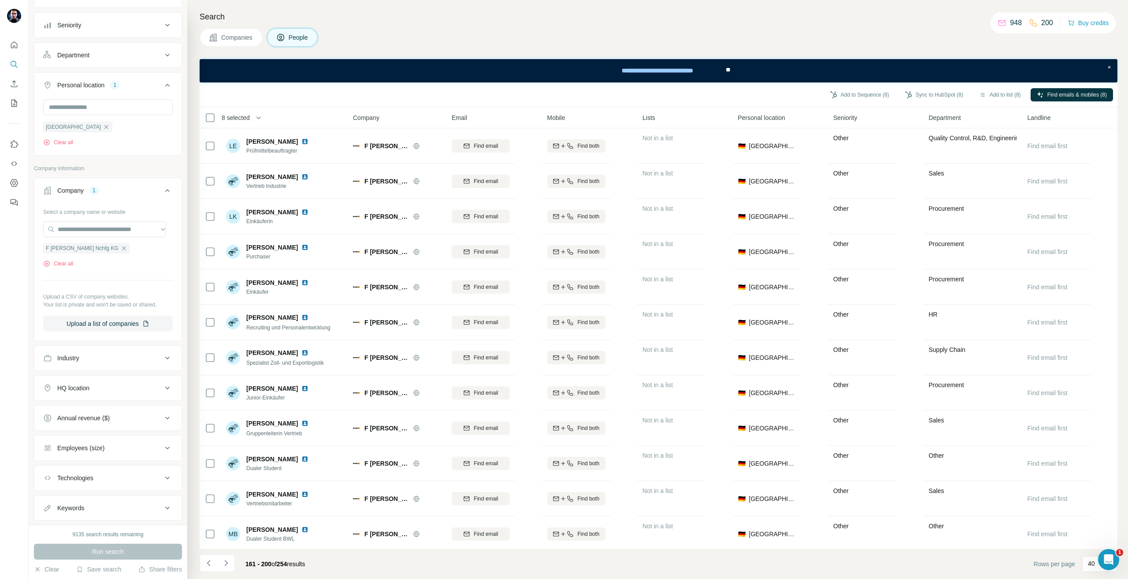
scroll to position [0, 0]
click at [941, 100] on button "Sync to HubSpot (8)" at bounding box center [934, 94] width 71 height 13
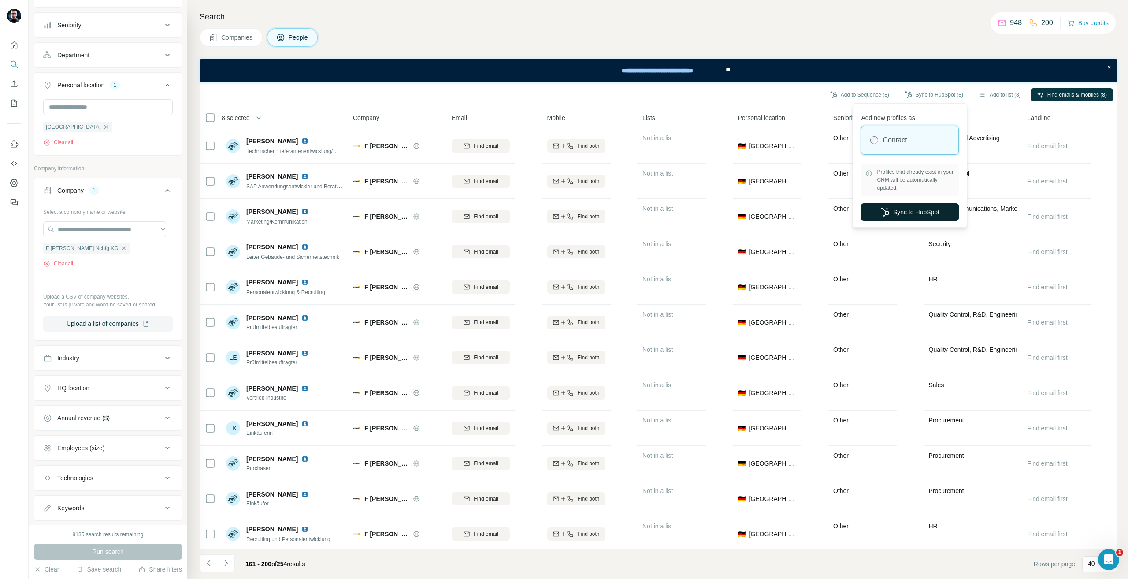
click at [895, 212] on button "Sync to HubSpot" at bounding box center [910, 212] width 98 height 18
